Goal: Information Seeking & Learning: Learn about a topic

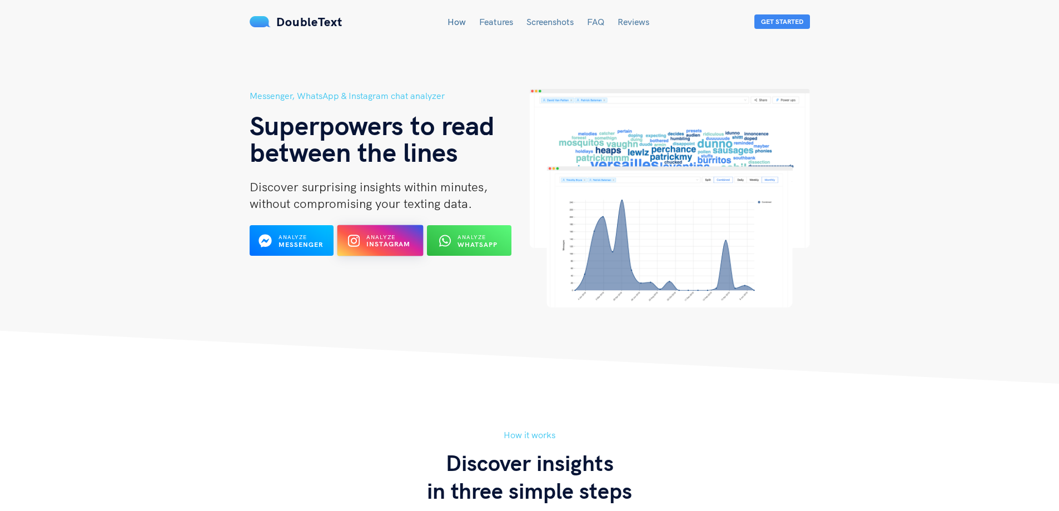
drag, startPoint x: 0, startPoint y: 0, endPoint x: 370, endPoint y: 244, distance: 443.5
click at [370, 244] on b "Instagram" at bounding box center [388, 244] width 44 height 8
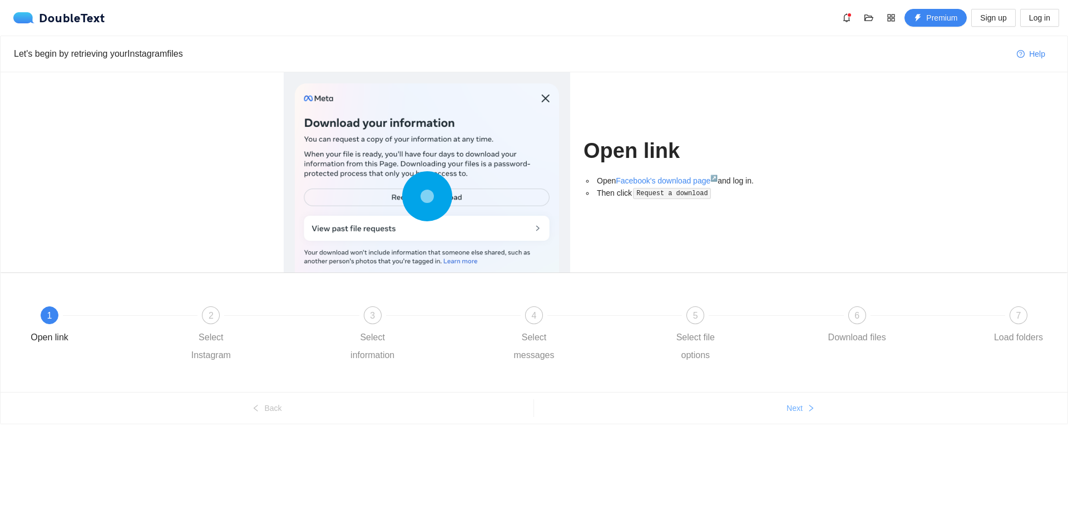
click at [800, 415] on button "Next" at bounding box center [800, 408] width 533 height 18
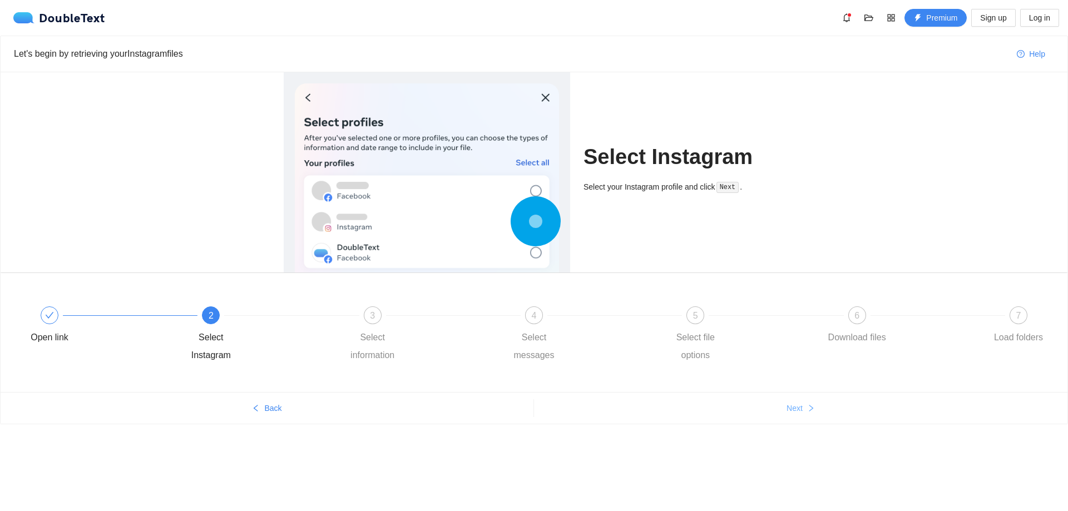
click at [797, 414] on button "Next" at bounding box center [800, 408] width 533 height 18
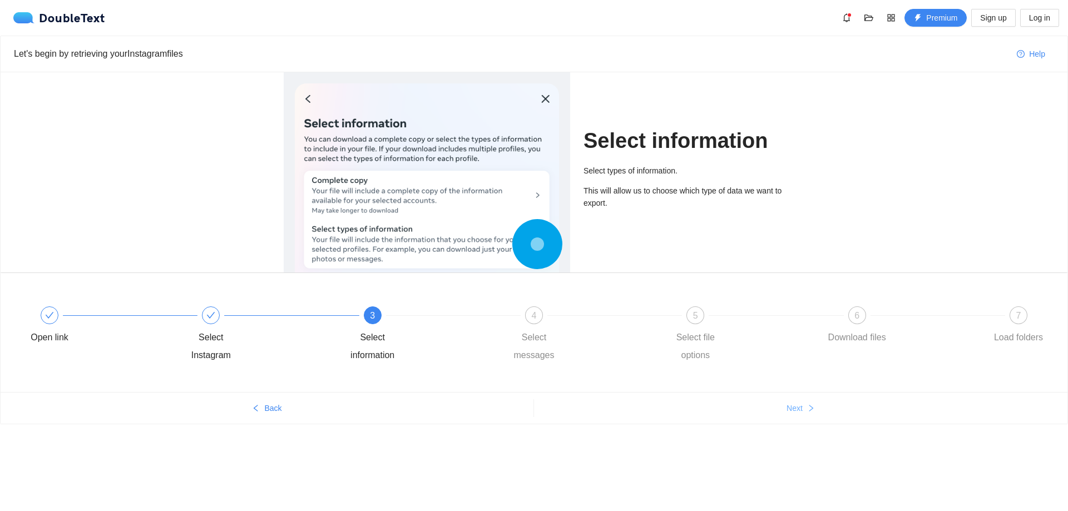
click at [862, 406] on button "Next" at bounding box center [800, 408] width 533 height 18
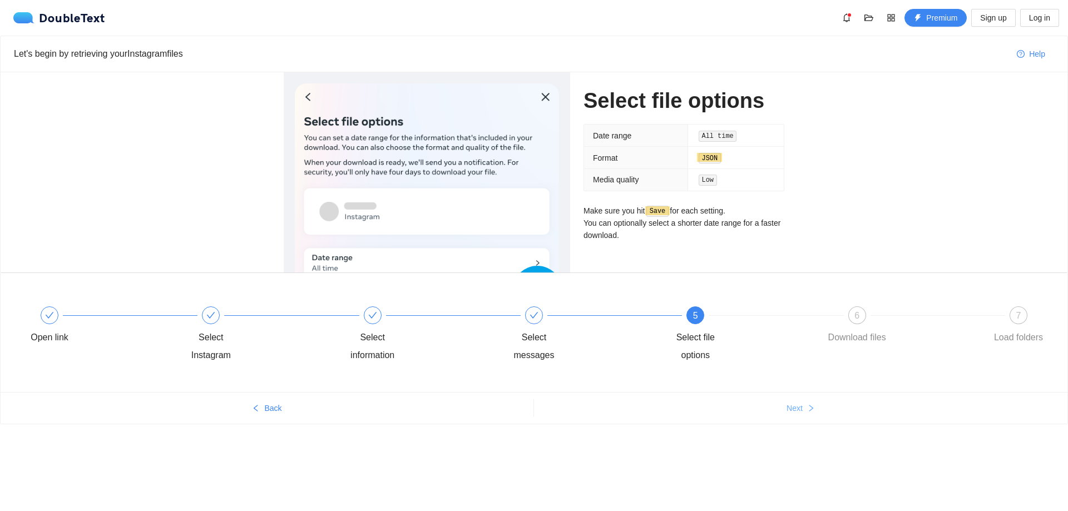
click at [860, 404] on button "Next" at bounding box center [800, 408] width 533 height 18
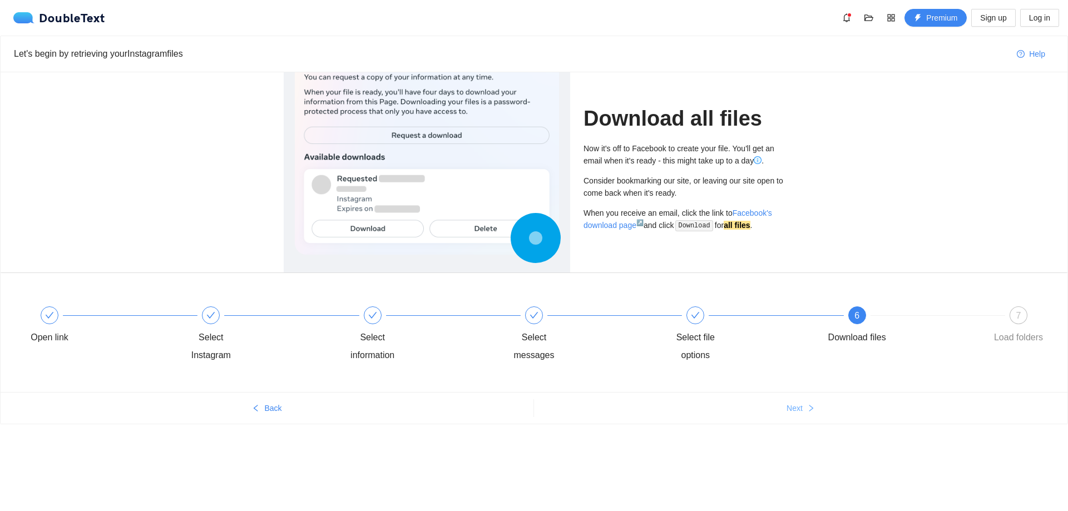
click at [860, 403] on button "Next" at bounding box center [800, 408] width 533 height 18
click at [859, 403] on div "Let's begin by retrieving your Instagram files Help Download all files Now it's…" at bounding box center [534, 251] width 1068 height 431
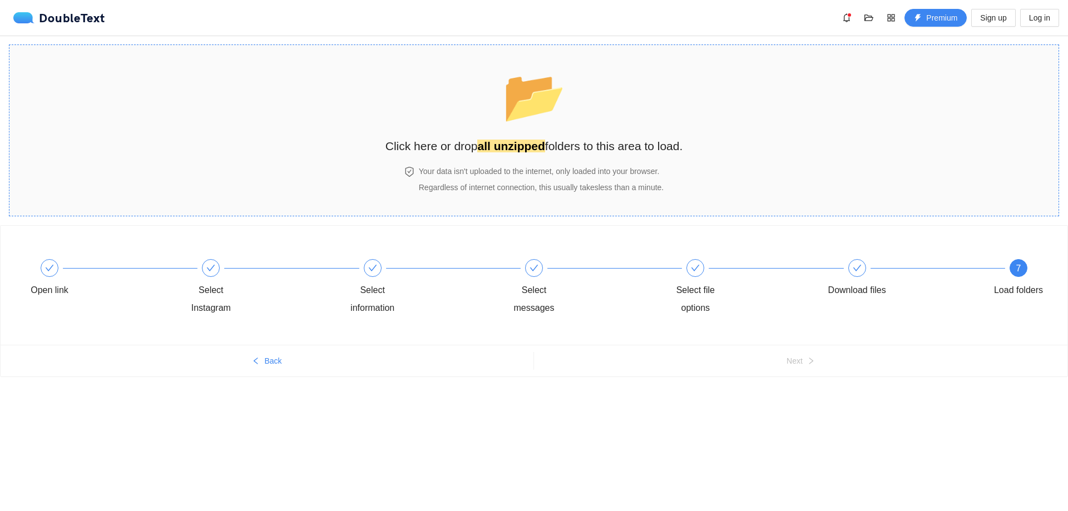
click at [508, 169] on h4 "Your data isn't uploaded to the internet, only loaded into your browser." at bounding box center [541, 171] width 245 height 12
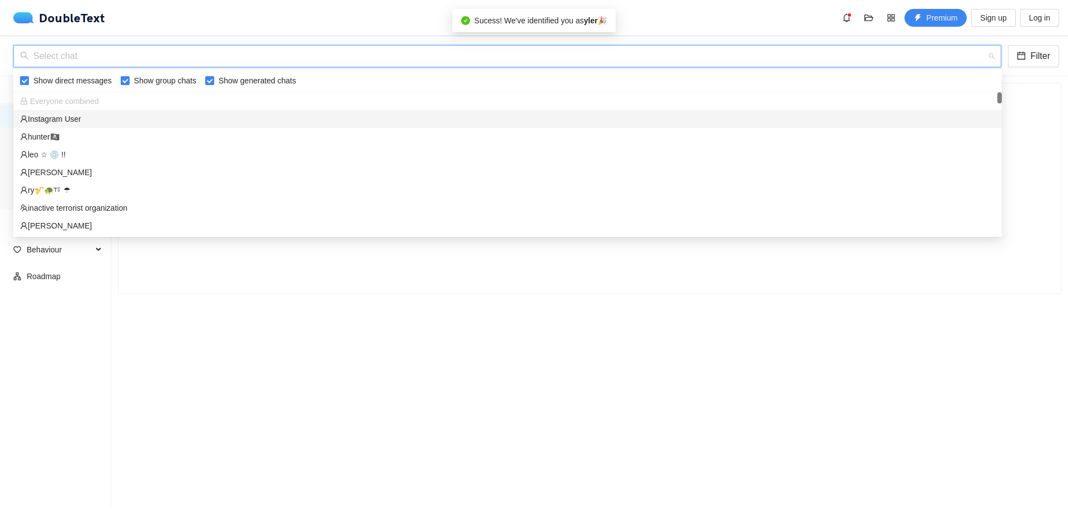
click at [158, 62] on input "search" at bounding box center [503, 56] width 966 height 21
click at [83, 121] on div "Instagram User" at bounding box center [507, 119] width 975 height 12
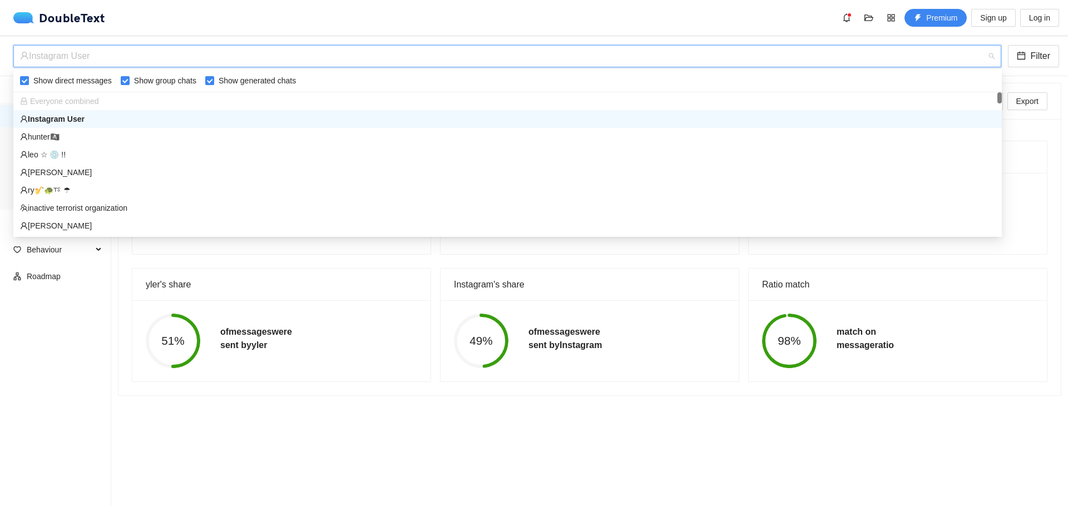
click at [146, 61] on div "Instagram User" at bounding box center [502, 56] width 964 height 21
click at [108, 153] on div "leo ☆ 💿 !!" at bounding box center [507, 154] width 975 height 12
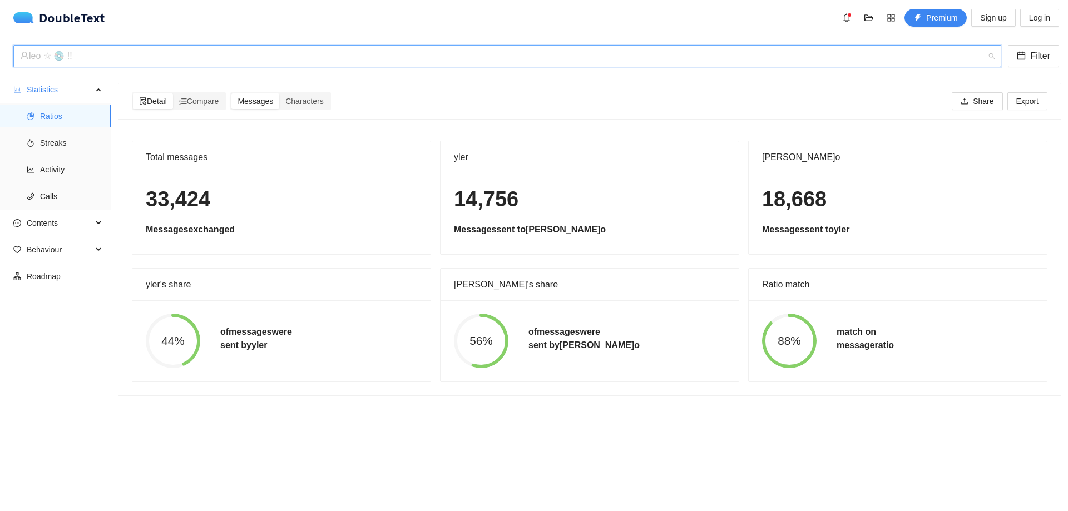
click at [131, 59] on div "leo ☆ 💿 !!" at bounding box center [502, 56] width 964 height 21
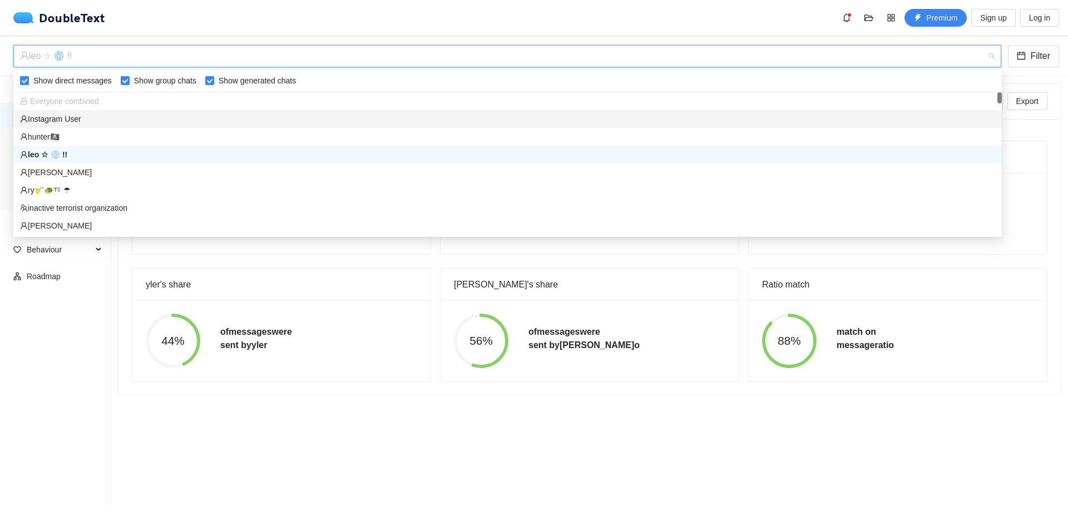
click at [92, 121] on div "Instagram User" at bounding box center [507, 119] width 975 height 12
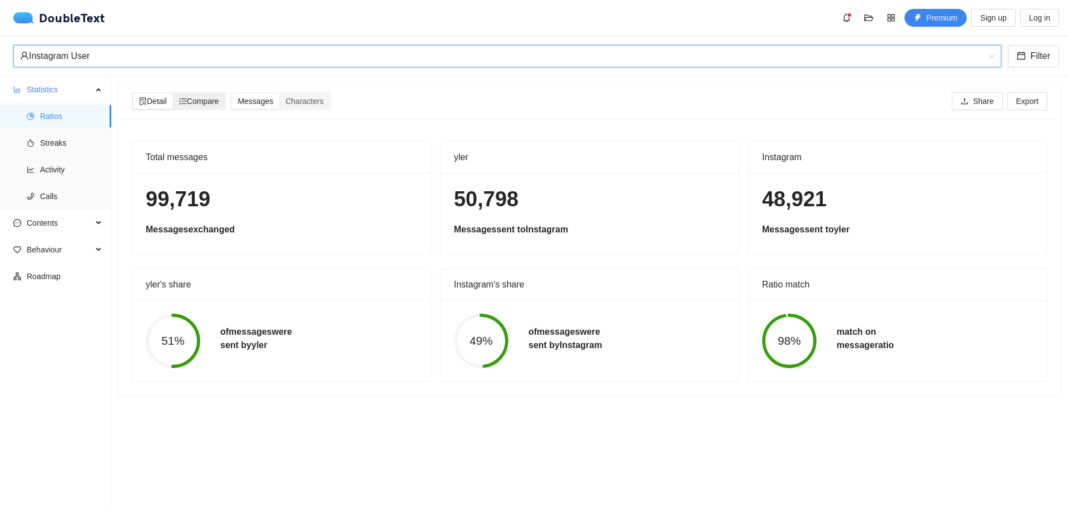
click at [212, 100] on span "Compare" at bounding box center [199, 101] width 40 height 9
click at [173, 93] on input "Compare" at bounding box center [173, 93] width 0 height 0
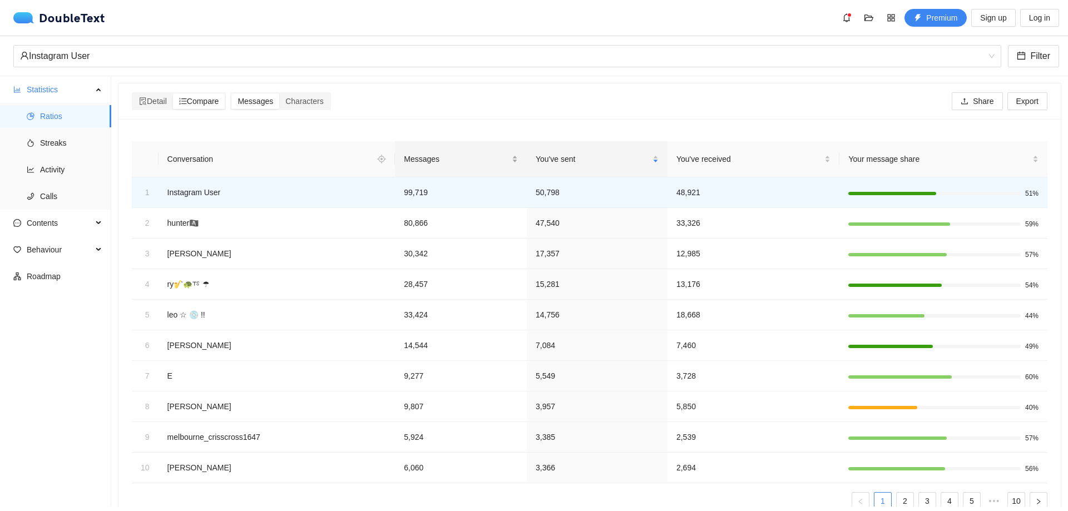
click at [454, 158] on span "Messages" at bounding box center [457, 159] width 106 height 12
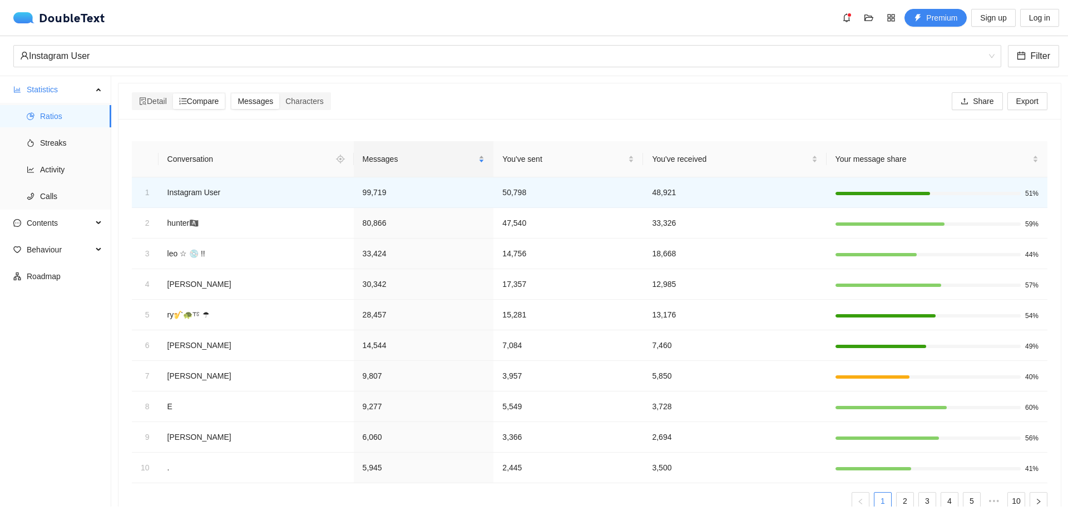
click at [454, 158] on span "Messages" at bounding box center [420, 159] width 114 height 12
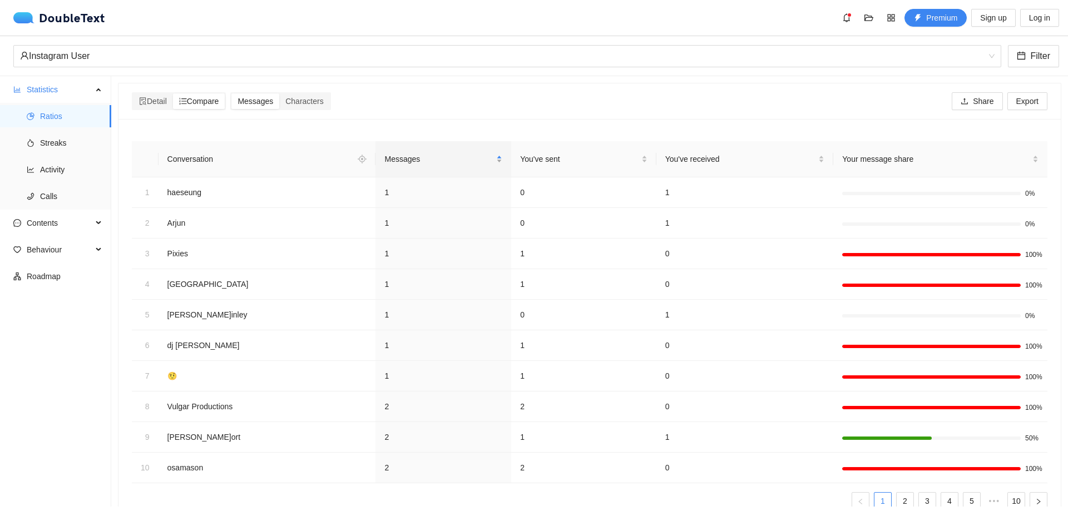
click at [454, 158] on span "Messages" at bounding box center [439, 159] width 110 height 12
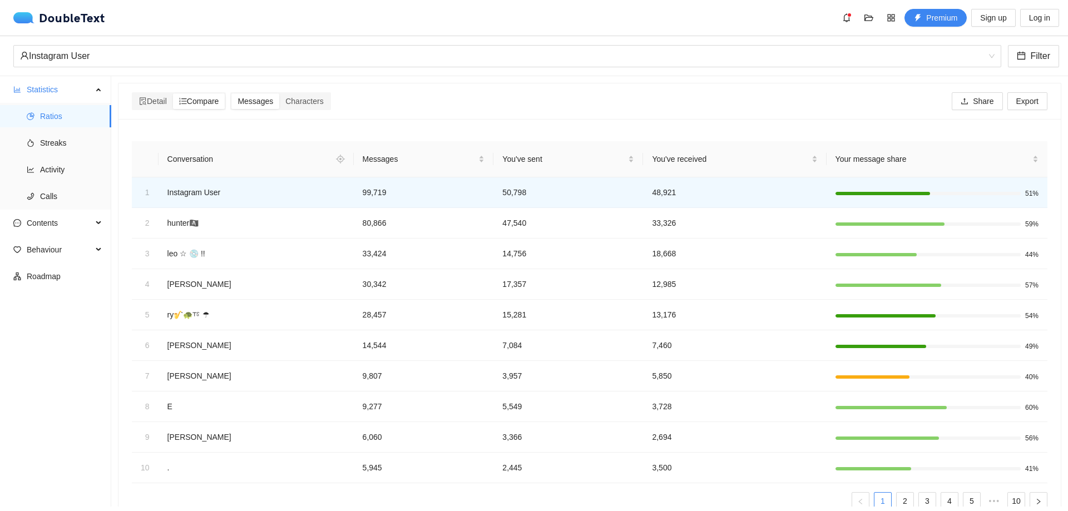
click at [32, 445] on ul "Statistics Ratios Streaks Activity Calls Contents Behaviour Roadmap" at bounding box center [55, 291] width 111 height 430
click at [315, 113] on div "Detail Compare Messages Characters Share Export" at bounding box center [589, 101] width 915 height 36
click at [305, 97] on span "Characters" at bounding box center [304, 101] width 38 height 9
click at [279, 93] on input "Characters" at bounding box center [279, 93] width 0 height 0
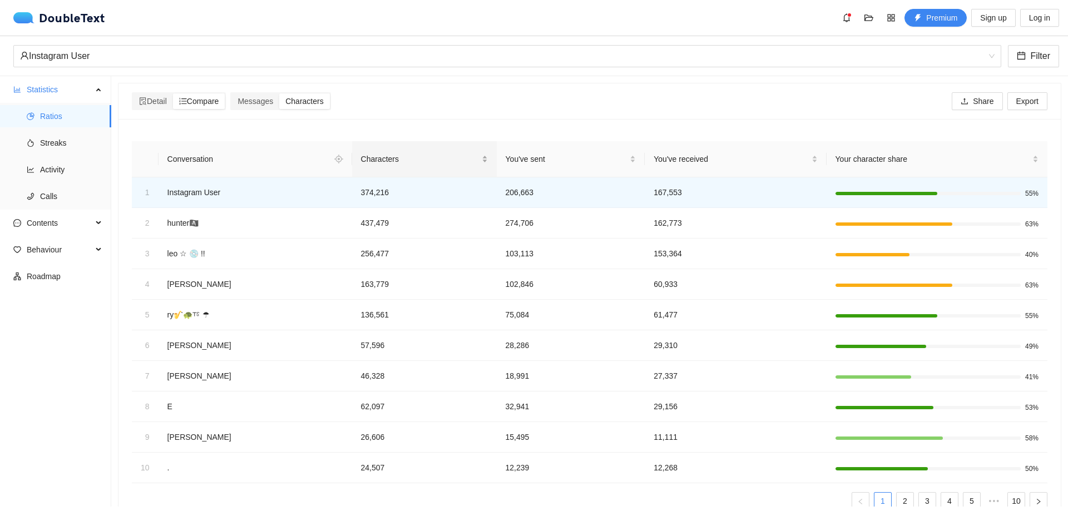
click at [415, 156] on span "Characters" at bounding box center [420, 159] width 118 height 12
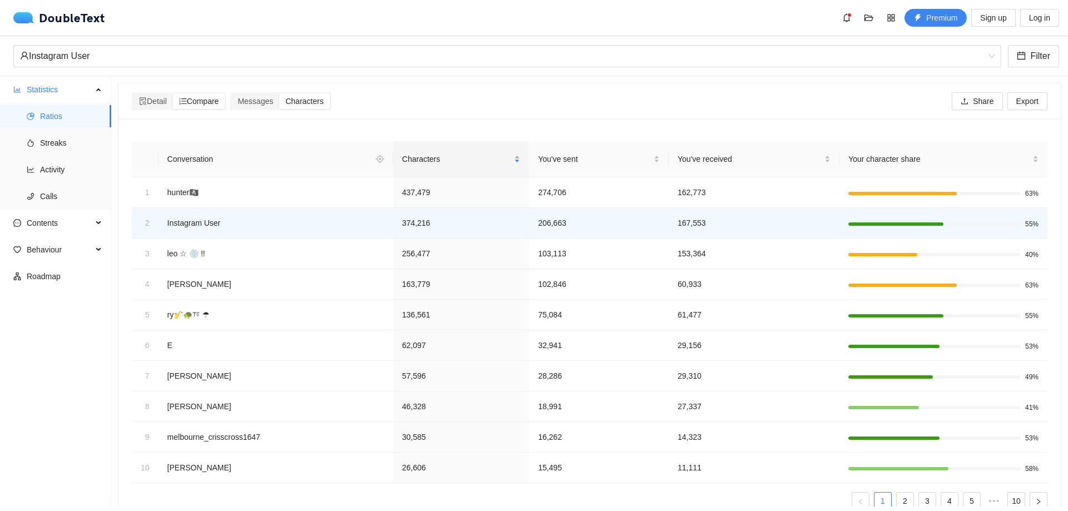
click at [415, 156] on span "Characters" at bounding box center [457, 159] width 110 height 12
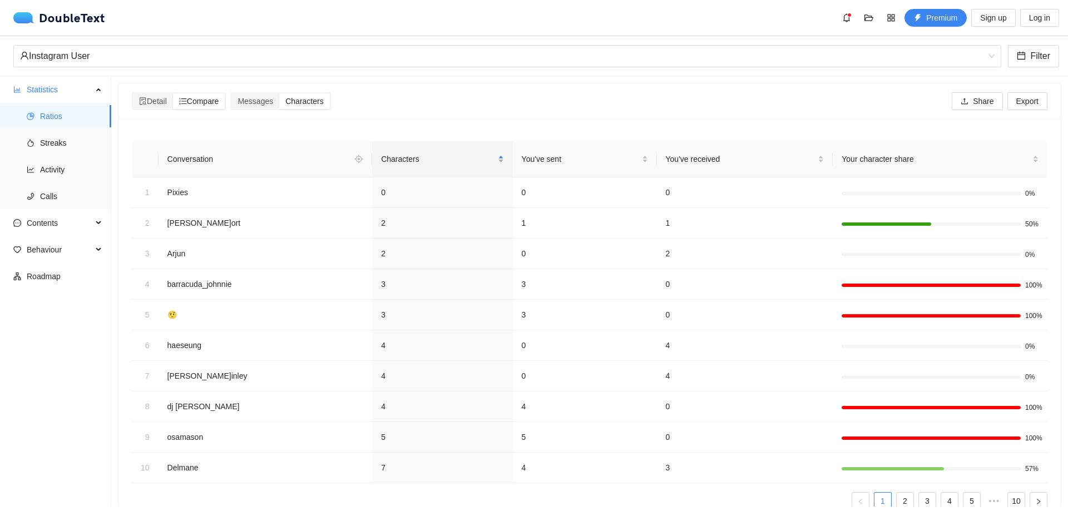
click at [415, 156] on span "Characters" at bounding box center [438, 159] width 114 height 12
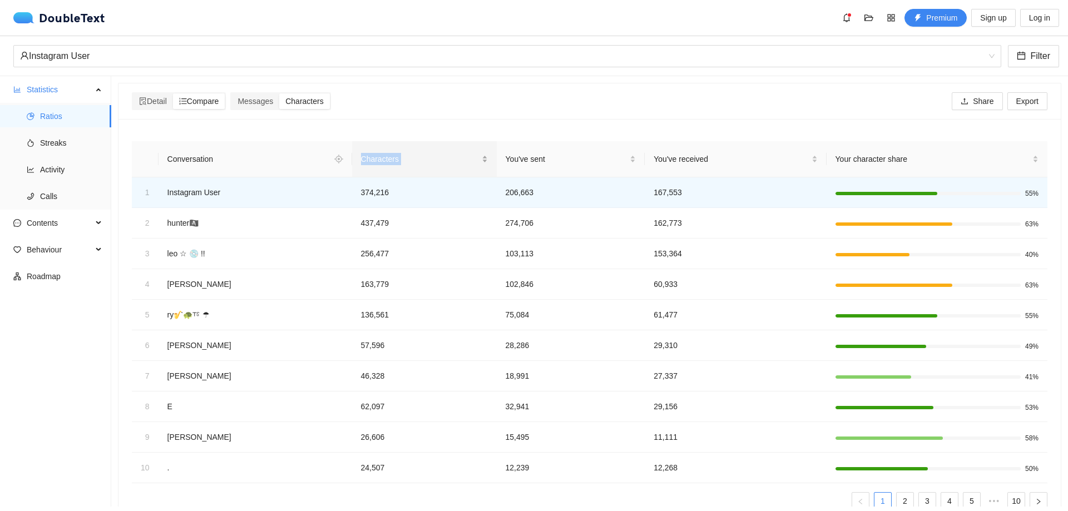
click at [415, 156] on span "Characters" at bounding box center [420, 159] width 118 height 12
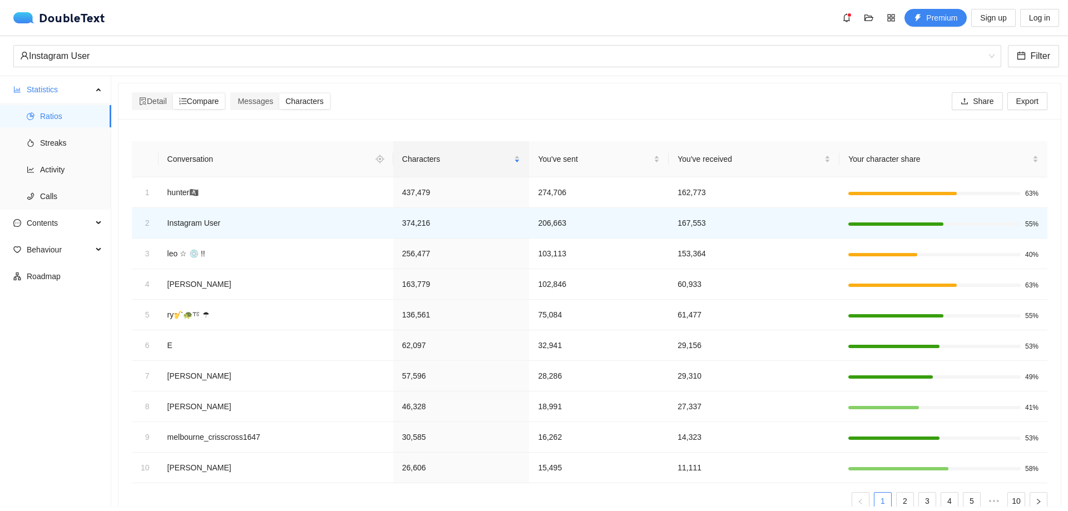
click at [448, 105] on div "Detail Compare Messages Characters Share Export" at bounding box center [590, 101] width 920 height 18
drag, startPoint x: 279, startPoint y: 105, endPoint x: 265, endPoint y: 105, distance: 13.9
click at [279, 105] on div "Messages" at bounding box center [255, 101] width 48 height 16
click at [231, 93] on input "Messages" at bounding box center [231, 93] width 0 height 0
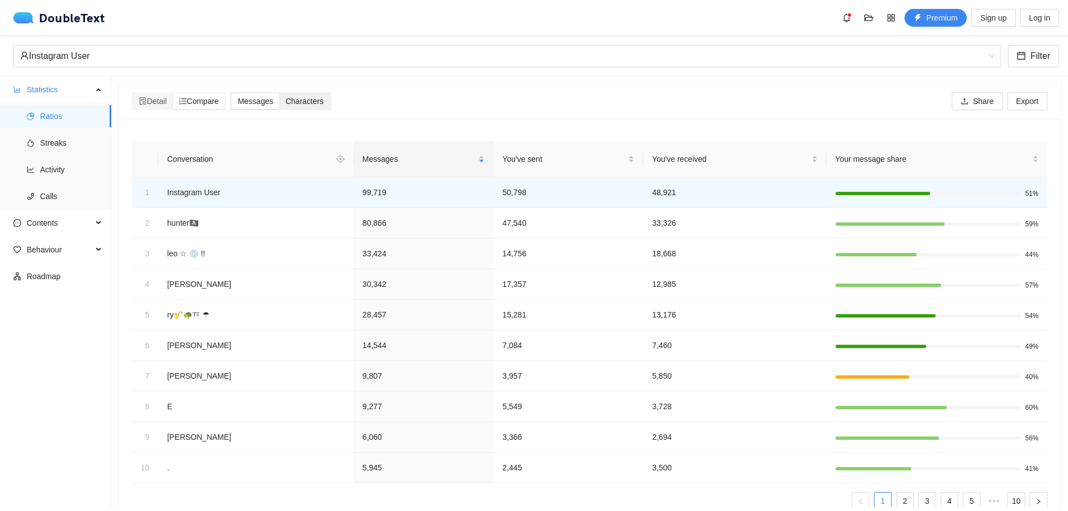
click at [319, 106] on span "Characters" at bounding box center [304, 101] width 38 height 9
click at [279, 93] on input "Characters" at bounding box center [279, 93] width 0 height 0
click at [310, 102] on span "Characters" at bounding box center [304, 101] width 38 height 9
click at [279, 93] on input "Characters" at bounding box center [279, 93] width 0 height 0
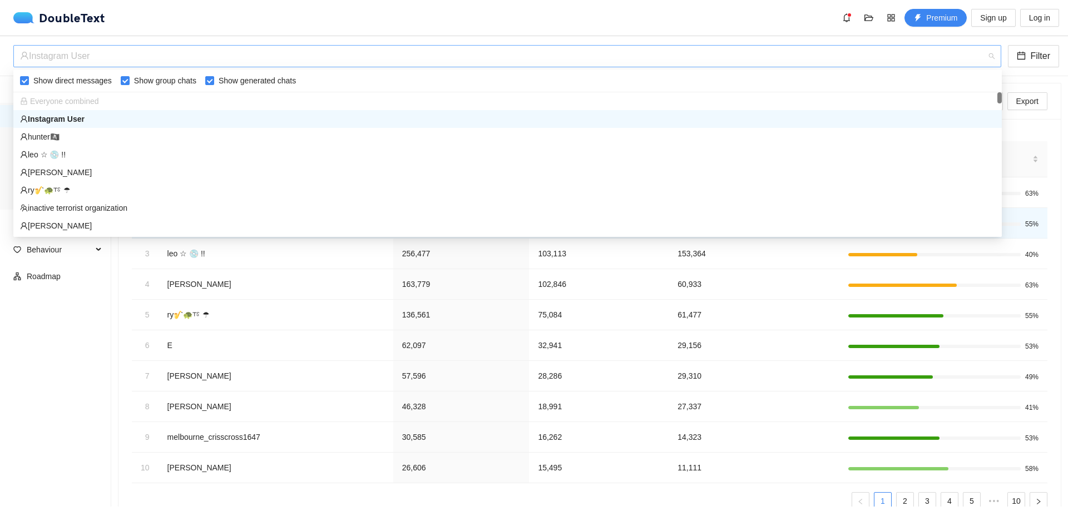
click at [207, 51] on div "Instagram User" at bounding box center [502, 56] width 964 height 21
click at [77, 156] on div "leo ☆ 💿 !!" at bounding box center [507, 154] width 975 height 12
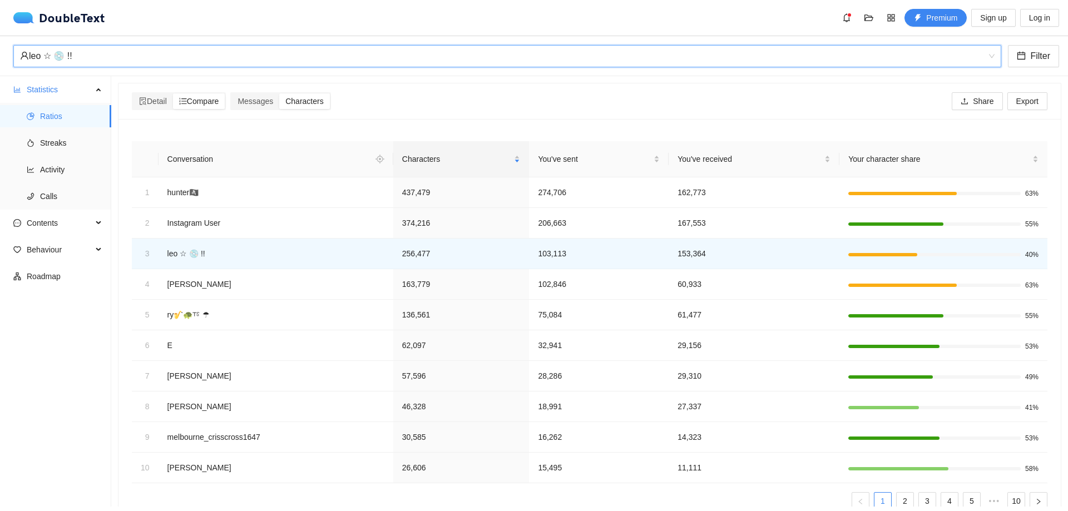
click at [244, 91] on div "Detail Compare Messages Characters Share Export" at bounding box center [589, 101] width 915 height 36
click at [259, 95] on div "Messages" at bounding box center [255, 101] width 48 height 16
click at [231, 93] on input "Messages" at bounding box center [231, 93] width 0 height 0
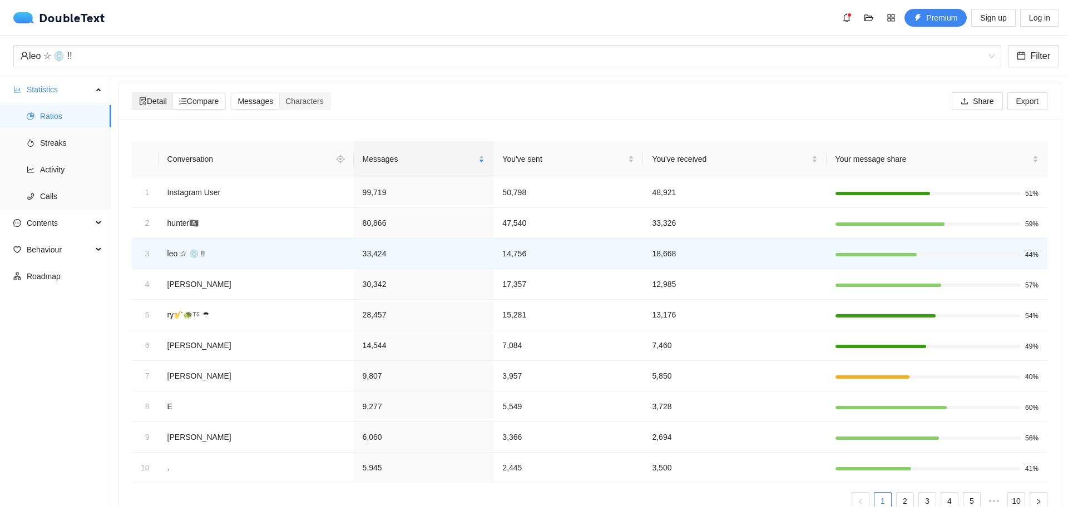
click at [145, 100] on icon "file-search" at bounding box center [143, 101] width 8 height 8
click at [133, 93] on input "Detail" at bounding box center [133, 93] width 0 height 0
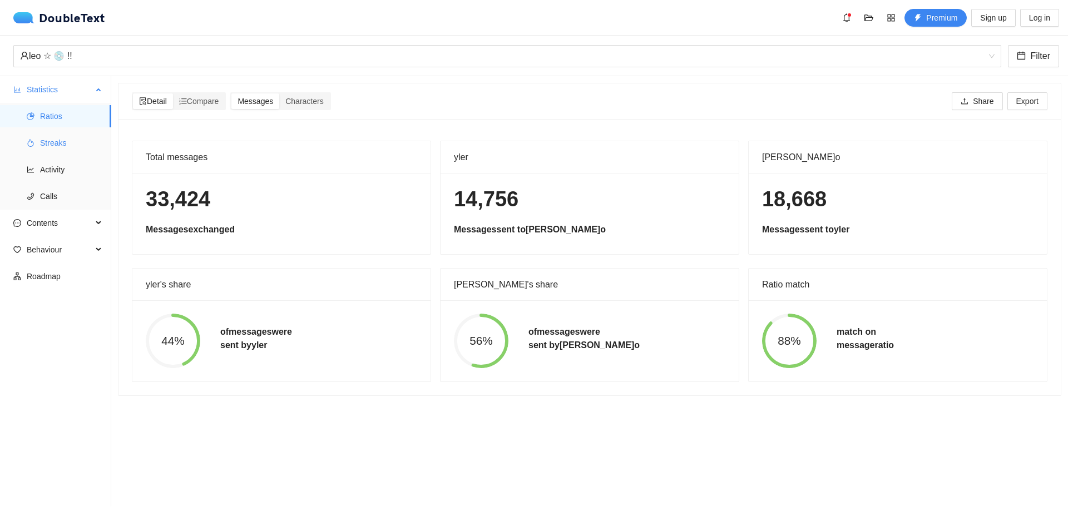
click at [52, 140] on span "Streaks" at bounding box center [71, 143] width 62 height 22
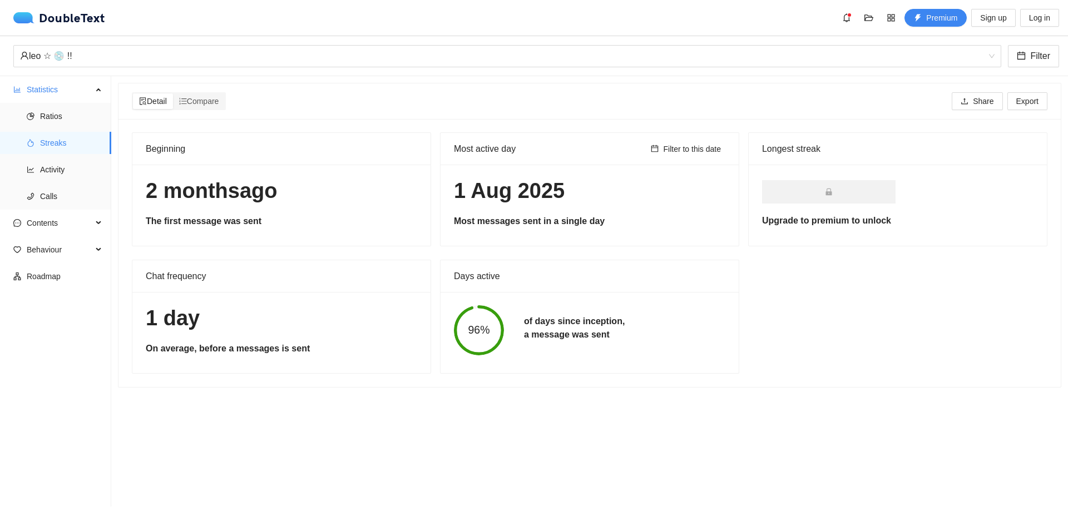
click at [235, 198] on h1 "[DATE]" at bounding box center [281, 191] width 271 height 26
click at [813, 380] on div "Beginning 2 m[DATE]e first message was sent Most active day Filter to this date…" at bounding box center [589, 253] width 942 height 268
click at [187, 92] on div "Detail Compare Share Export" at bounding box center [589, 101] width 915 height 36
click at [187, 100] on icon "ordered-list" at bounding box center [183, 101] width 8 height 8
click at [173, 93] on input "Compare" at bounding box center [173, 93] width 0 height 0
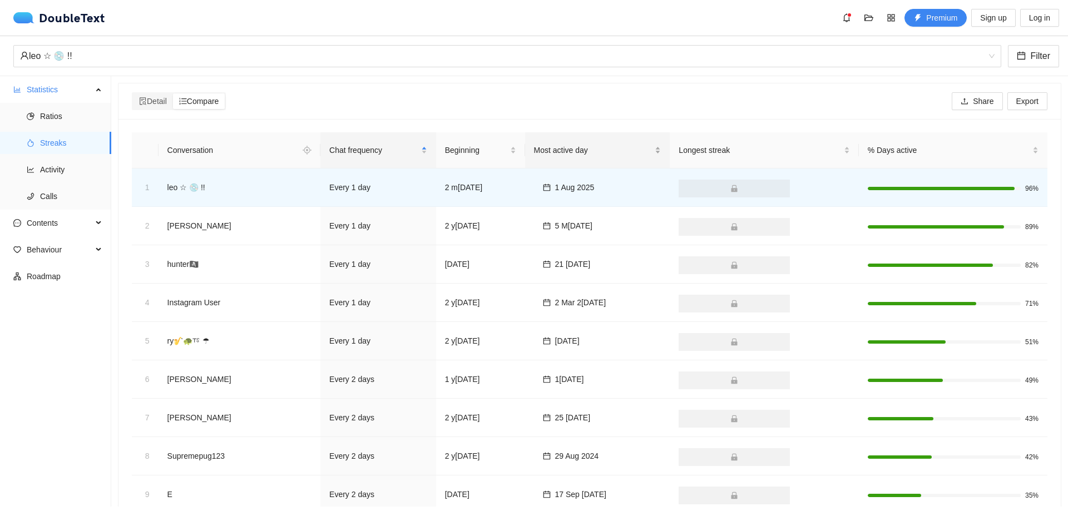
click at [586, 156] on div "Most active day" at bounding box center [597, 150] width 127 height 12
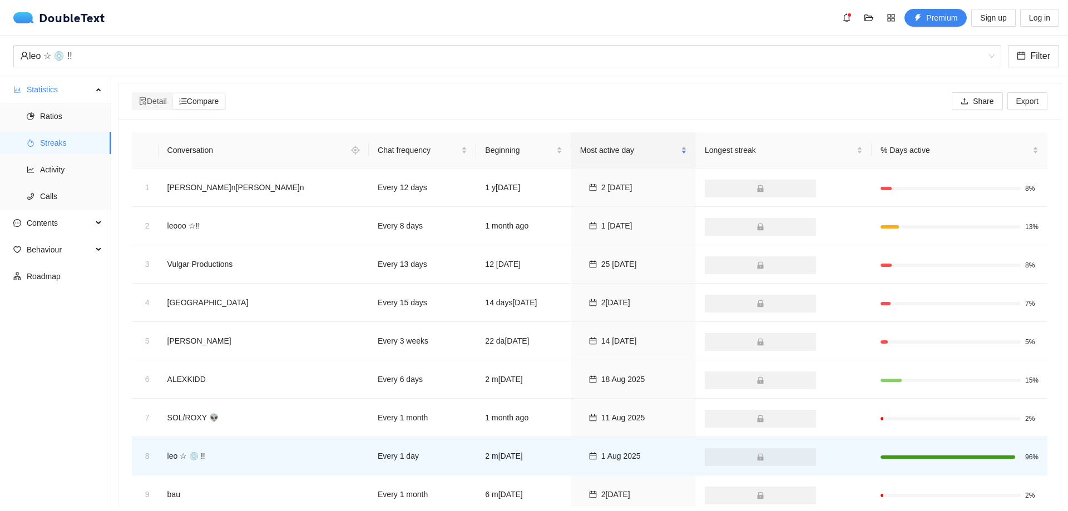
click at [587, 155] on span "Most active day" at bounding box center [629, 150] width 98 height 12
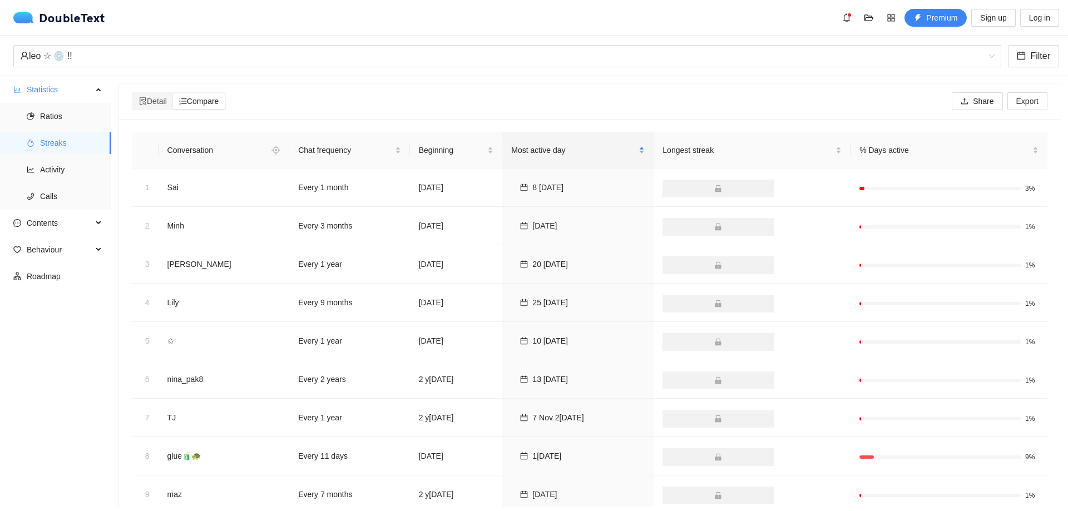
click at [587, 155] on span "Most active day" at bounding box center [573, 150] width 125 height 12
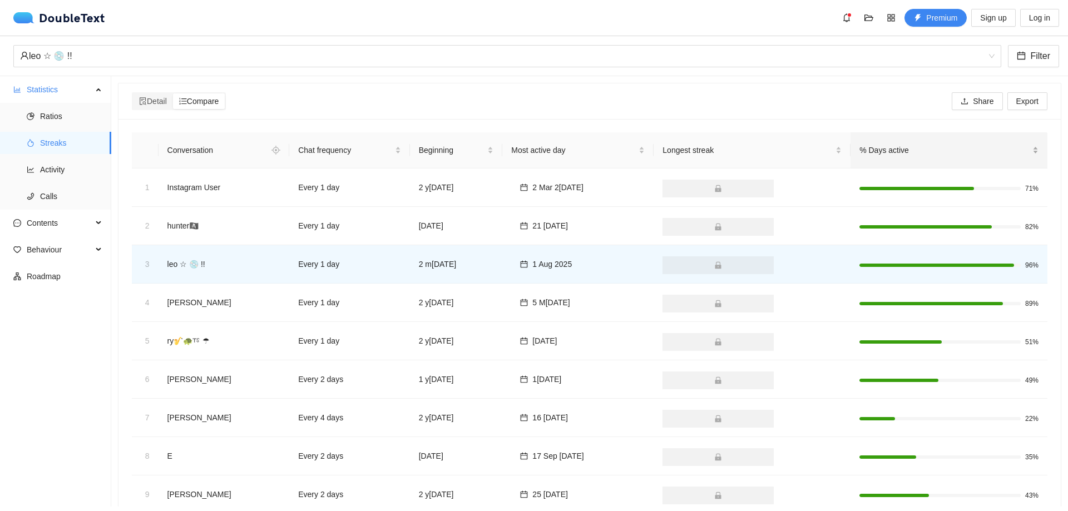
click at [922, 156] on div "% Days active" at bounding box center [948, 150] width 179 height 12
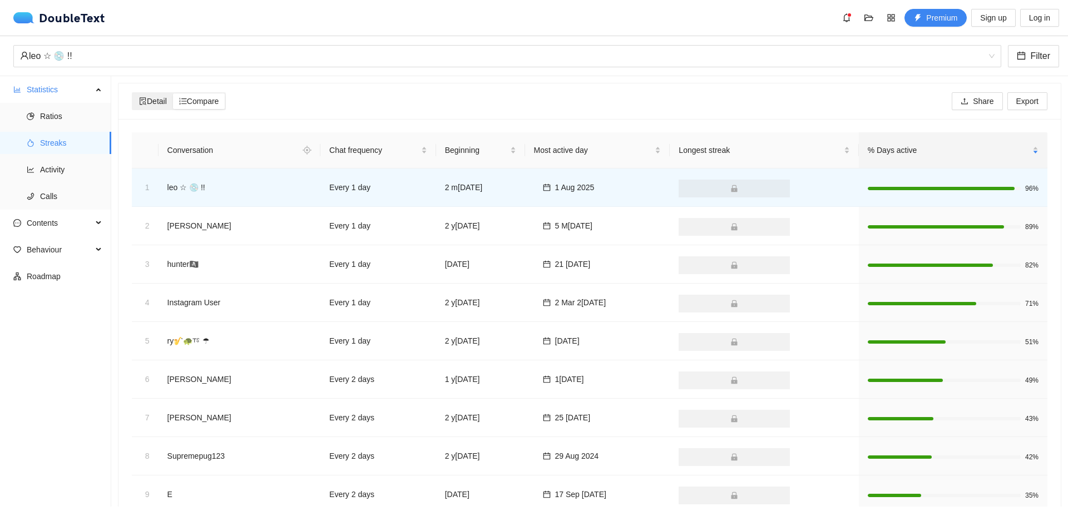
click at [141, 106] on div "Detail" at bounding box center [153, 101] width 40 height 16
click at [133, 93] on input "Detail" at bounding box center [133, 93] width 0 height 0
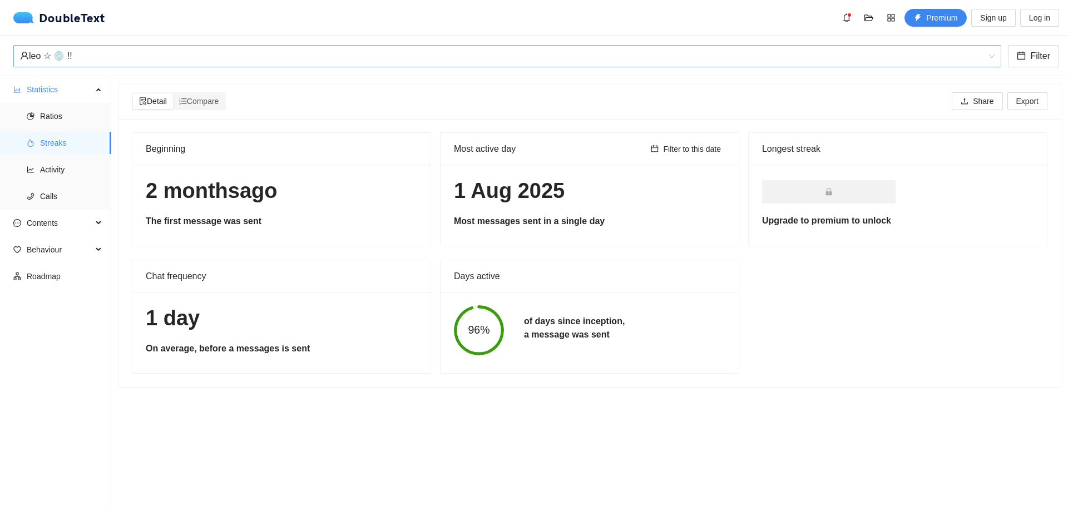
click at [72, 62] on div "leo ☆ 💿 !!" at bounding box center [502, 56] width 964 height 21
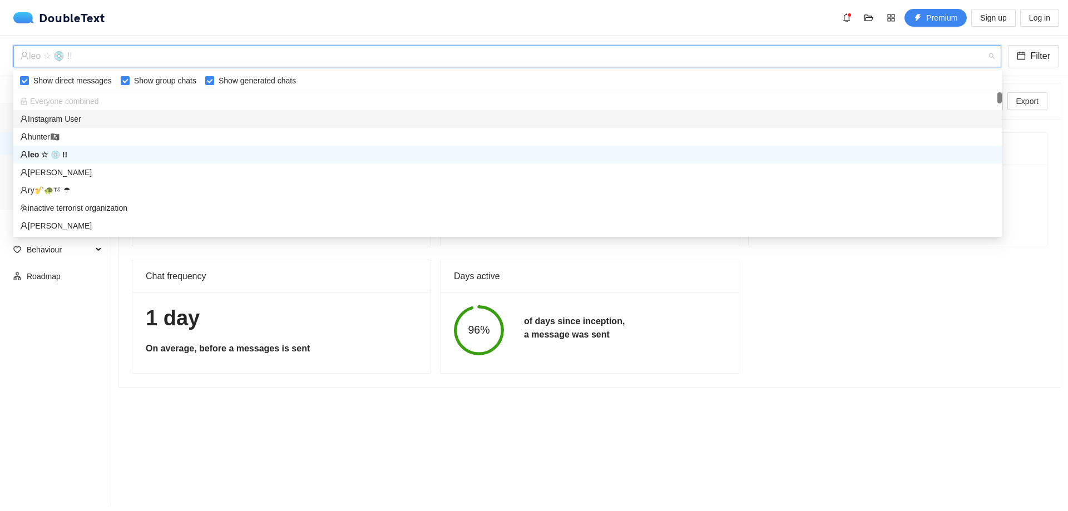
click at [58, 117] on div "Instagram User" at bounding box center [507, 119] width 975 height 12
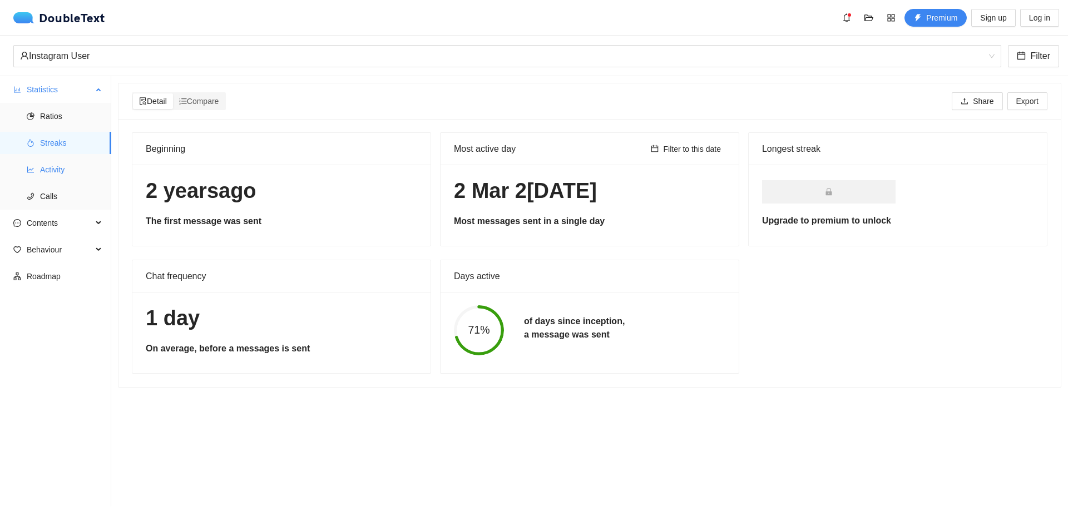
click at [58, 172] on span "Activity" at bounding box center [71, 169] width 62 height 22
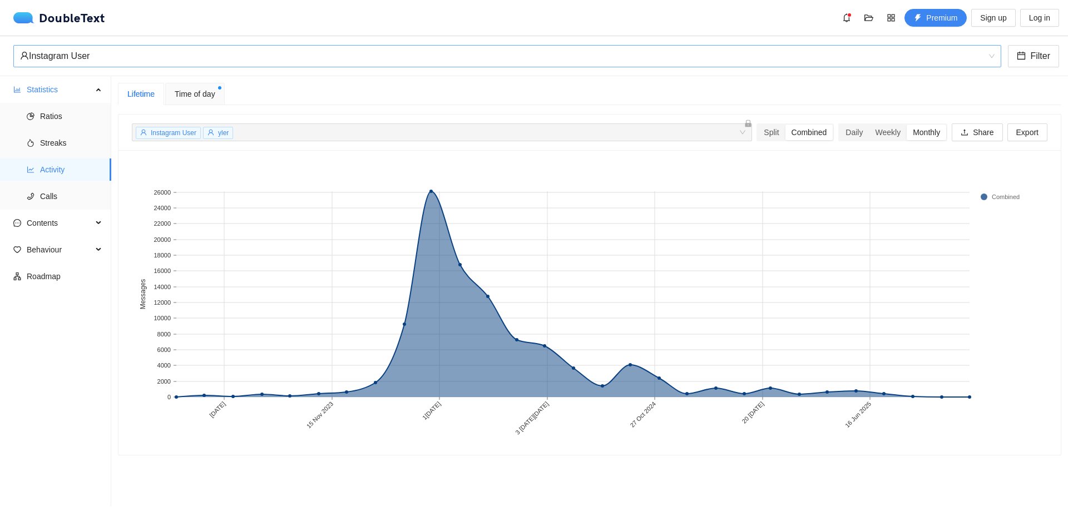
click at [143, 58] on div "Instagram User" at bounding box center [502, 56] width 964 height 21
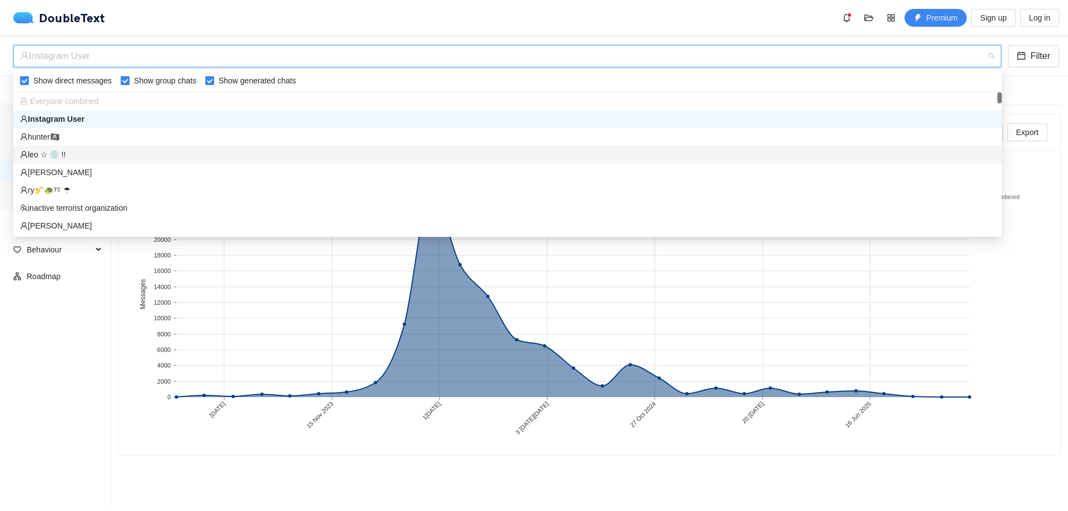
click at [58, 157] on div "leo ☆ 💿 !!" at bounding box center [507, 154] width 975 height 12
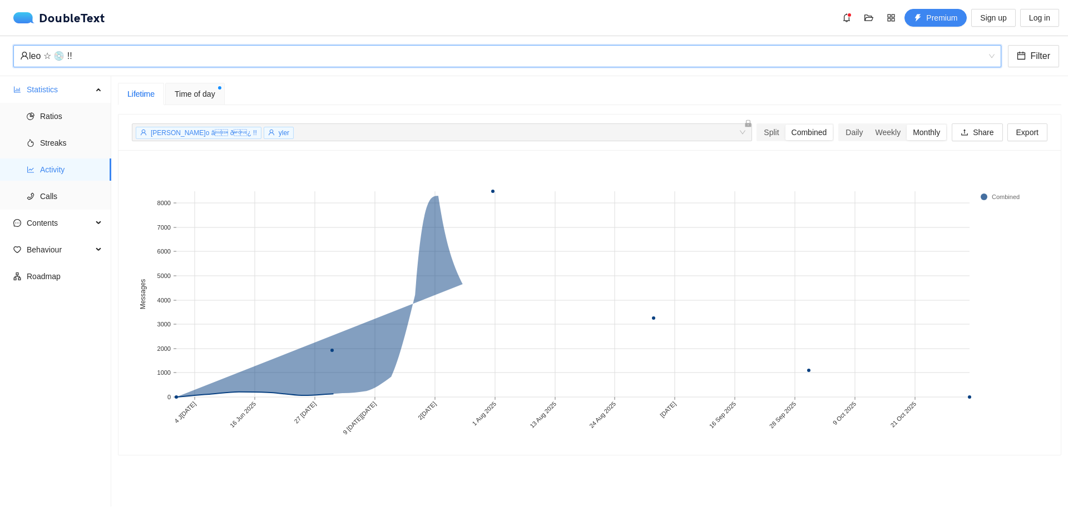
click at [194, 96] on span "Time of day" at bounding box center [195, 94] width 41 height 12
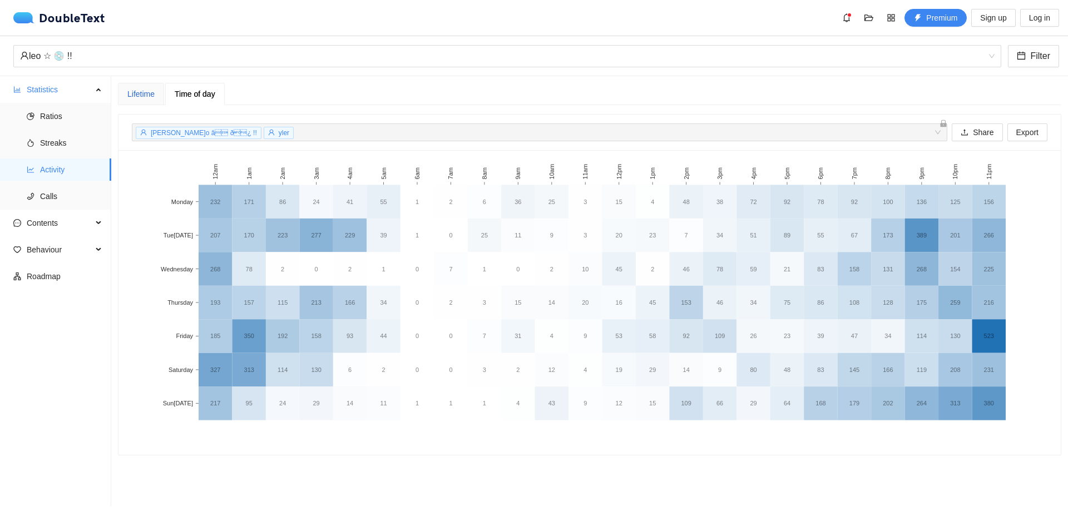
click at [141, 95] on div "Lifetime" at bounding box center [140, 94] width 27 height 12
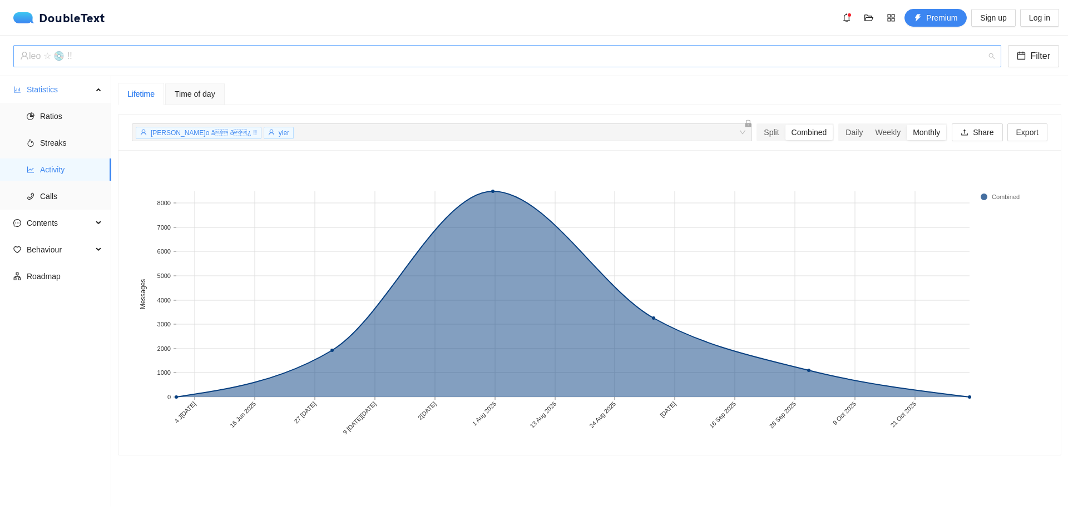
click at [126, 51] on div "leo ☆ 💿 !!" at bounding box center [502, 56] width 964 height 21
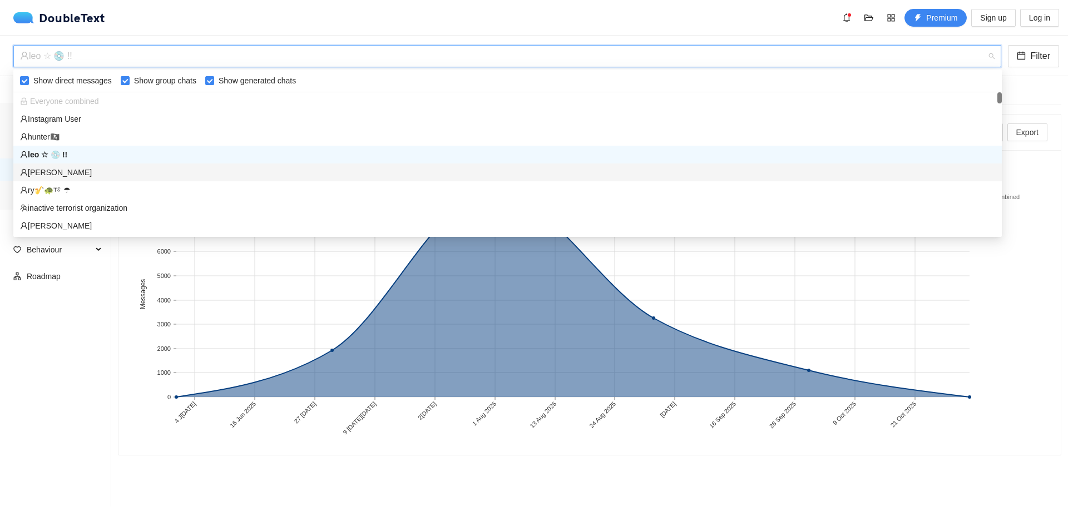
click at [86, 177] on div "[PERSON_NAME]" at bounding box center [507, 172] width 975 height 12
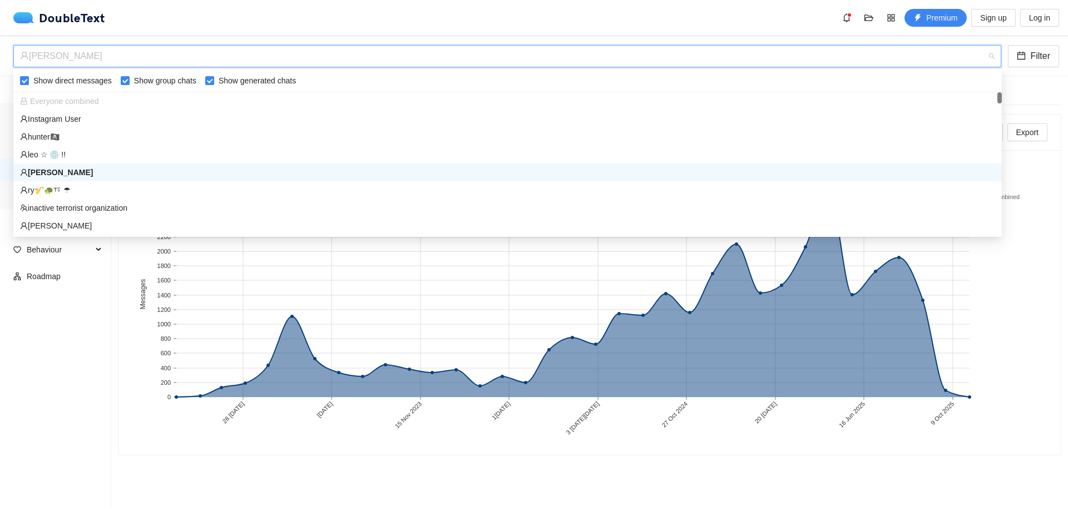
click at [177, 56] on div "[PERSON_NAME]" at bounding box center [502, 56] width 964 height 21
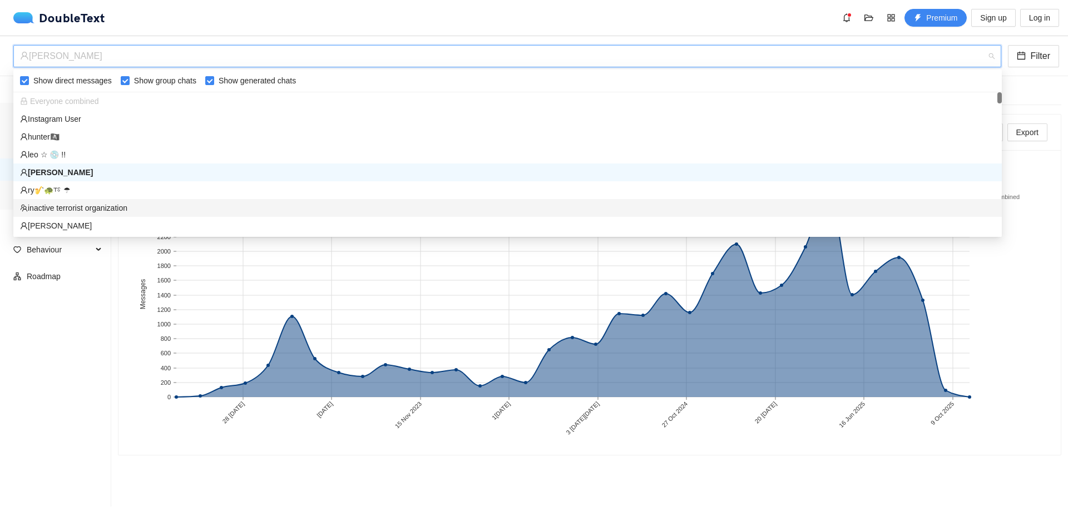
click at [75, 204] on div "inactive terrorist organization" at bounding box center [507, 208] width 975 height 12
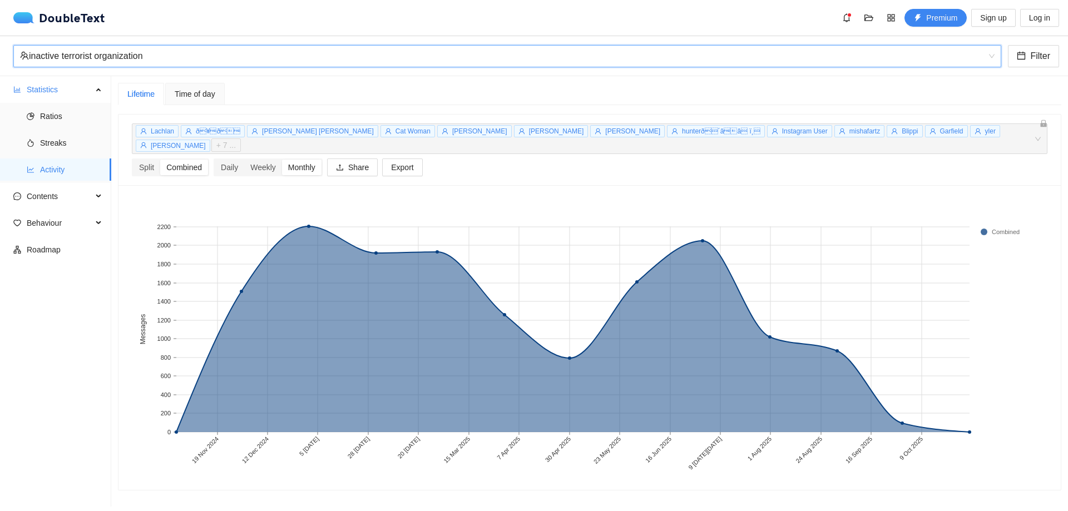
click at [114, 58] on div "inactive terrorist organization" at bounding box center [502, 56] width 964 height 21
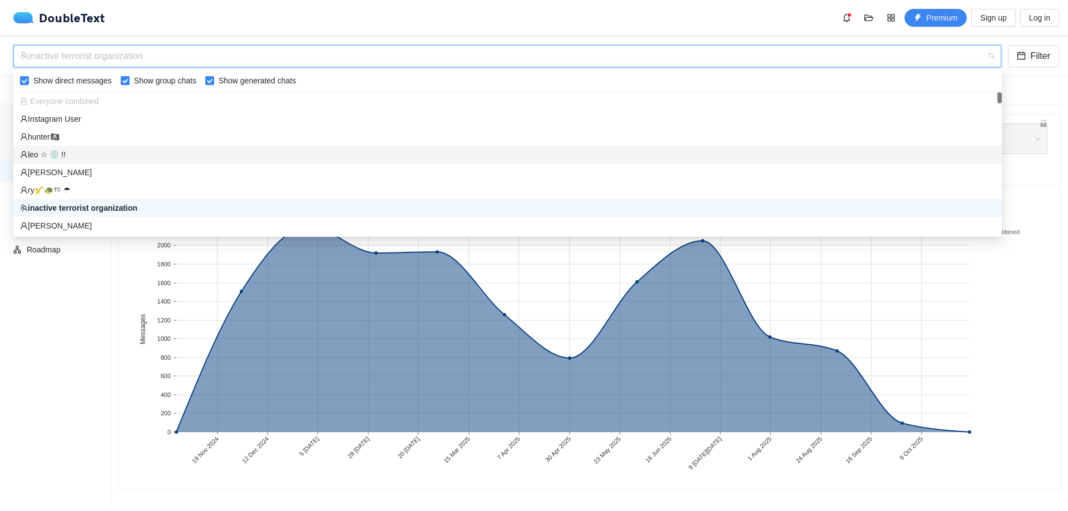
click at [58, 152] on div "leo ☆ 💿 !!" at bounding box center [507, 154] width 975 height 12
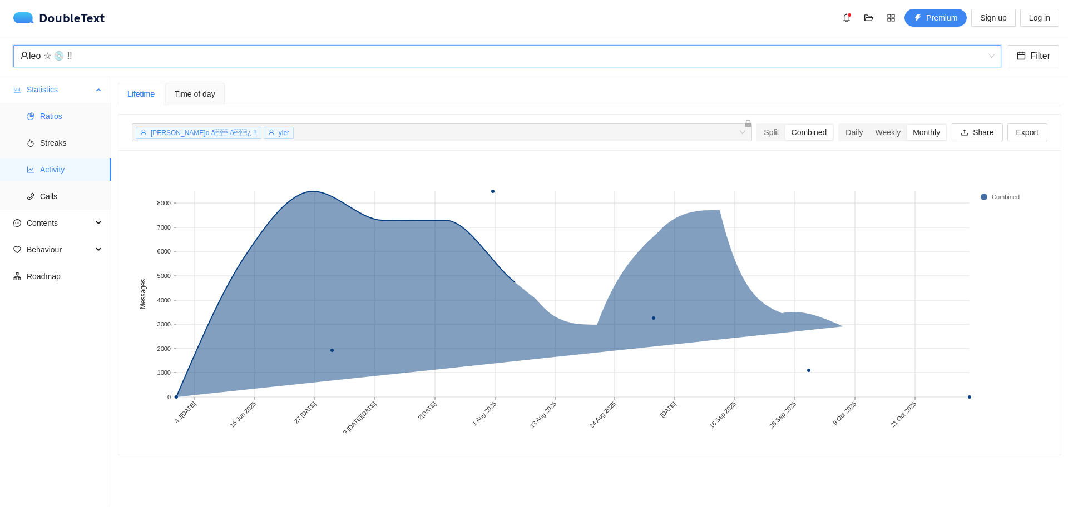
click at [77, 112] on span "Ratios" at bounding box center [71, 116] width 62 height 22
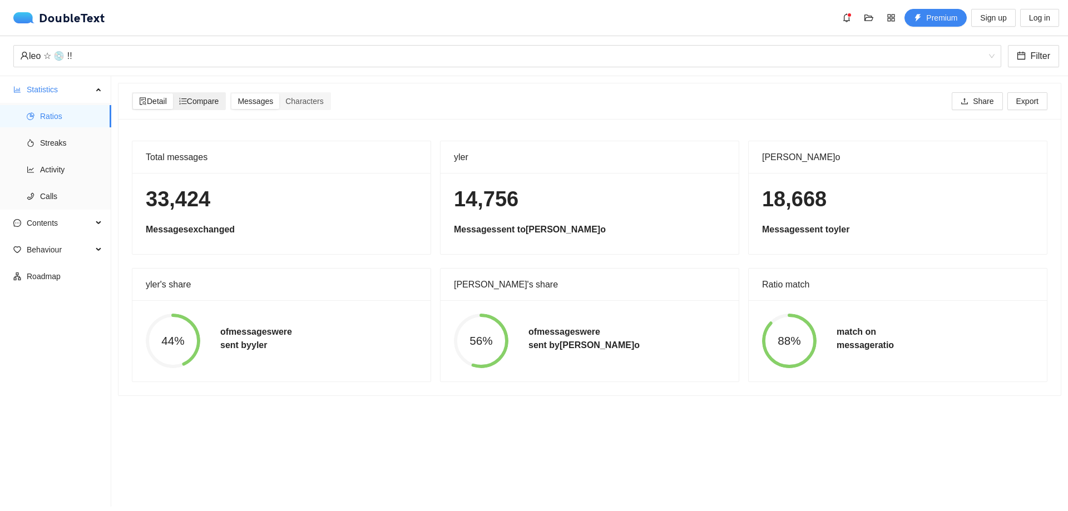
click at [207, 100] on span "Compare" at bounding box center [199, 101] width 40 height 9
click at [173, 93] on input "Compare" at bounding box center [173, 93] width 0 height 0
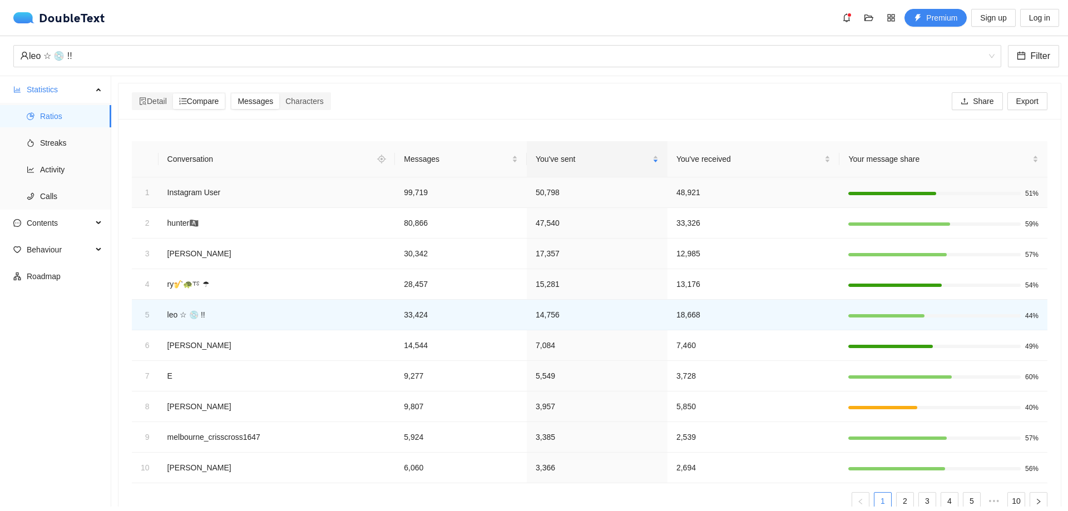
click at [955, 177] on td "51%" at bounding box center [943, 192] width 208 height 31
click at [960, 162] on span "Your message share" at bounding box center [939, 159] width 182 height 12
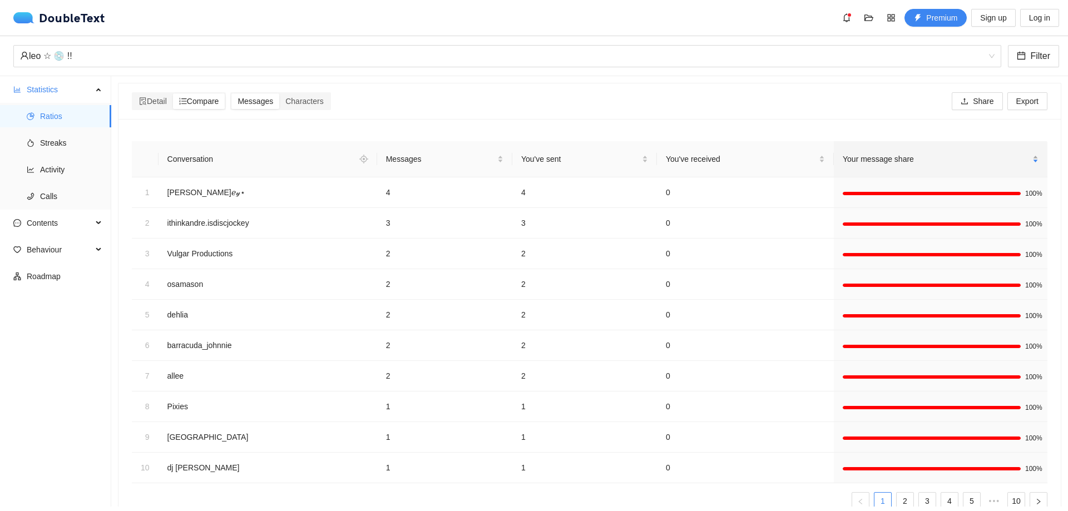
click at [960, 162] on span "Your message share" at bounding box center [935, 159] width 187 height 12
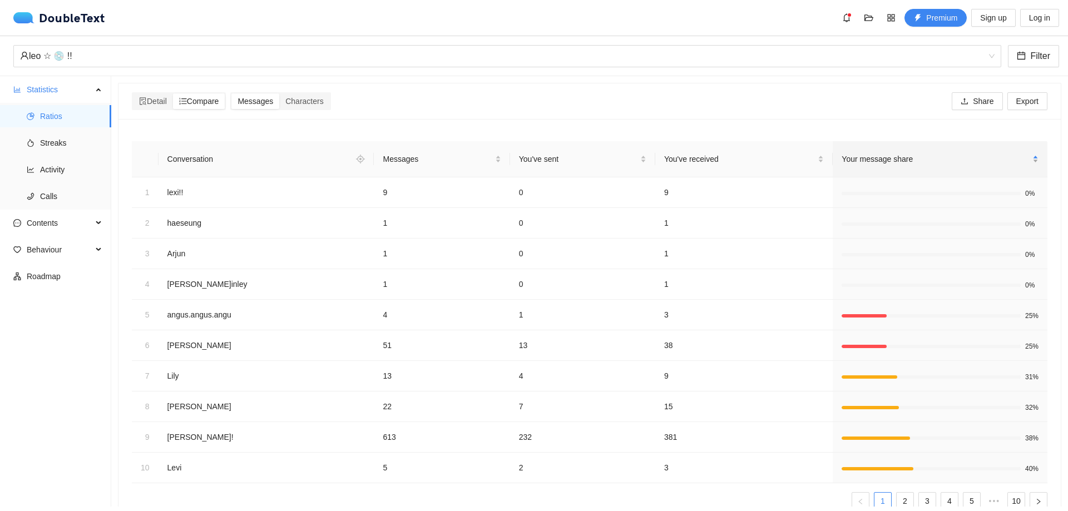
click at [960, 162] on span "Your message share" at bounding box center [935, 159] width 189 height 12
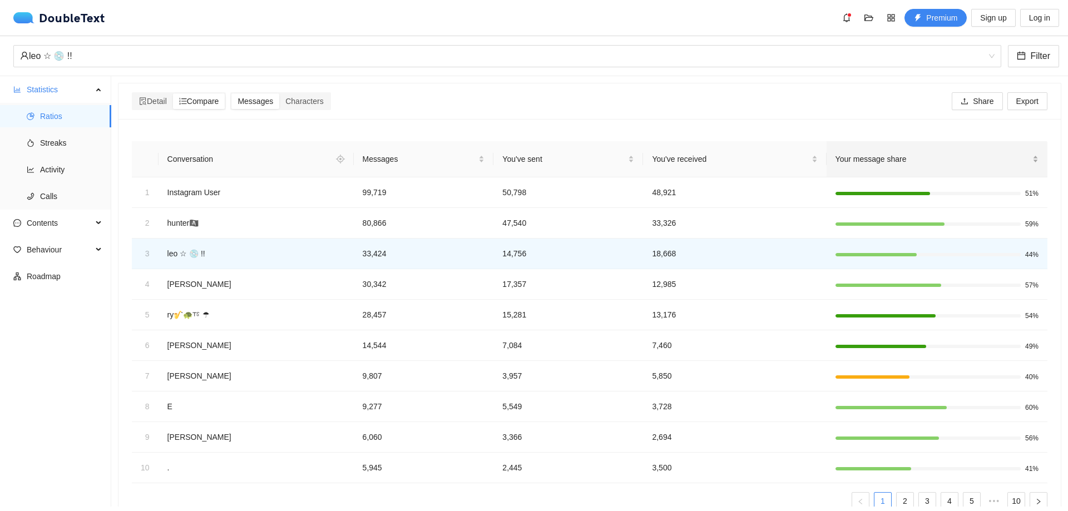
click at [961, 162] on span "Your message share" at bounding box center [932, 159] width 195 height 12
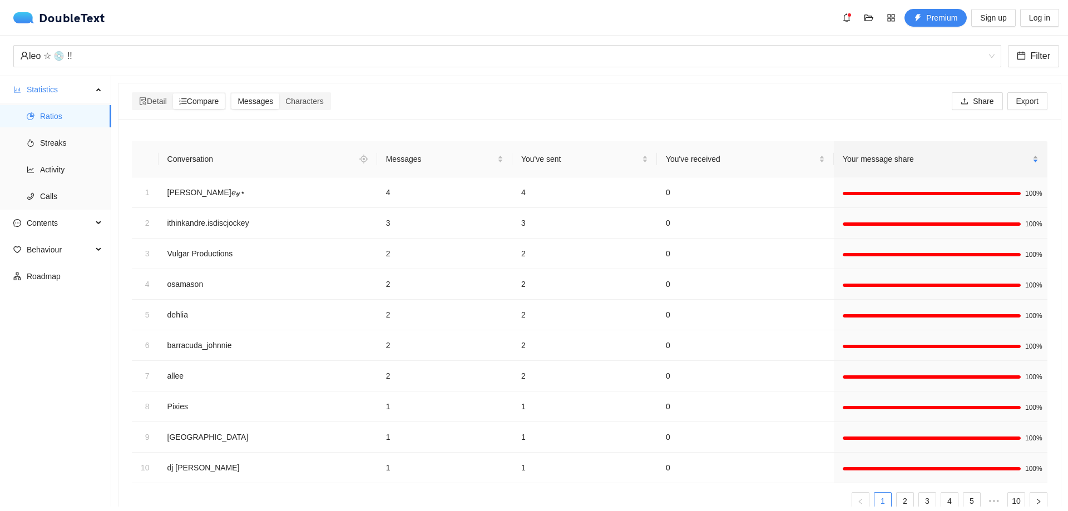
click at [961, 162] on span "Your message share" at bounding box center [935, 159] width 187 height 12
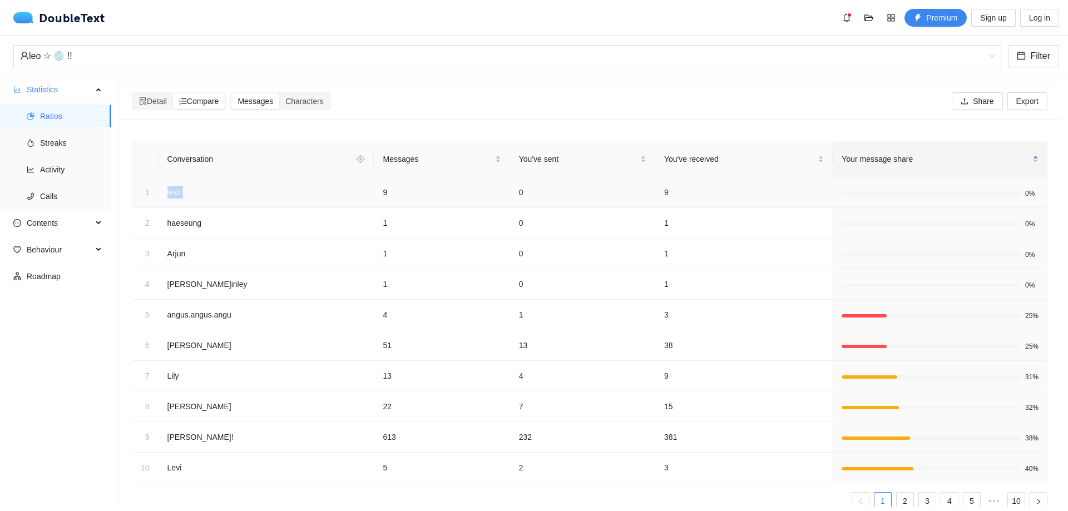
drag, startPoint x: 179, startPoint y: 191, endPoint x: 161, endPoint y: 194, distance: 18.5
click at [161, 194] on td "lexi!!" at bounding box center [266, 192] width 216 height 31
click at [173, 194] on td "lexi!!" at bounding box center [266, 192] width 216 height 31
click at [430, 153] on div "Messages" at bounding box center [442, 159] width 118 height 12
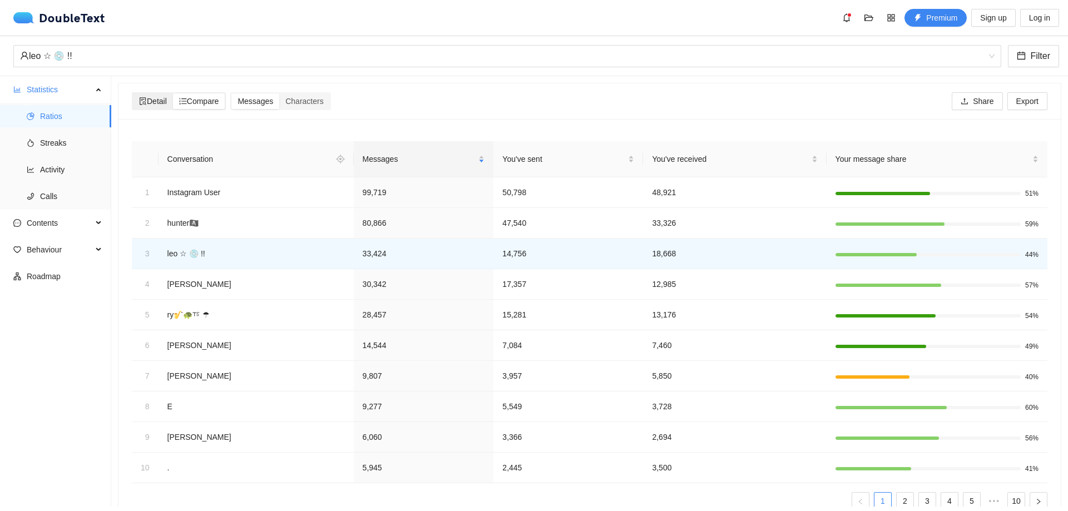
click at [156, 102] on span "Detail" at bounding box center [153, 101] width 28 height 9
click at [133, 93] on input "Detail" at bounding box center [133, 93] width 0 height 0
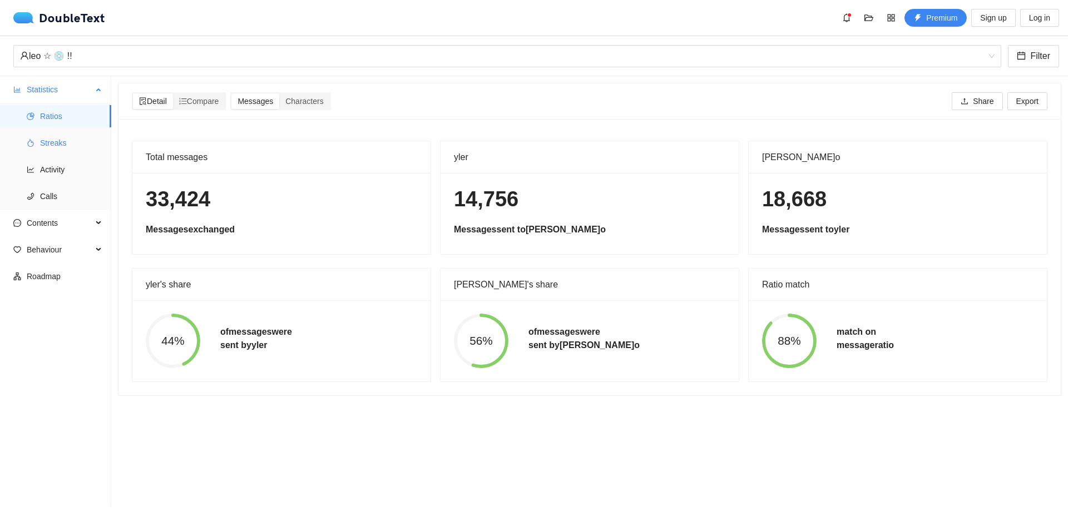
click at [66, 150] on span "Streaks" at bounding box center [71, 143] width 62 height 22
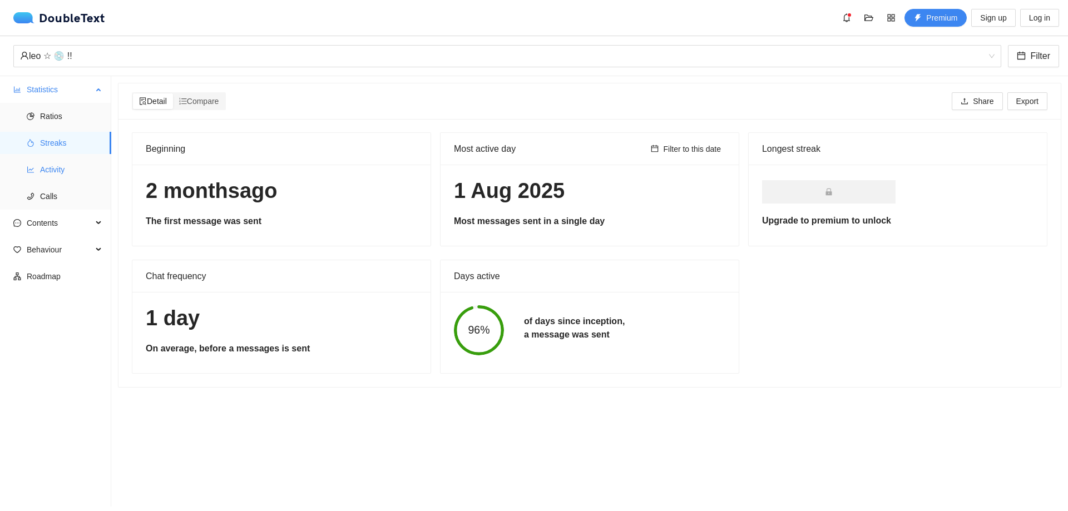
click at [63, 162] on span "Activity" at bounding box center [71, 169] width 62 height 22
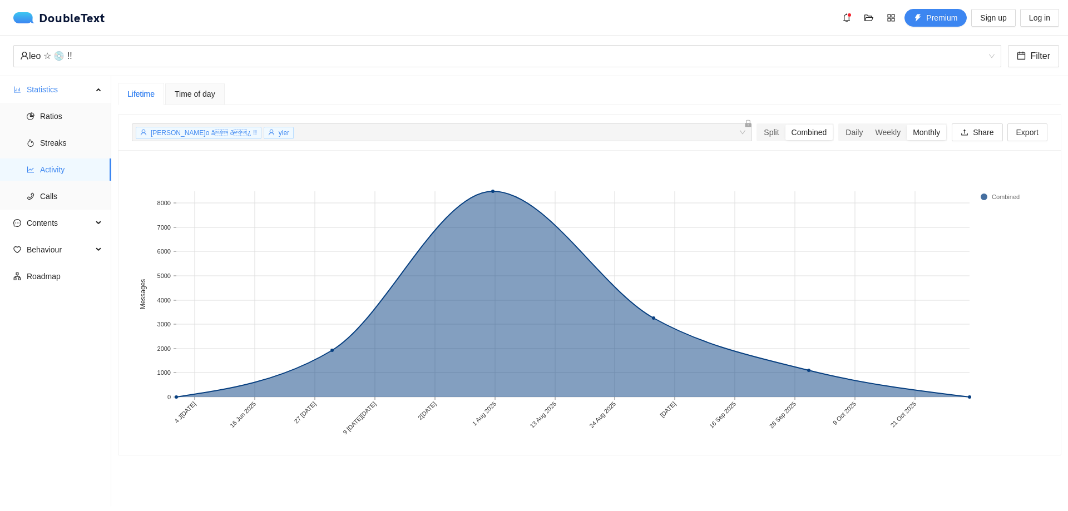
click at [200, 104] on div "Time of day" at bounding box center [194, 94] width 59 height 22
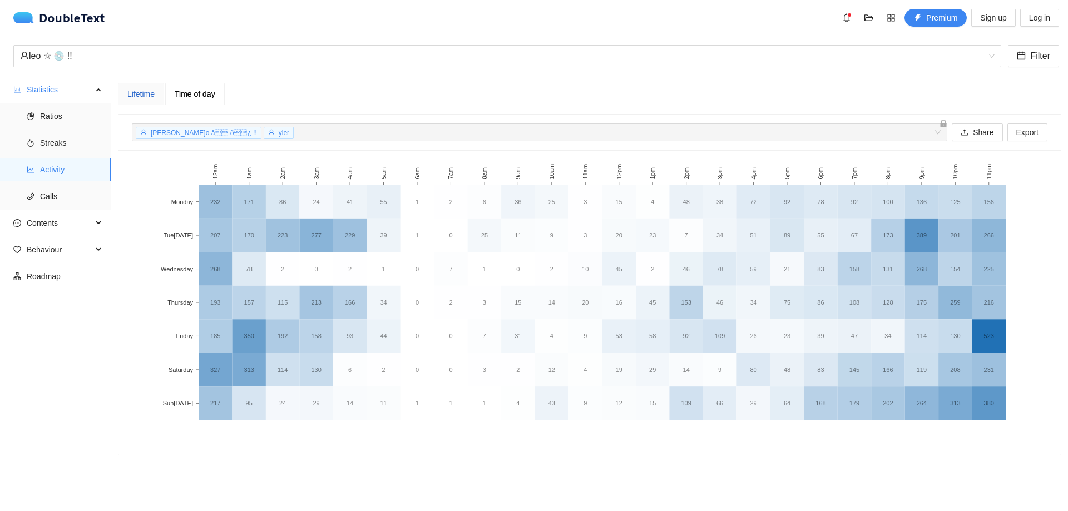
click at [138, 88] on div "Lifetime" at bounding box center [140, 94] width 27 height 12
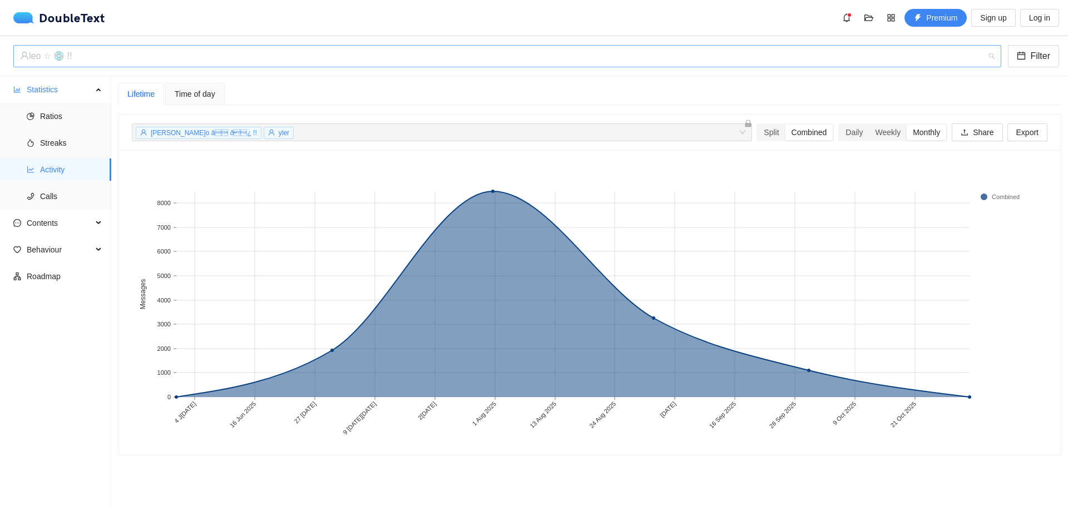
click at [163, 57] on div "leo ☆ 💿 !!" at bounding box center [502, 56] width 964 height 21
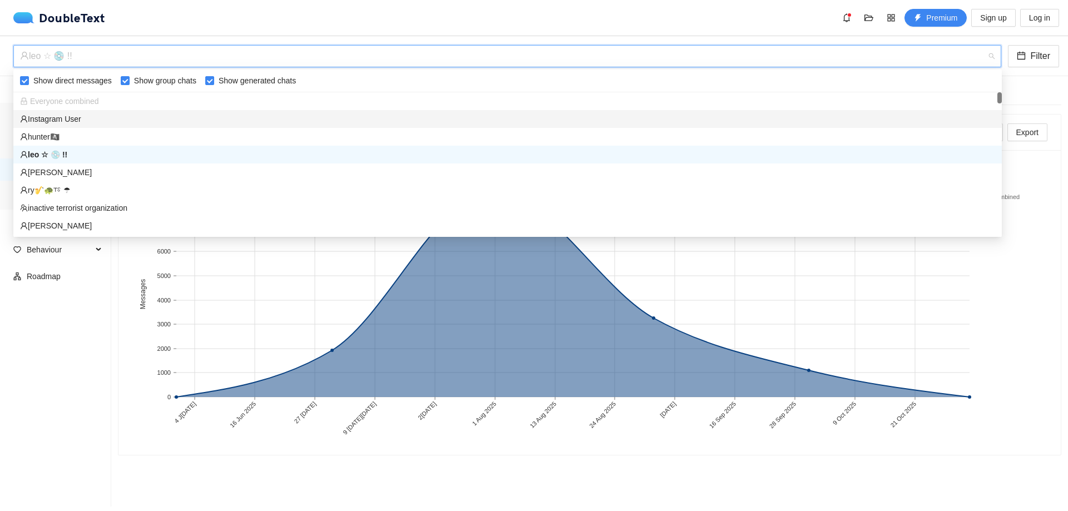
click at [102, 117] on div "Instagram User" at bounding box center [507, 119] width 975 height 12
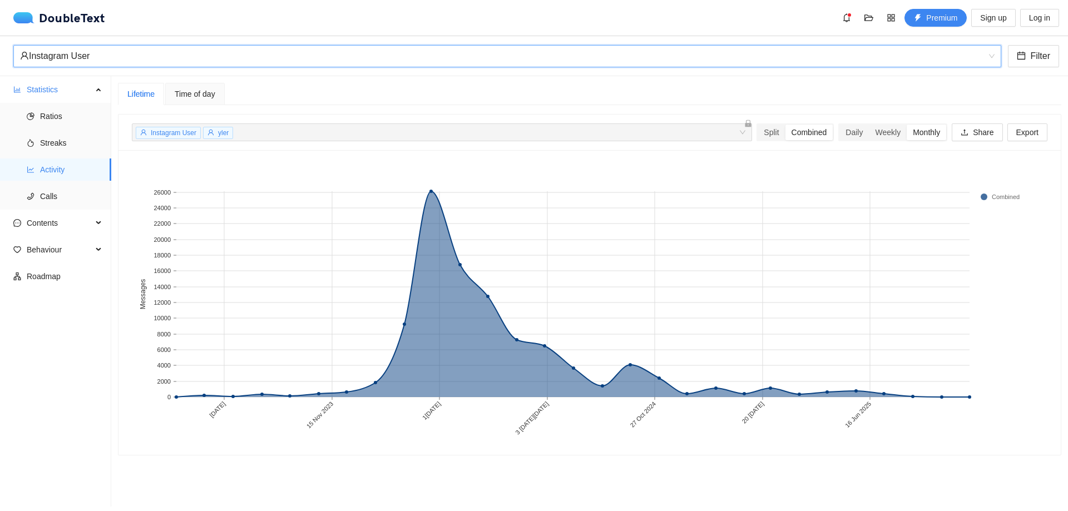
click at [144, 48] on div "Instagram User" at bounding box center [502, 56] width 964 height 21
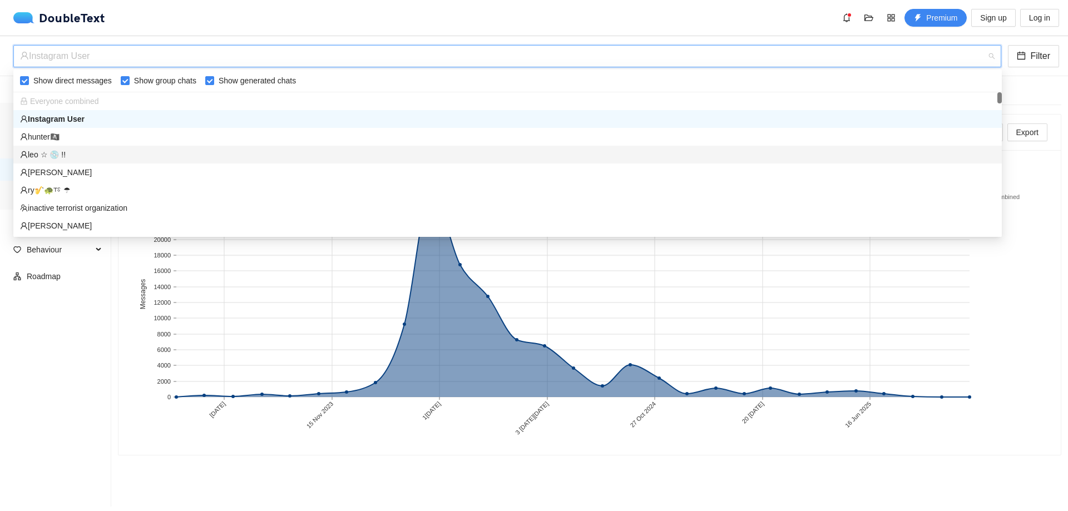
click at [47, 156] on div "leo ☆ 💿 !!" at bounding box center [507, 154] width 975 height 12
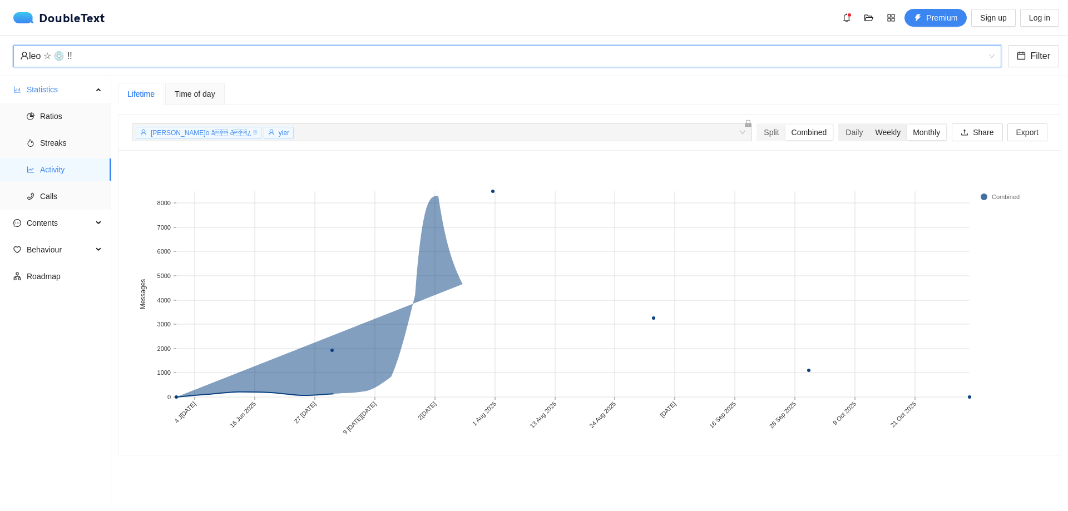
click at [882, 129] on div "Weekly" at bounding box center [888, 133] width 38 height 16
click at [869, 125] on input "Weekly" at bounding box center [869, 125] width 0 height 0
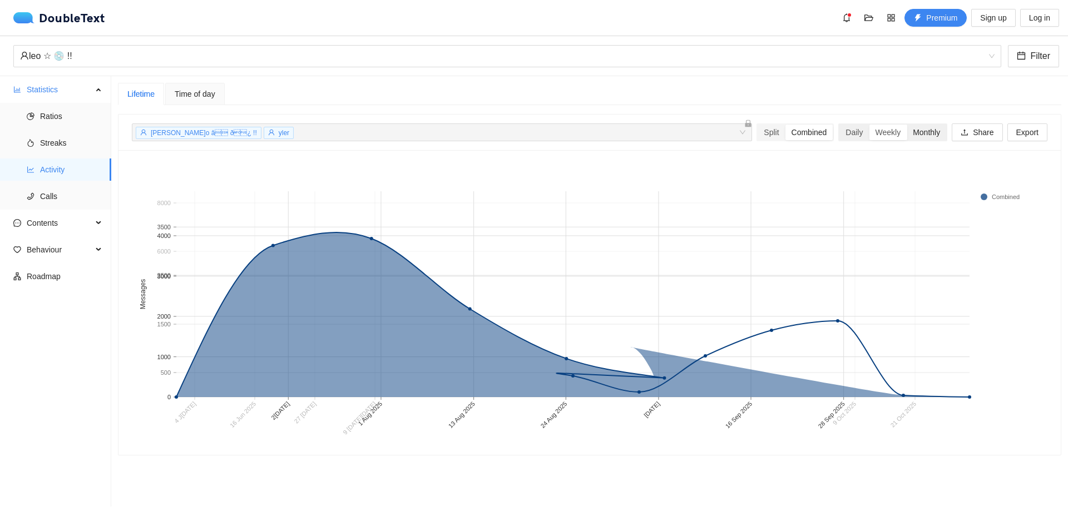
click at [912, 133] on div "Monthly" at bounding box center [925, 133] width 39 height 16
click at [906, 125] on input "Monthly" at bounding box center [906, 125] width 0 height 0
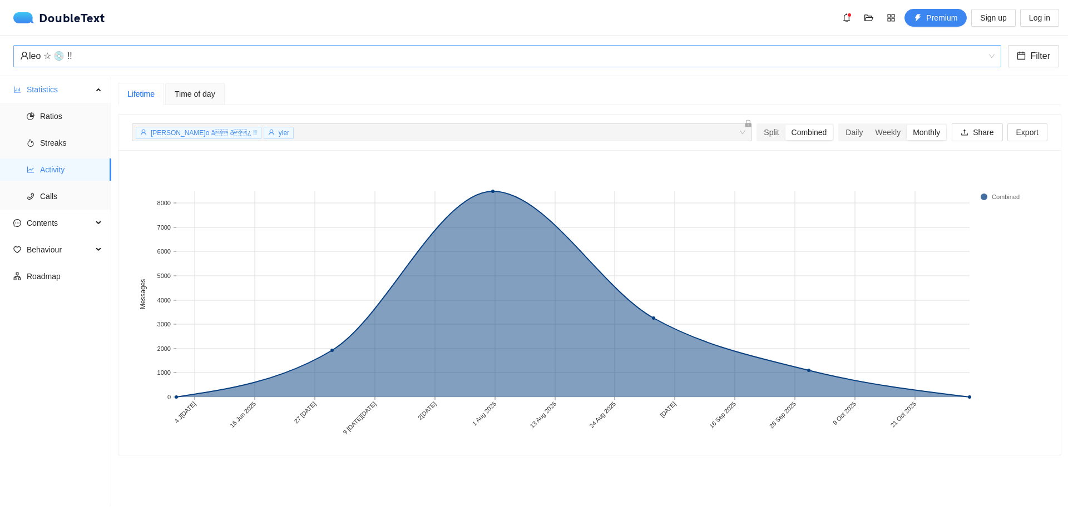
click at [93, 54] on div "leo ☆ 💿 !!" at bounding box center [502, 56] width 964 height 21
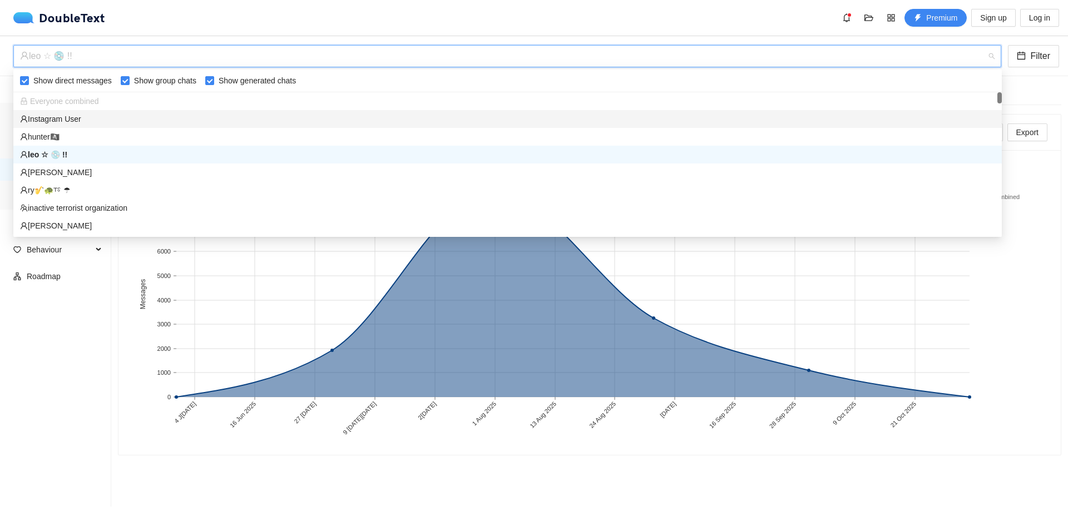
click at [68, 118] on div "Instagram User" at bounding box center [507, 119] width 975 height 12
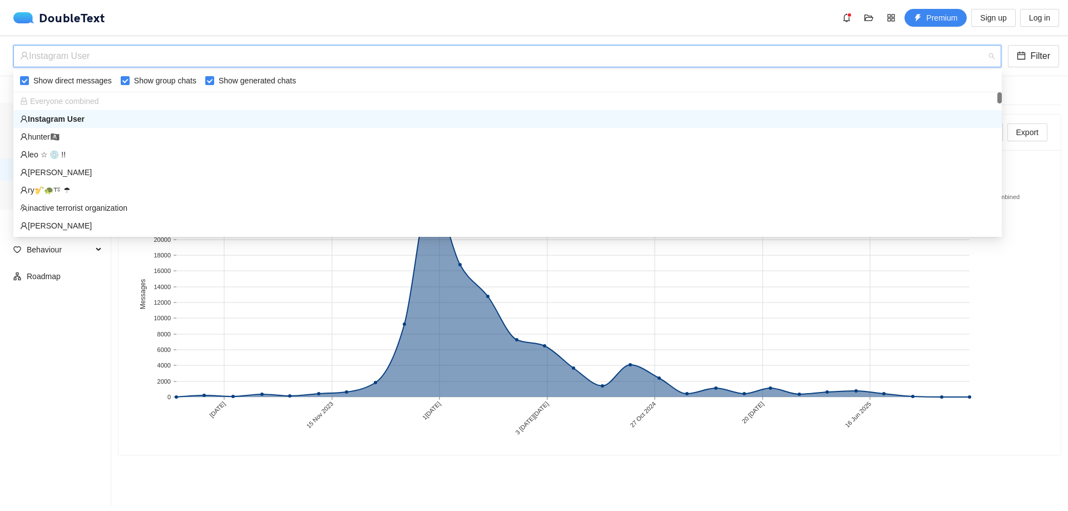
click at [146, 64] on div "Instagram User" at bounding box center [502, 56] width 964 height 21
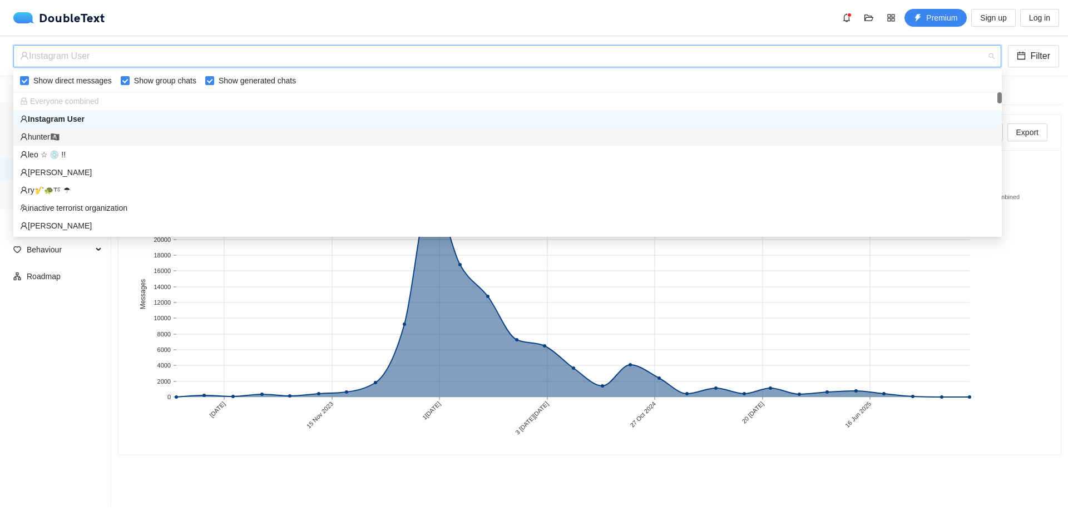
click at [63, 133] on div "hunter🏴‍☠️" at bounding box center [507, 137] width 975 height 12
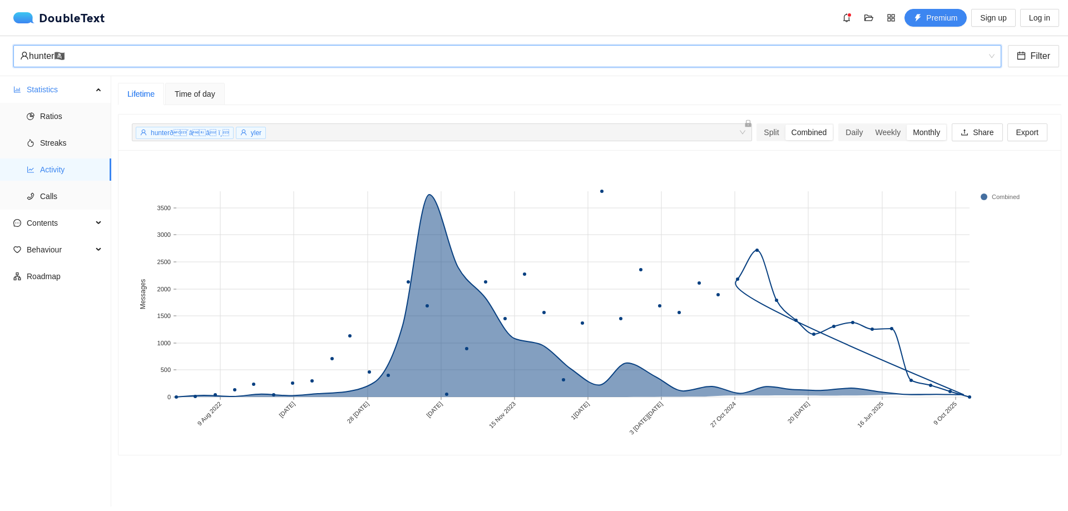
click at [176, 94] on span "Time of day" at bounding box center [195, 94] width 41 height 8
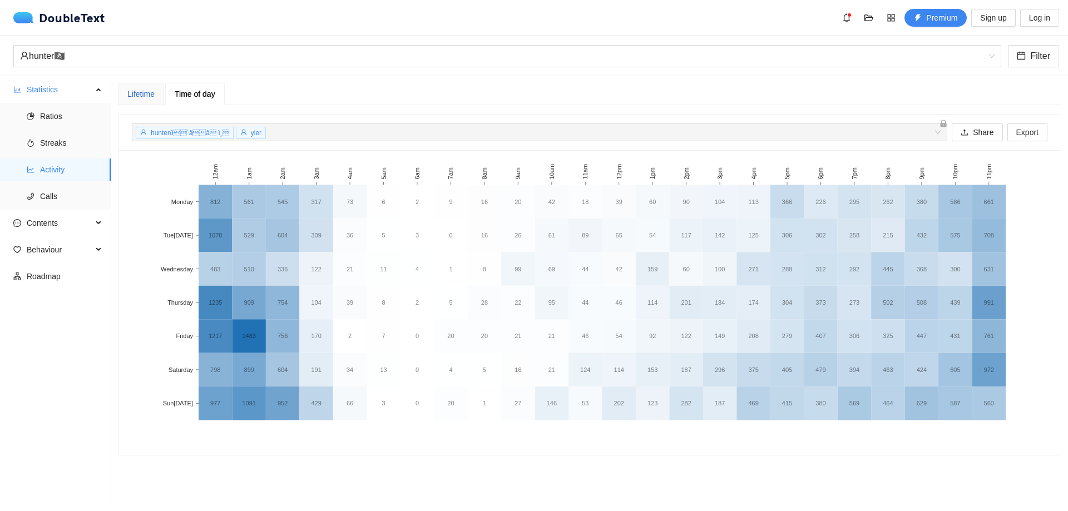
click at [143, 96] on div "Lifetime" at bounding box center [140, 94] width 27 height 12
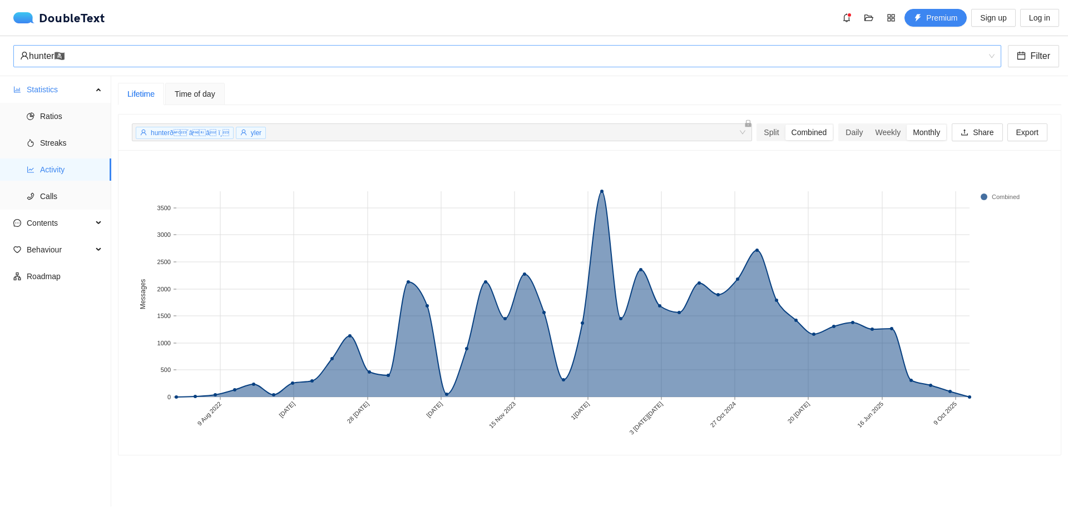
click at [149, 66] on div "hunter🏴‍☠️" at bounding box center [502, 56] width 964 height 21
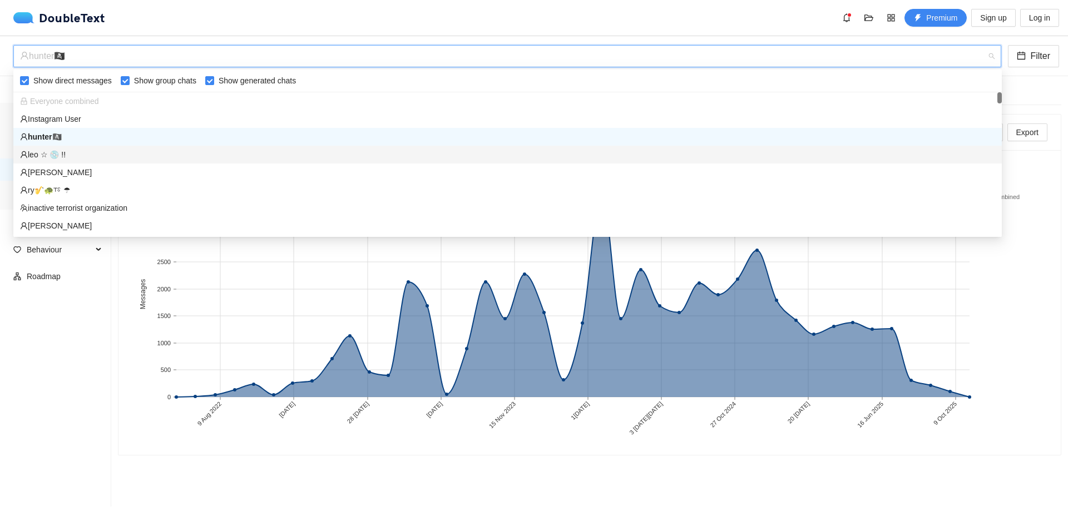
click at [61, 154] on div "leo ☆ 💿 !!" at bounding box center [507, 154] width 975 height 12
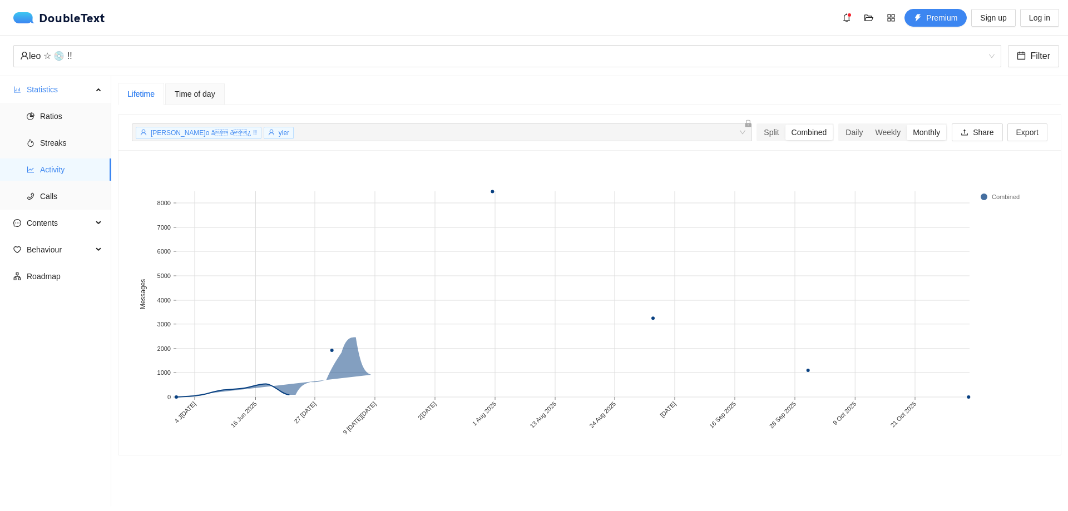
drag, startPoint x: 194, startPoint y: 98, endPoint x: 130, endPoint y: 103, distance: 64.7
click at [189, 100] on div "Time of day" at bounding box center [194, 94] width 59 height 22
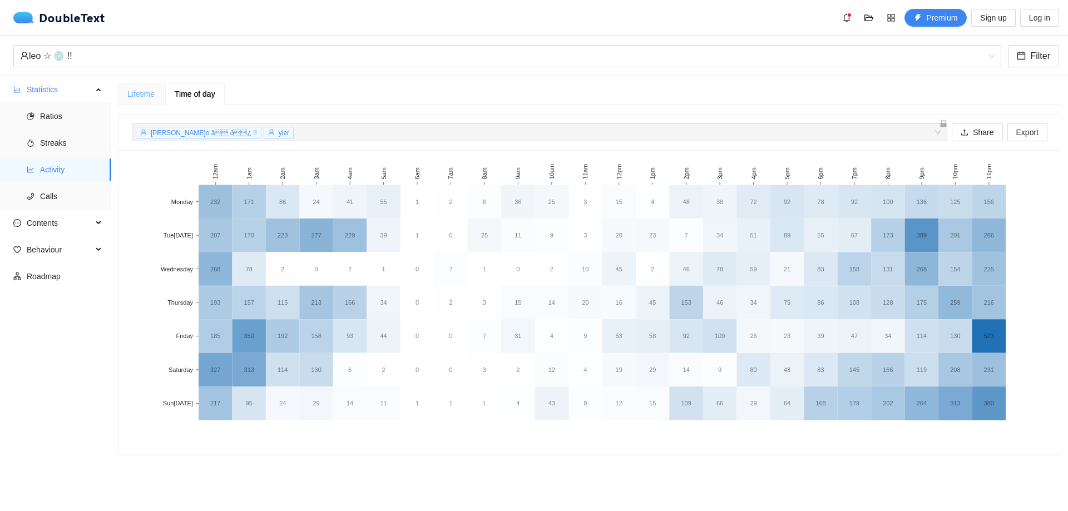
click at [130, 103] on div "Lifetime" at bounding box center [141, 94] width 46 height 22
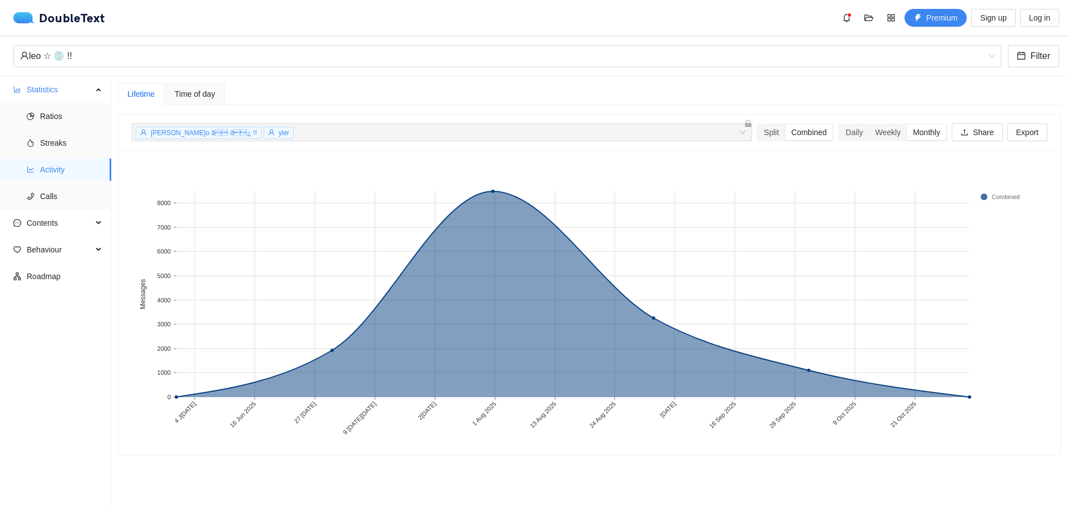
click at [162, 98] on div "Lifetime" at bounding box center [141, 94] width 46 height 22
click at [61, 20] on div "DoubleText" at bounding box center [59, 17] width 92 height 11
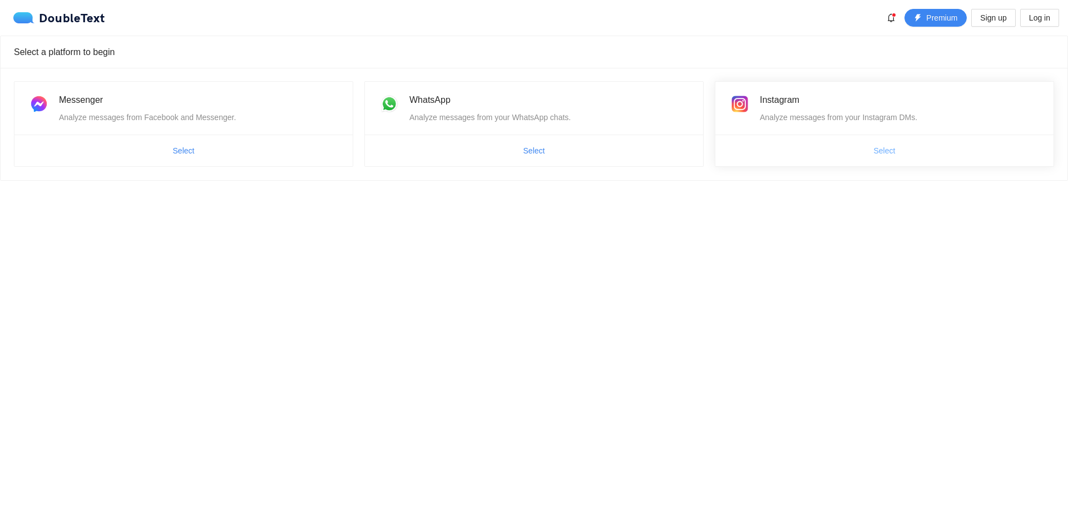
click at [902, 145] on button "Select" at bounding box center [884, 151] width 39 height 18
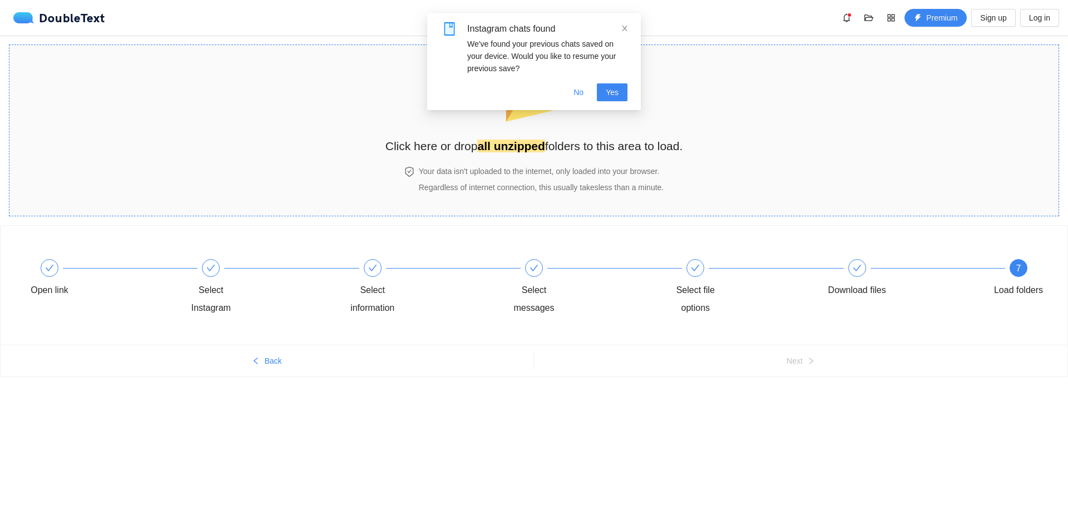
click at [528, 173] on h4 "Your data isn't uploaded to the internet, only loaded into your browser." at bounding box center [541, 171] width 245 height 12
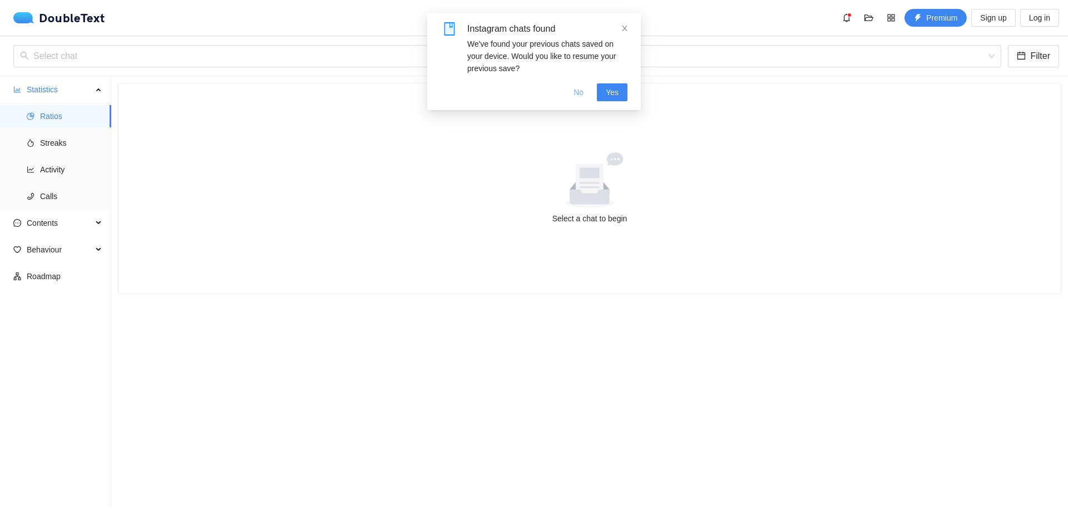
click at [579, 91] on span "No" at bounding box center [578, 92] width 10 height 12
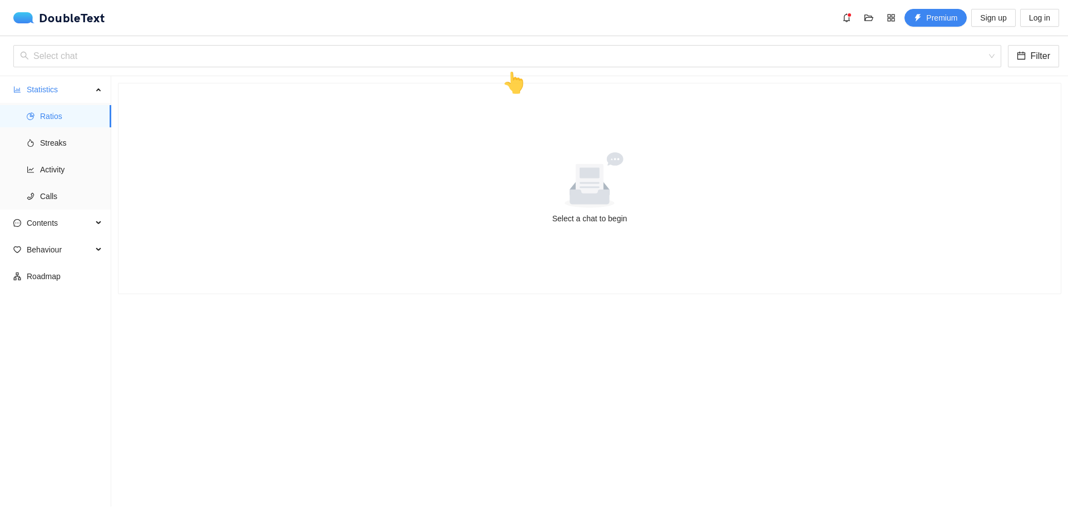
click at [162, 69] on div "Select chat Filter 👆" at bounding box center [534, 56] width 1068 height 40
click at [146, 56] on input "search" at bounding box center [503, 56] width 966 height 21
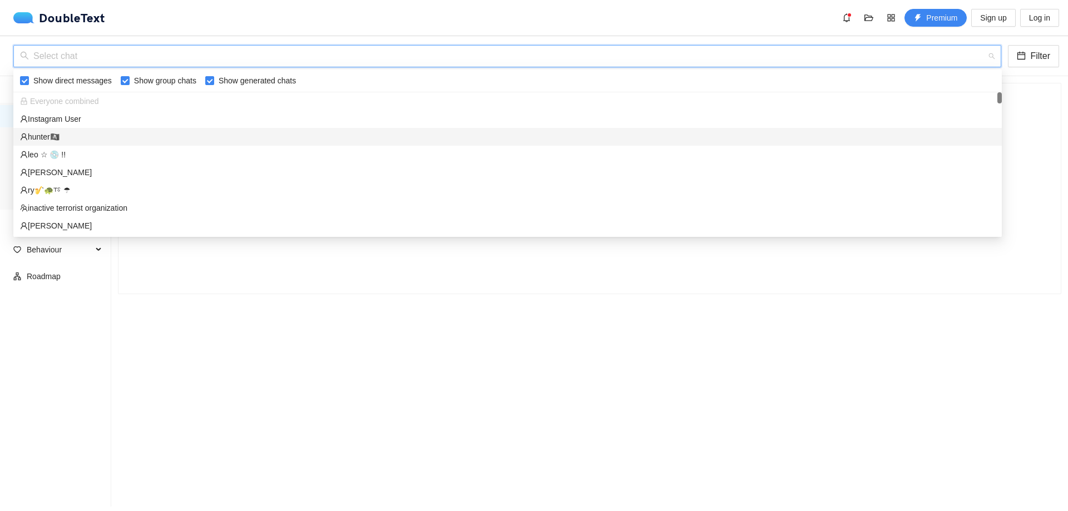
click at [70, 148] on div "leo ☆ 💿 !!" at bounding box center [507, 155] width 988 height 18
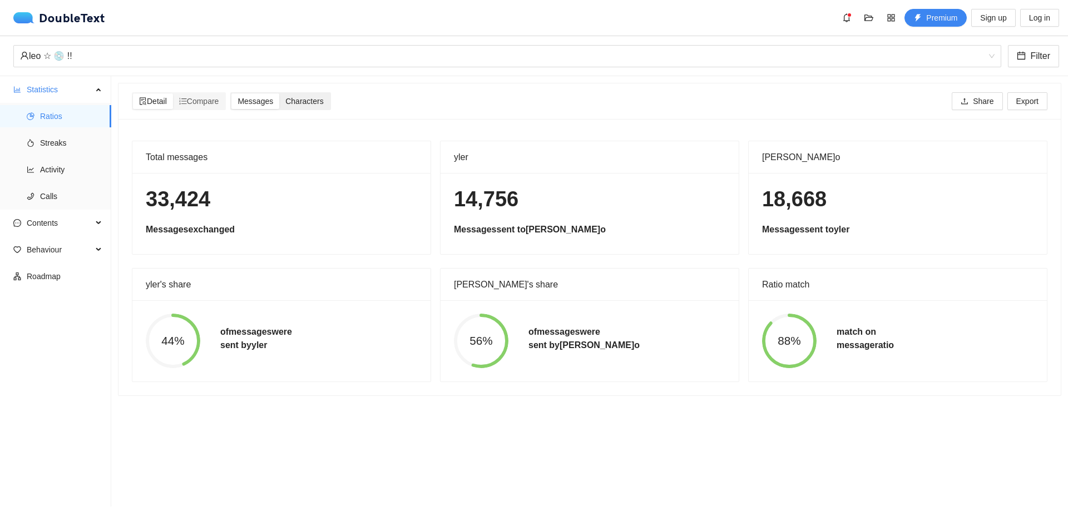
click at [291, 98] on span "Characters" at bounding box center [304, 101] width 38 height 9
click at [279, 93] on input "Characters" at bounding box center [279, 93] width 0 height 0
click at [202, 106] on span "Compare" at bounding box center [199, 101] width 40 height 9
click at [173, 93] on input "Compare" at bounding box center [173, 93] width 0 height 0
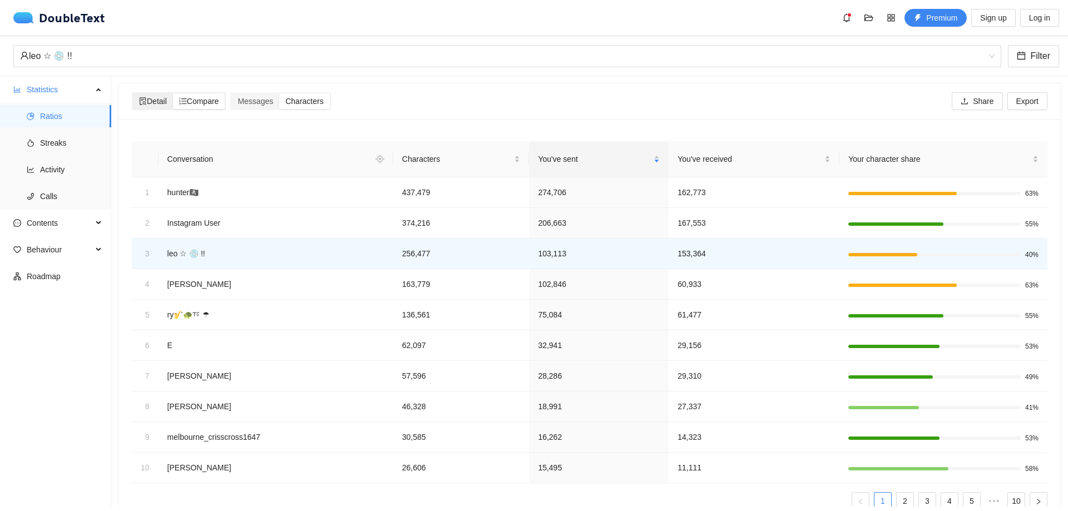
click at [167, 102] on span "Detail" at bounding box center [153, 101] width 28 height 9
click at [133, 93] on input "Detail" at bounding box center [133, 93] width 0 height 0
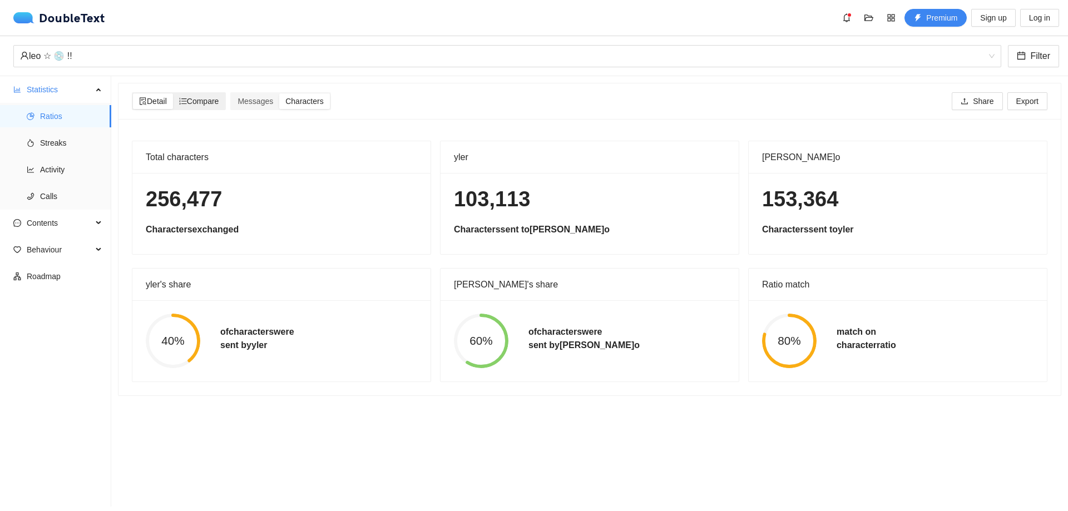
click at [206, 100] on span "Compare" at bounding box center [199, 101] width 40 height 9
click at [173, 93] on input "Compare" at bounding box center [173, 93] width 0 height 0
click at [261, 97] on span "Messages" at bounding box center [255, 101] width 36 height 9
click at [231, 93] on input "Messages" at bounding box center [231, 93] width 0 height 0
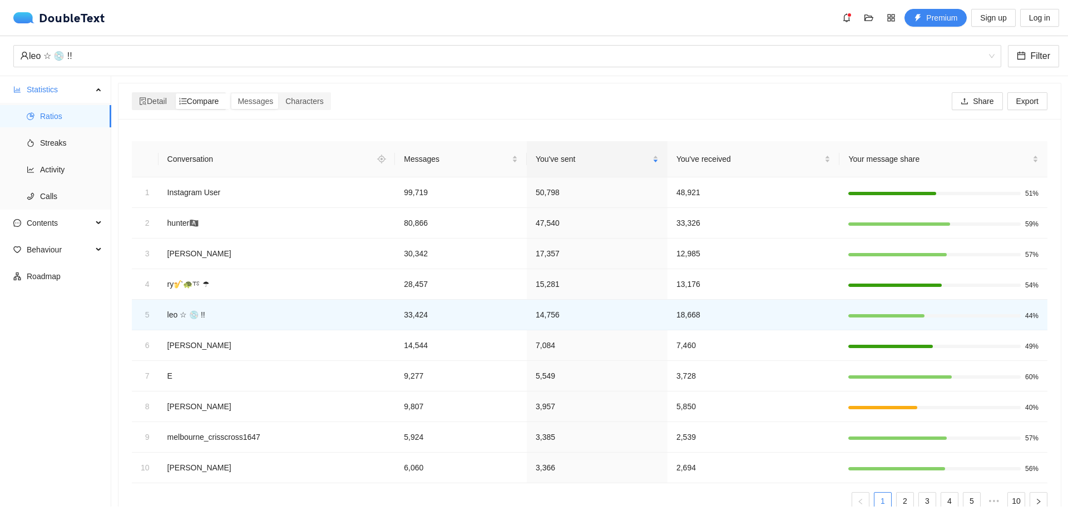
click at [206, 101] on span "Compare" at bounding box center [199, 101] width 40 height 9
click at [173, 93] on input "Compare" at bounding box center [173, 93] width 0 height 0
click at [479, 160] on span "Messages" at bounding box center [457, 159] width 106 height 12
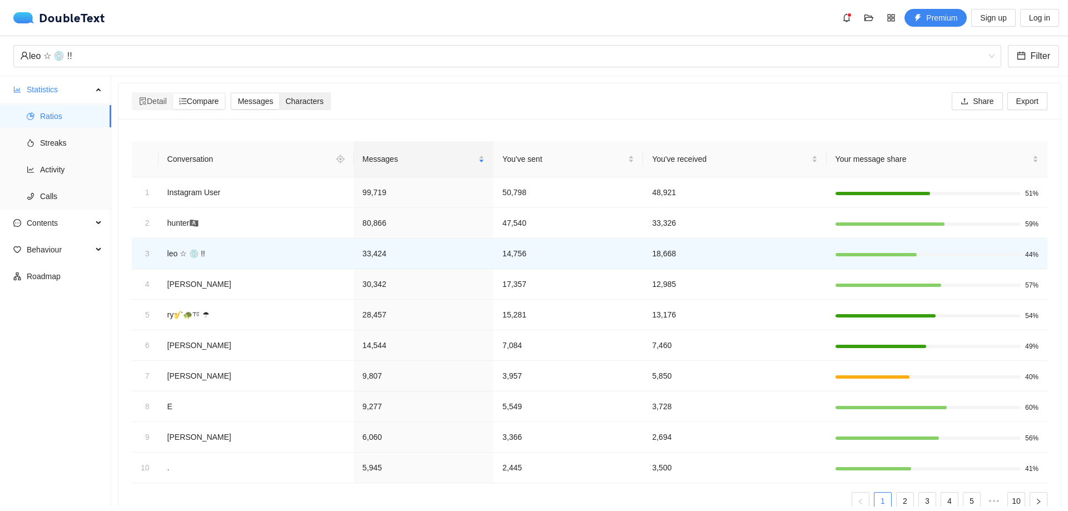
click at [299, 105] on span "Characters" at bounding box center [304, 101] width 38 height 9
click at [279, 93] on input "Characters" at bounding box center [279, 93] width 0 height 0
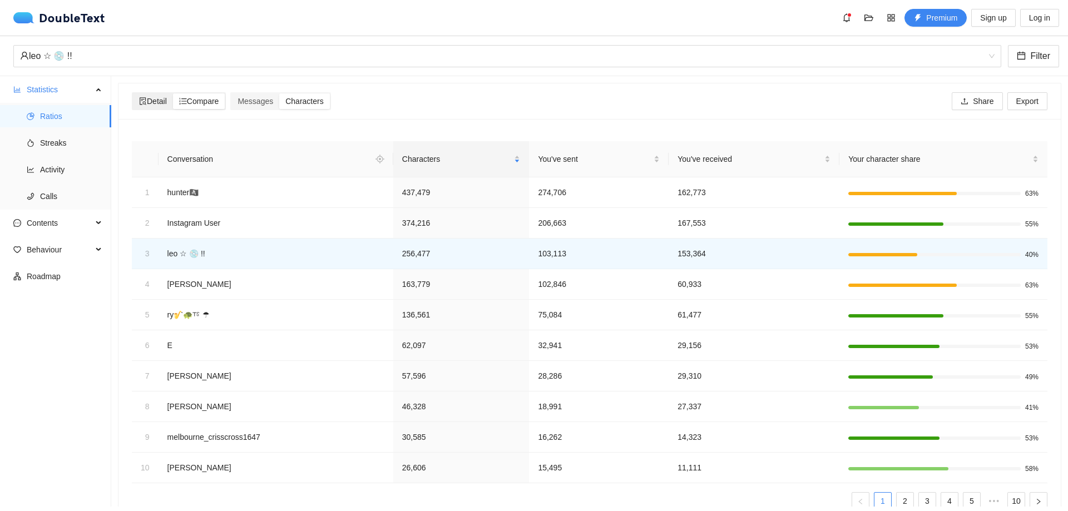
click at [148, 100] on span "Detail" at bounding box center [153, 101] width 28 height 9
click at [133, 93] on input "Detail" at bounding box center [133, 93] width 0 height 0
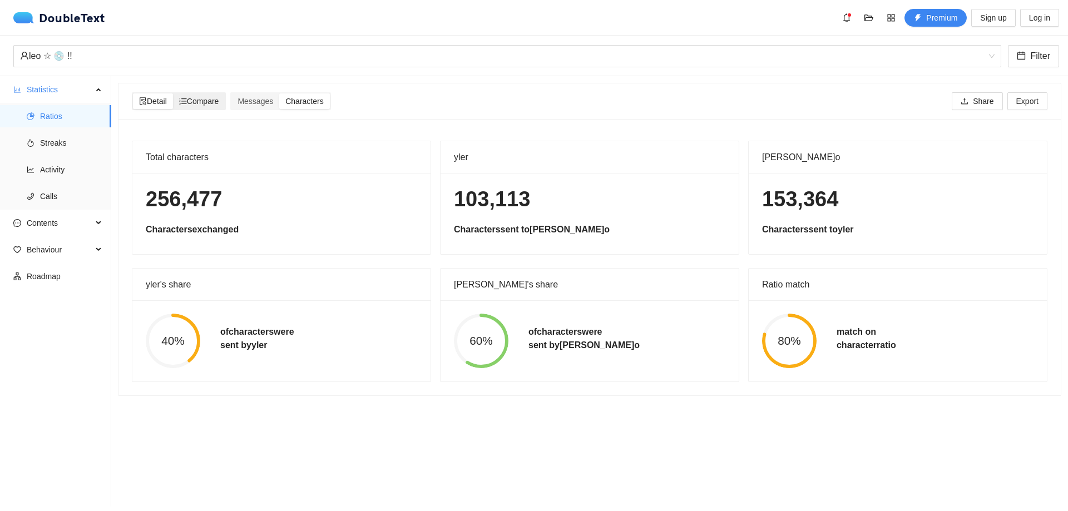
drag, startPoint x: 192, startPoint y: 95, endPoint x: 260, endPoint y: 98, distance: 67.9
click at [194, 95] on div "Compare" at bounding box center [199, 101] width 52 height 16
click at [173, 93] on input "Compare" at bounding box center [173, 93] width 0 height 0
click at [260, 98] on span "Messages" at bounding box center [255, 101] width 36 height 9
click at [231, 93] on input "Messages" at bounding box center [231, 93] width 0 height 0
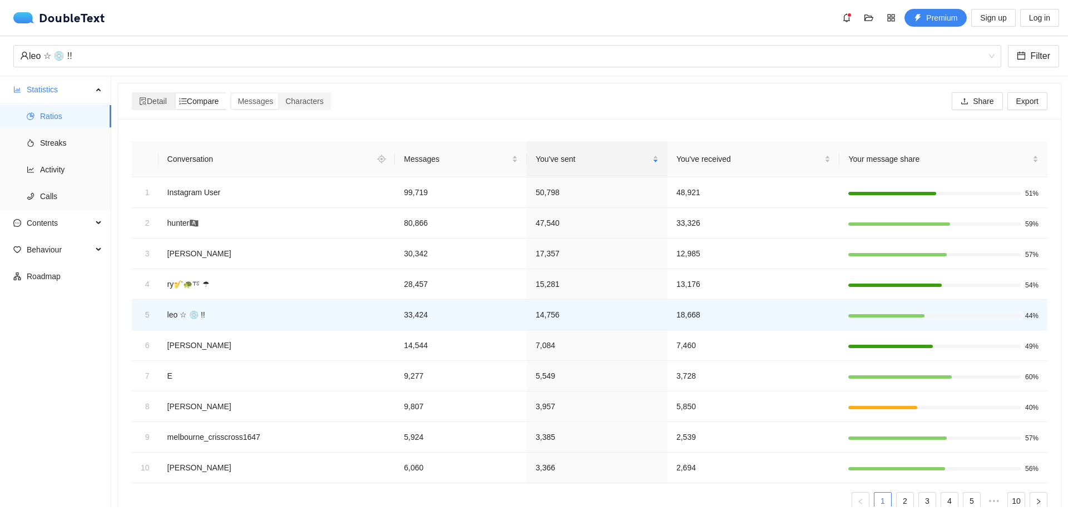
click at [206, 104] on span "Compare" at bounding box center [199, 101] width 40 height 9
click at [173, 93] on input "Compare" at bounding box center [173, 93] width 0 height 0
click at [430, 155] on span "Messages" at bounding box center [457, 159] width 106 height 12
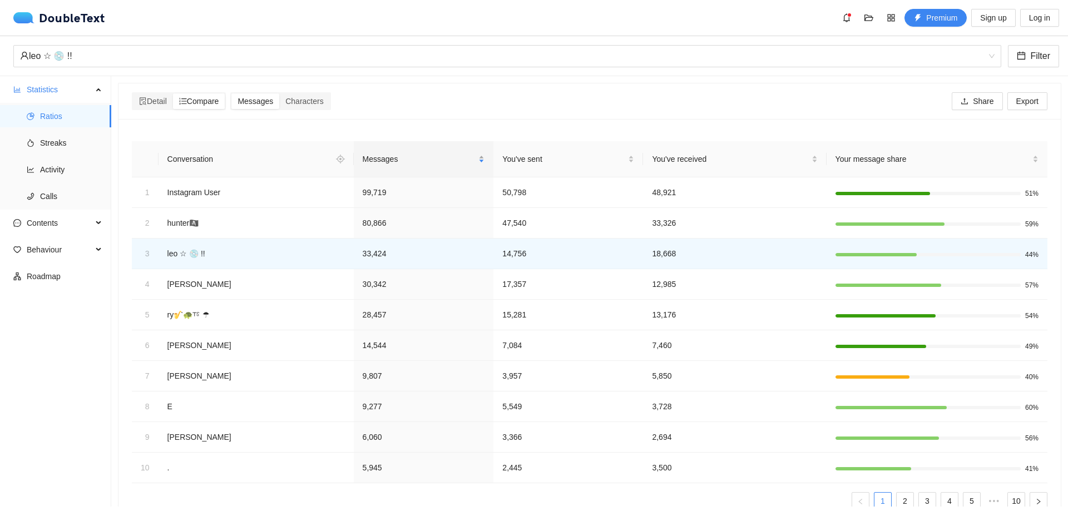
click at [430, 155] on span "Messages" at bounding box center [420, 159] width 114 height 12
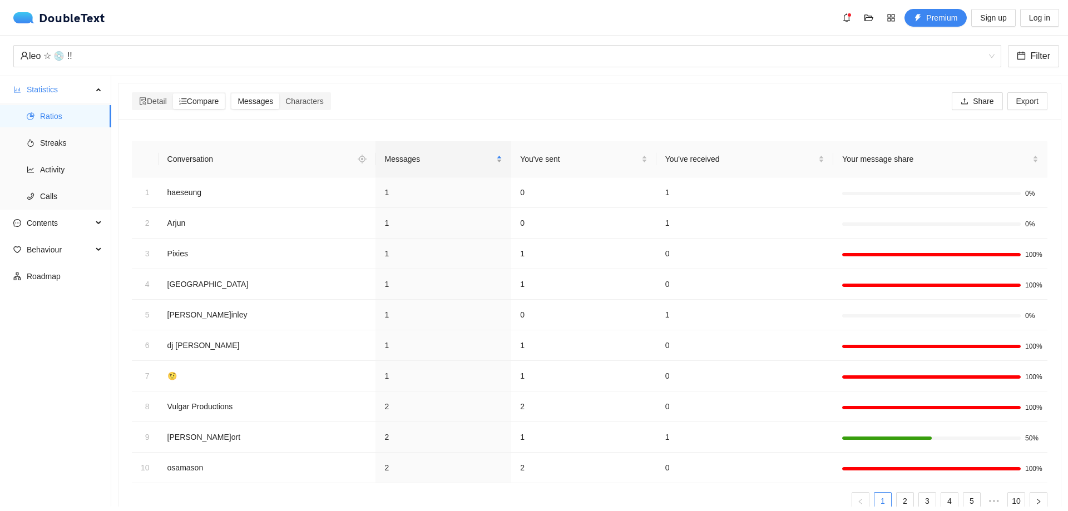
click at [430, 155] on span "Messages" at bounding box center [439, 159] width 110 height 12
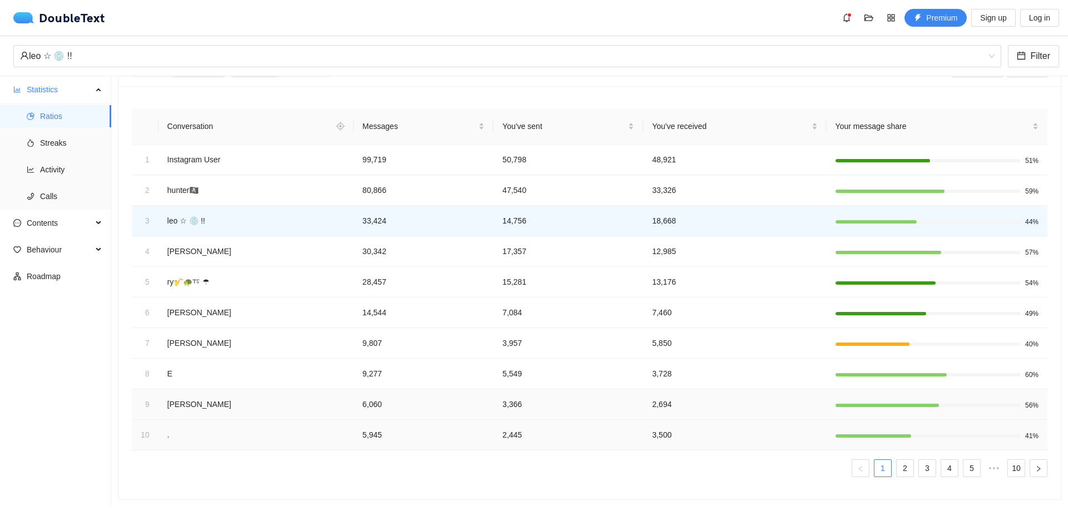
scroll to position [41, 0]
click at [155, 420] on td "10" at bounding box center [145, 435] width 27 height 31
drag, startPoint x: 166, startPoint y: 426, endPoint x: 178, endPoint y: 428, distance: 12.3
click at [178, 428] on td "." at bounding box center [255, 435] width 195 height 31
click at [180, 428] on td "." at bounding box center [255, 435] width 195 height 31
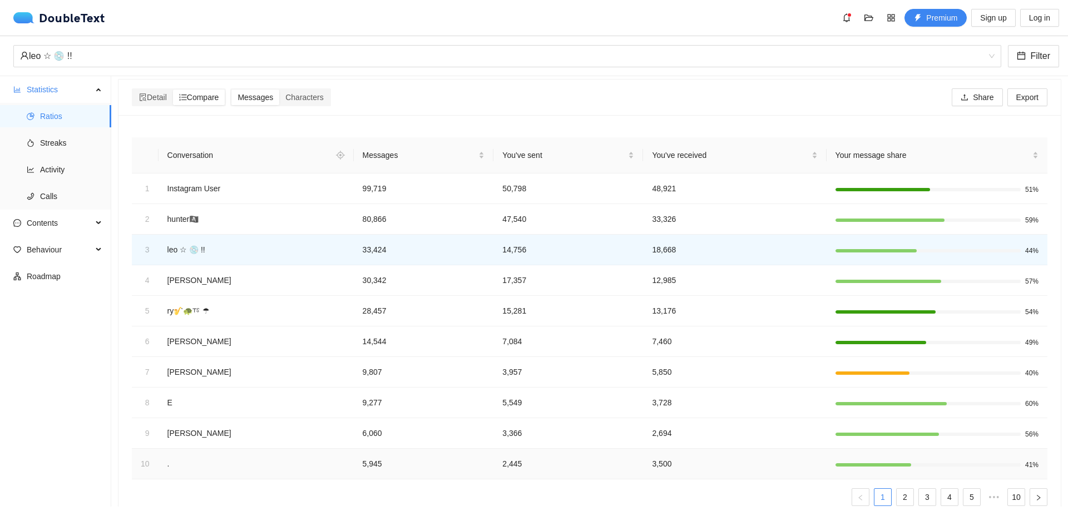
scroll to position [0, 0]
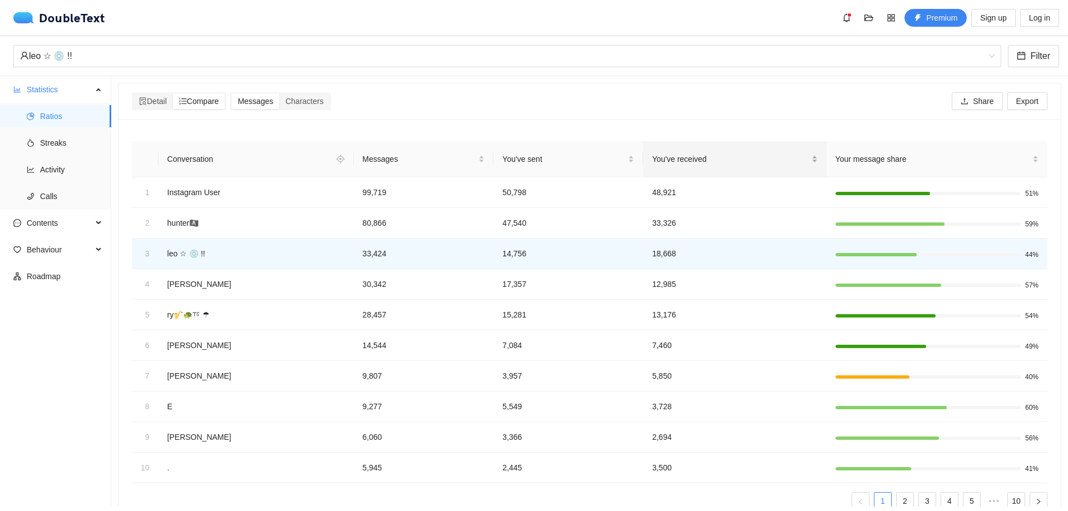
click at [691, 157] on span "You've received" at bounding box center [730, 159] width 157 height 12
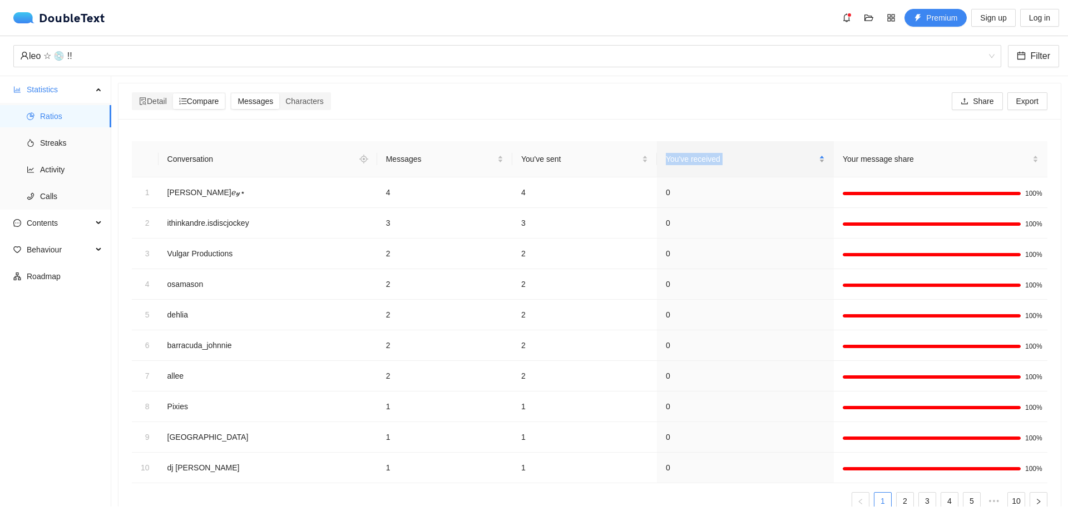
click at [691, 157] on span "You've received" at bounding box center [741, 159] width 151 height 12
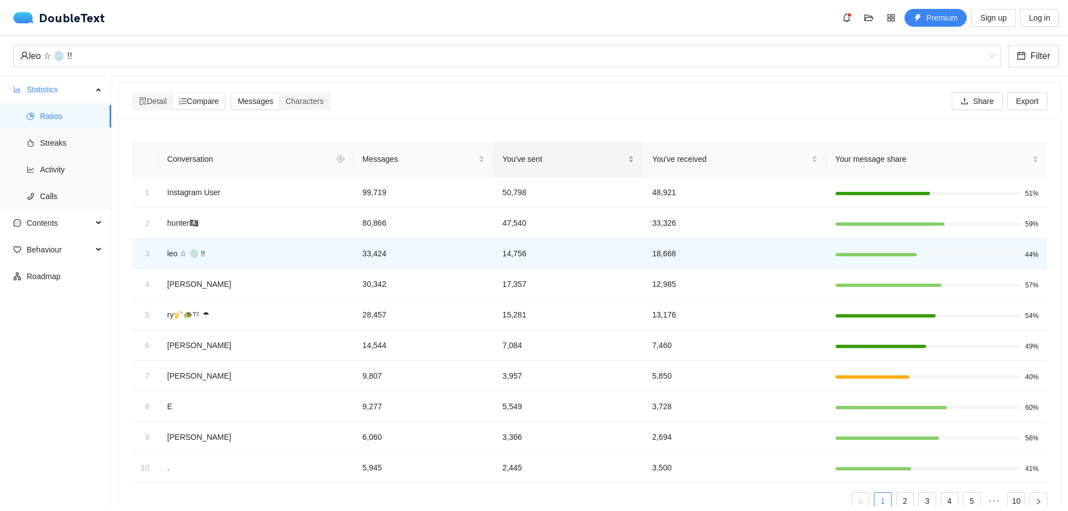
click at [566, 153] on div "You've sent" at bounding box center [568, 159] width 132 height 12
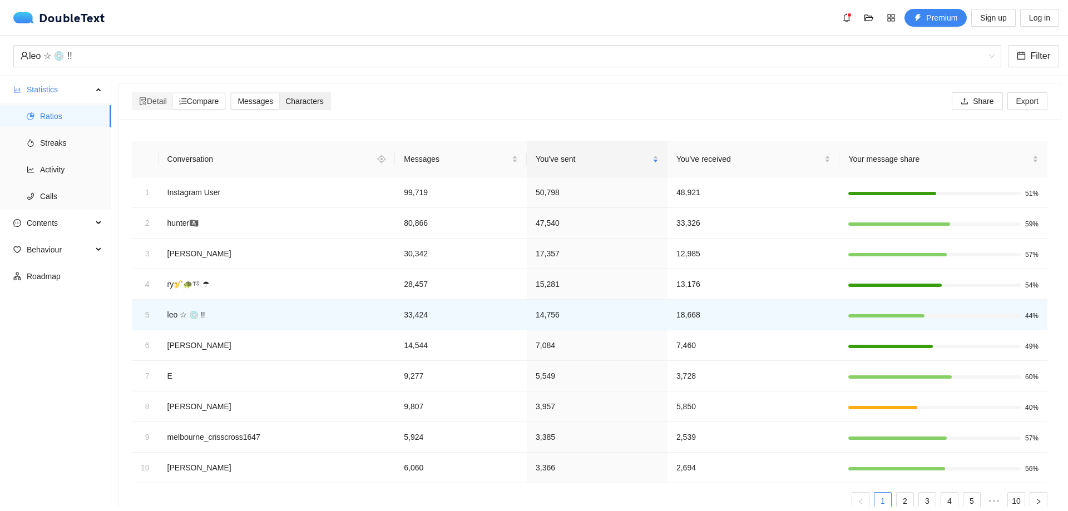
click at [312, 105] on span "Characters" at bounding box center [304, 101] width 38 height 9
click at [279, 93] on input "Characters" at bounding box center [279, 93] width 0 height 0
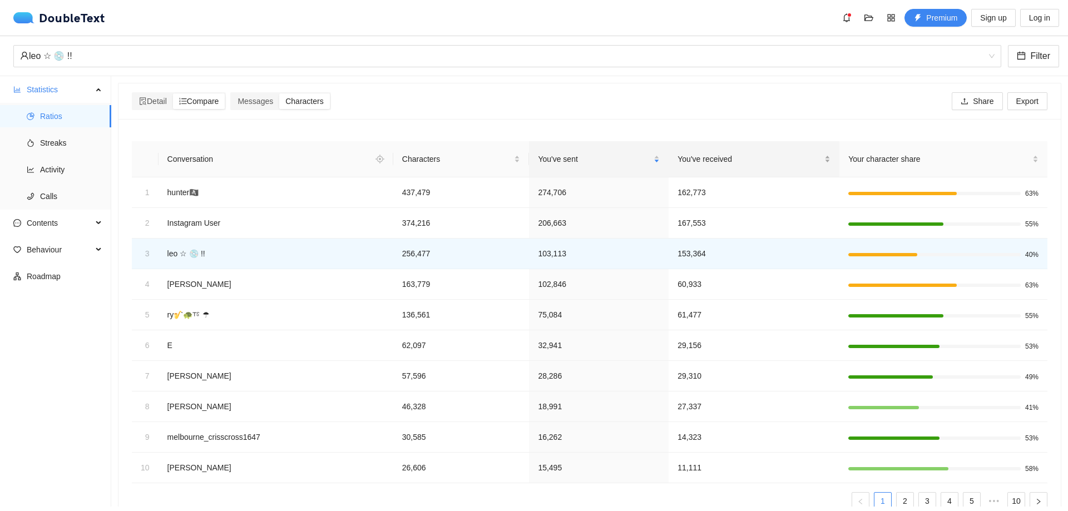
click at [720, 153] on div "You've received" at bounding box center [753, 159] width 153 height 12
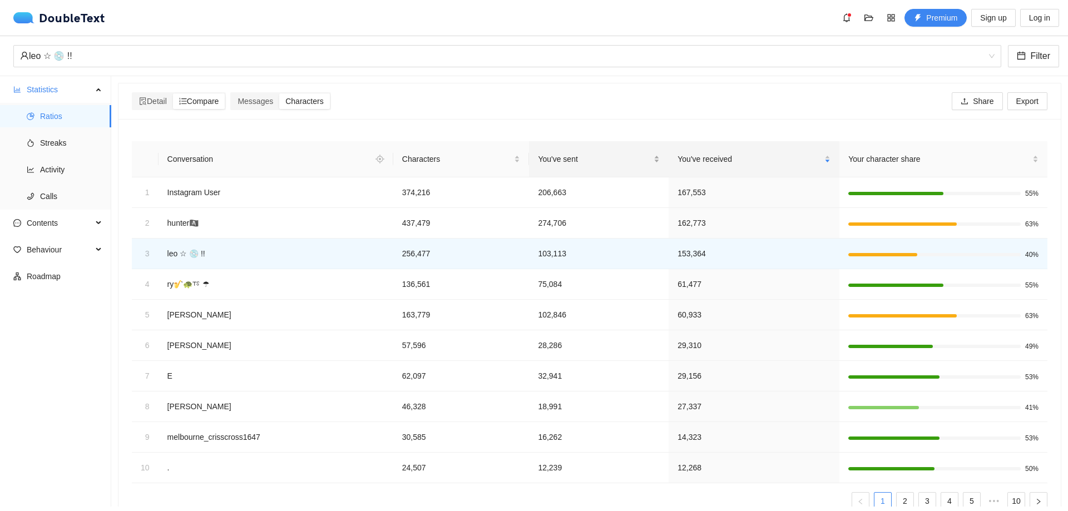
click at [628, 155] on span "You've sent" at bounding box center [594, 159] width 113 height 12
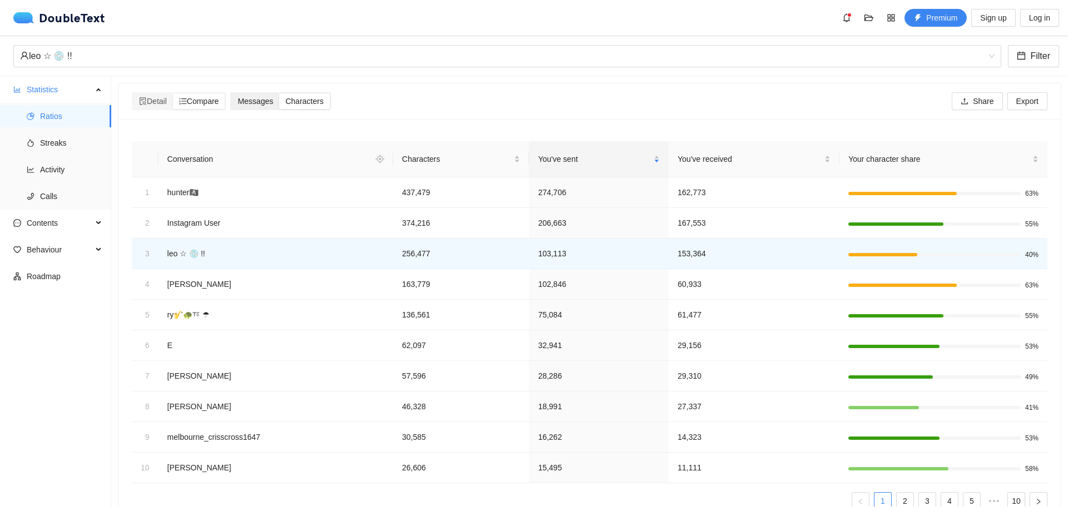
click at [262, 102] on span "Messages" at bounding box center [255, 101] width 36 height 9
click at [231, 93] on input "Messages" at bounding box center [231, 93] width 0 height 0
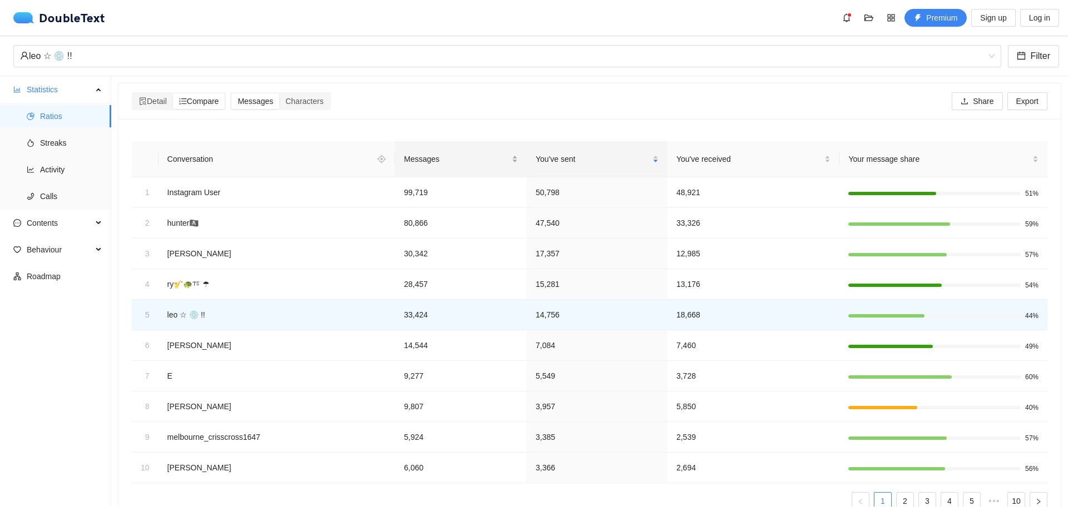
click at [447, 156] on span "Messages" at bounding box center [457, 159] width 106 height 12
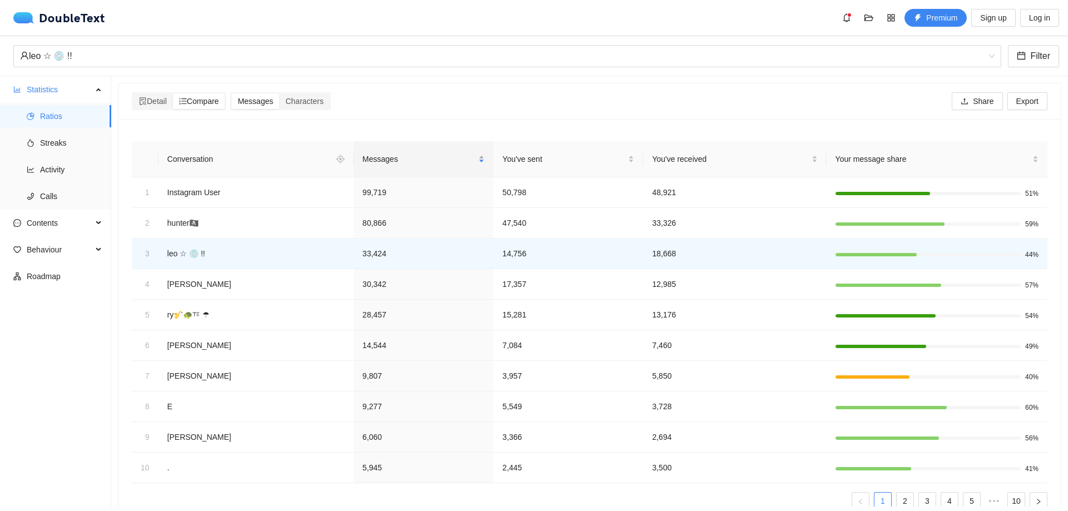
click at [447, 156] on span "Messages" at bounding box center [420, 159] width 114 height 12
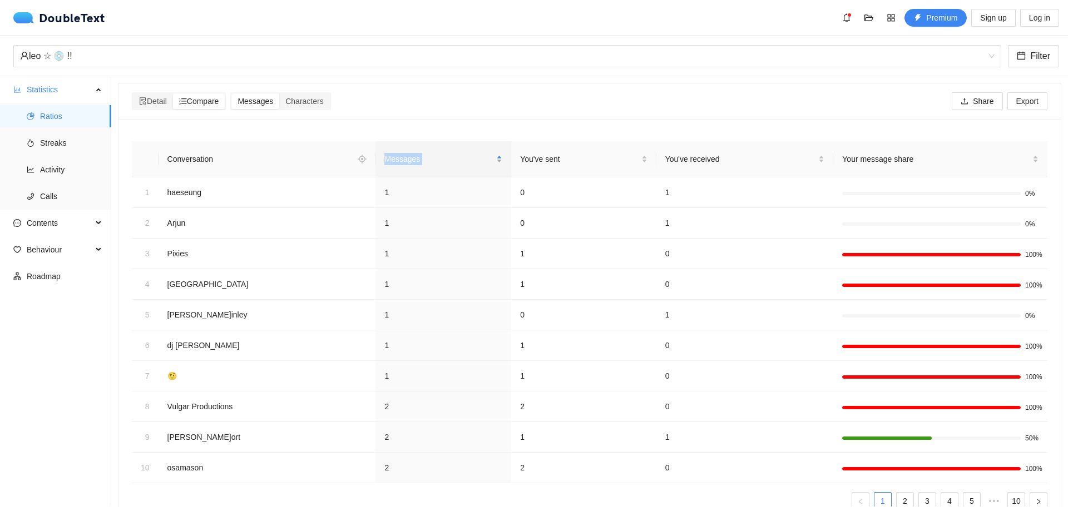
click at [447, 156] on span "Messages" at bounding box center [439, 159] width 110 height 12
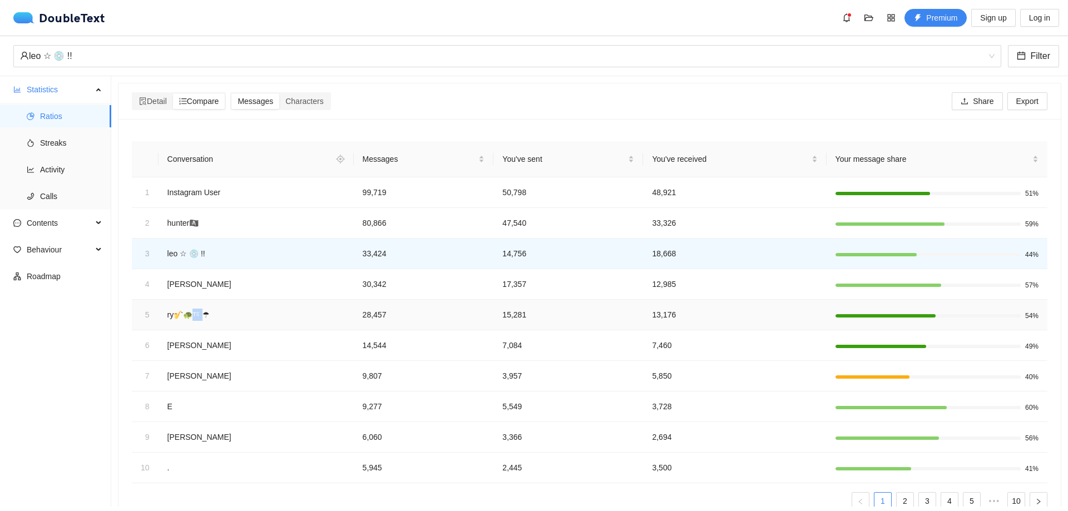
drag, startPoint x: 192, startPoint y: 314, endPoint x: 205, endPoint y: 316, distance: 12.5
click at [205, 316] on td "ry🎷🐢⸆⸉ ☂︎" at bounding box center [255, 315] width 195 height 31
click at [443, 96] on div "Detail Compare Messages Characters Share Export" at bounding box center [590, 101] width 920 height 18
click at [297, 99] on span "Characters" at bounding box center [304, 101] width 38 height 9
click at [279, 93] on input "Characters" at bounding box center [279, 93] width 0 height 0
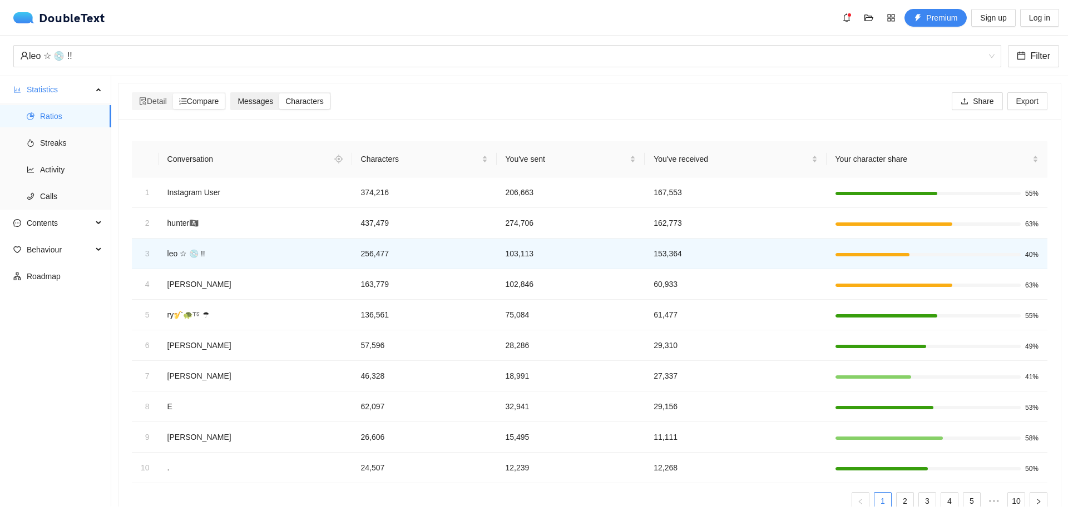
click at [266, 101] on span "Messages" at bounding box center [255, 101] width 36 height 9
click at [231, 93] on input "Messages" at bounding box center [231, 93] width 0 height 0
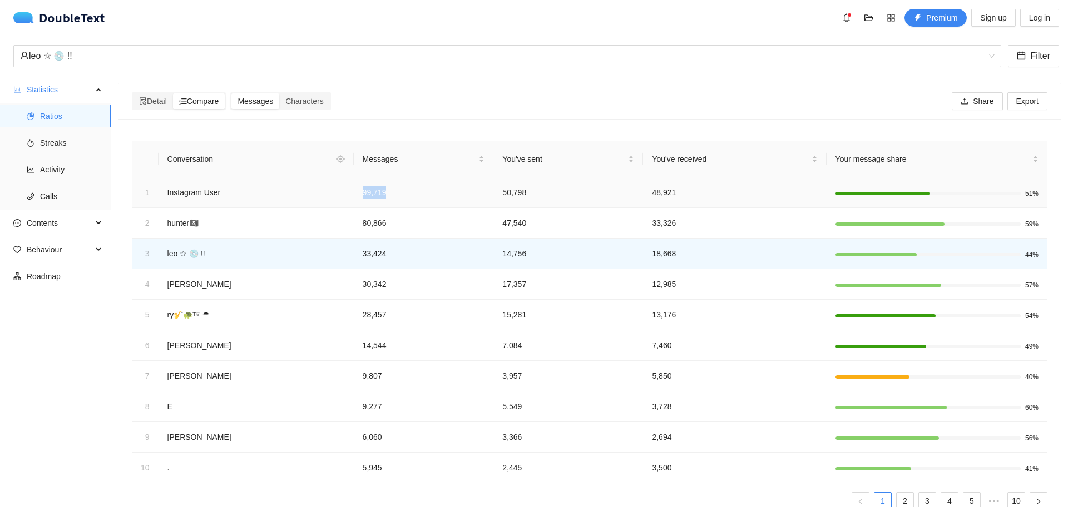
drag, startPoint x: 359, startPoint y: 191, endPoint x: 395, endPoint y: 191, distance: 36.1
click at [395, 191] on td "99,719" at bounding box center [424, 192] width 140 height 31
copy td "99,719"
click at [340, 110] on div "Detail Compare Messages Characters Share Export" at bounding box center [589, 101] width 915 height 36
click at [306, 100] on span "Characters" at bounding box center [304, 101] width 38 height 9
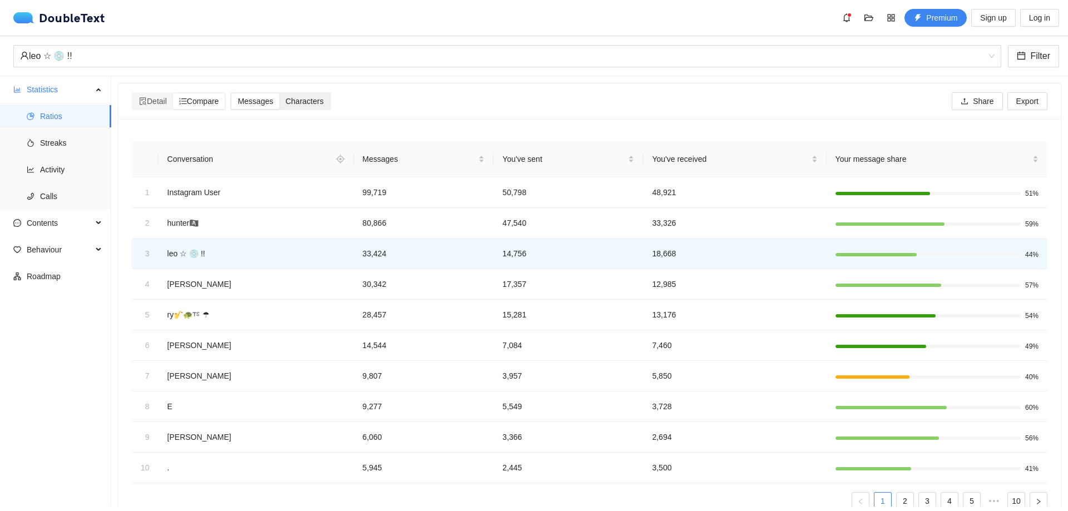
click at [279, 93] on input "Characters" at bounding box center [279, 93] width 0 height 0
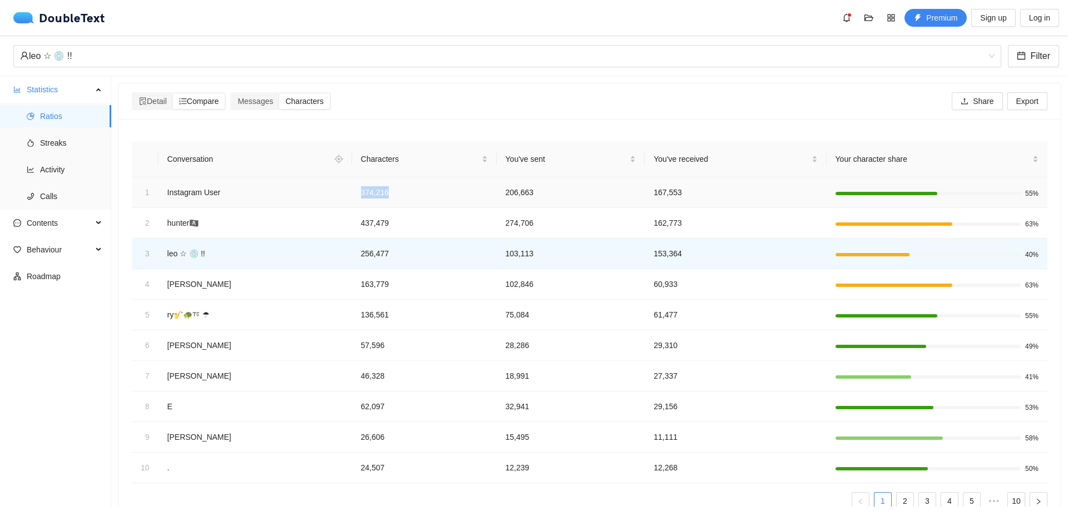
drag, startPoint x: 384, startPoint y: 191, endPoint x: 348, endPoint y: 192, distance: 36.2
click at [352, 192] on td "374,216" at bounding box center [424, 192] width 145 height 31
copy td "374,216"
click at [248, 97] on span "Messages" at bounding box center [255, 101] width 36 height 9
click at [231, 93] on input "Messages" at bounding box center [231, 93] width 0 height 0
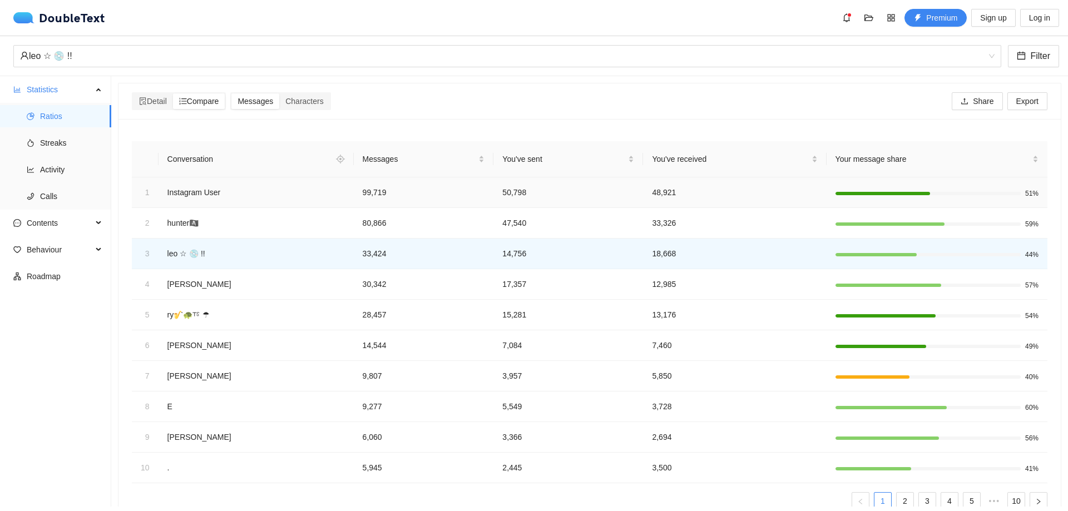
click at [363, 191] on td "99,719" at bounding box center [424, 192] width 140 height 31
copy td "99,719"
click at [356, 227] on td "80,866" at bounding box center [424, 223] width 140 height 31
click at [359, 223] on td "80,866" at bounding box center [424, 223] width 140 height 31
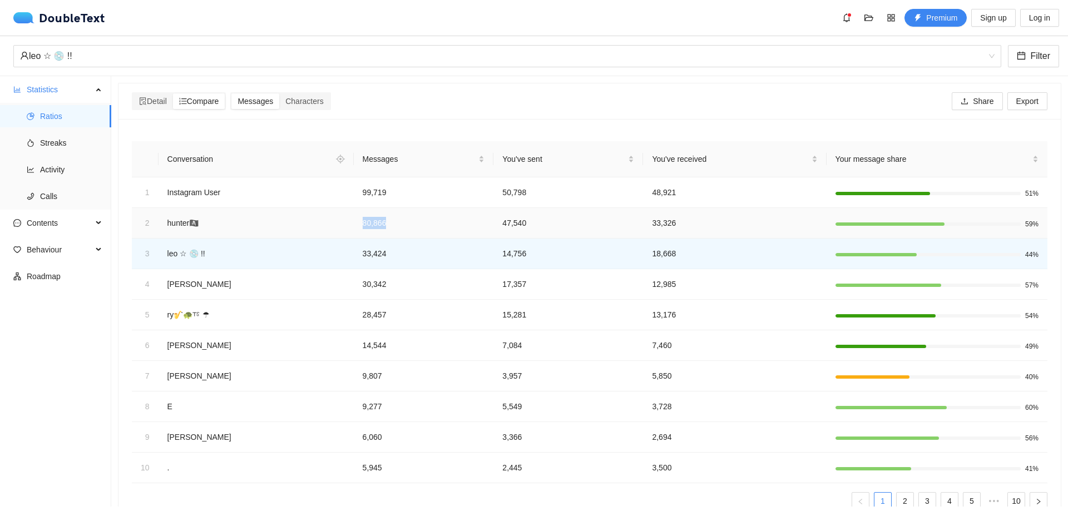
click at [359, 223] on td "80,866" at bounding box center [424, 223] width 140 height 31
copy td "80,866"
click at [323, 105] on span "Characters" at bounding box center [304, 101] width 38 height 9
click at [279, 93] on input "Characters" at bounding box center [279, 93] width 0 height 0
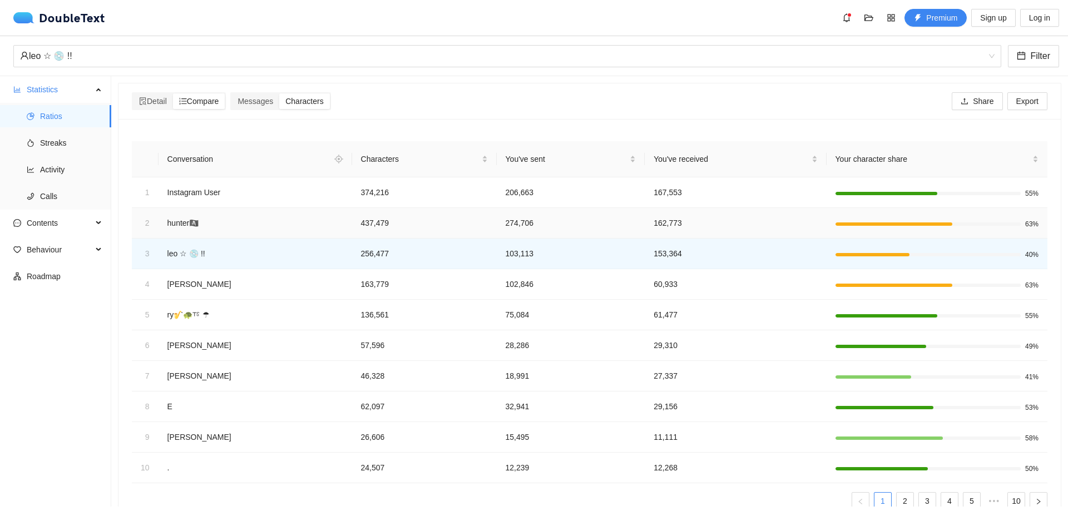
click at [362, 216] on td "437,479" at bounding box center [424, 223] width 145 height 31
click at [362, 219] on td "437,479" at bounding box center [424, 223] width 145 height 31
click at [362, 220] on td "437,479" at bounding box center [424, 223] width 145 height 31
click at [269, 105] on span "Messages" at bounding box center [255, 101] width 36 height 9
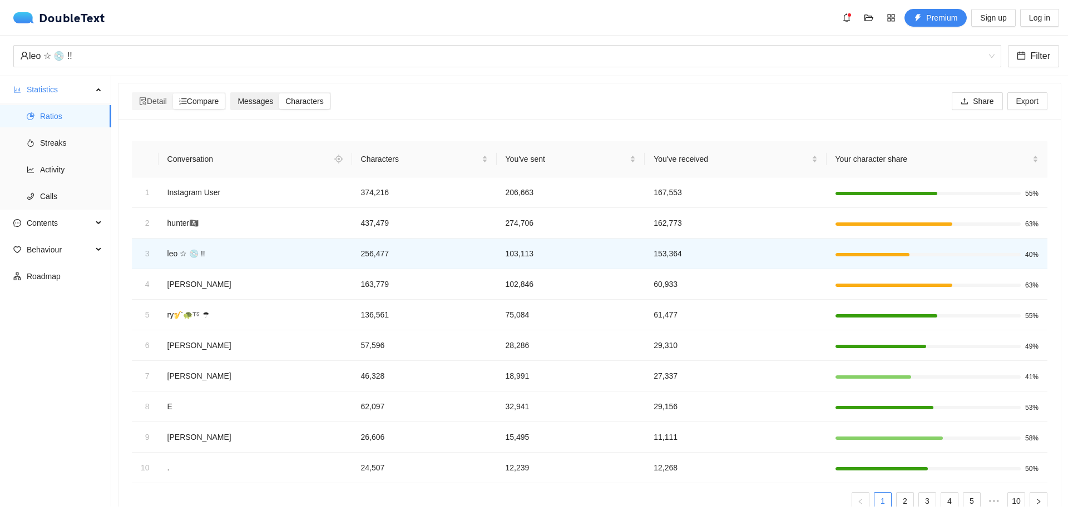
click at [231, 93] on input "Messages" at bounding box center [231, 93] width 0 height 0
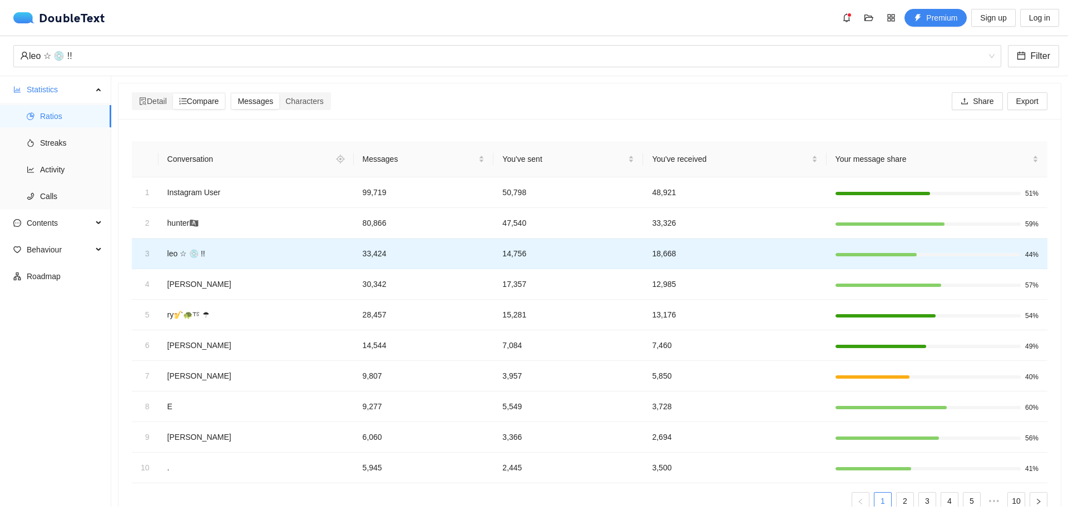
click at [359, 254] on td "33,424" at bounding box center [424, 254] width 140 height 31
copy td "33,424"
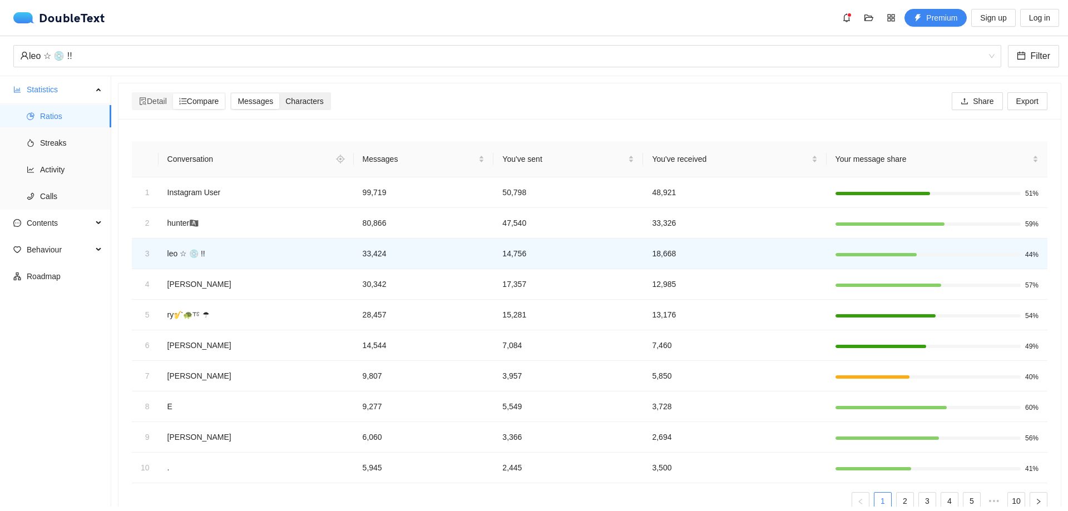
click at [319, 106] on span "Characters" at bounding box center [304, 101] width 38 height 9
click at [279, 93] on input "Characters" at bounding box center [279, 93] width 0 height 0
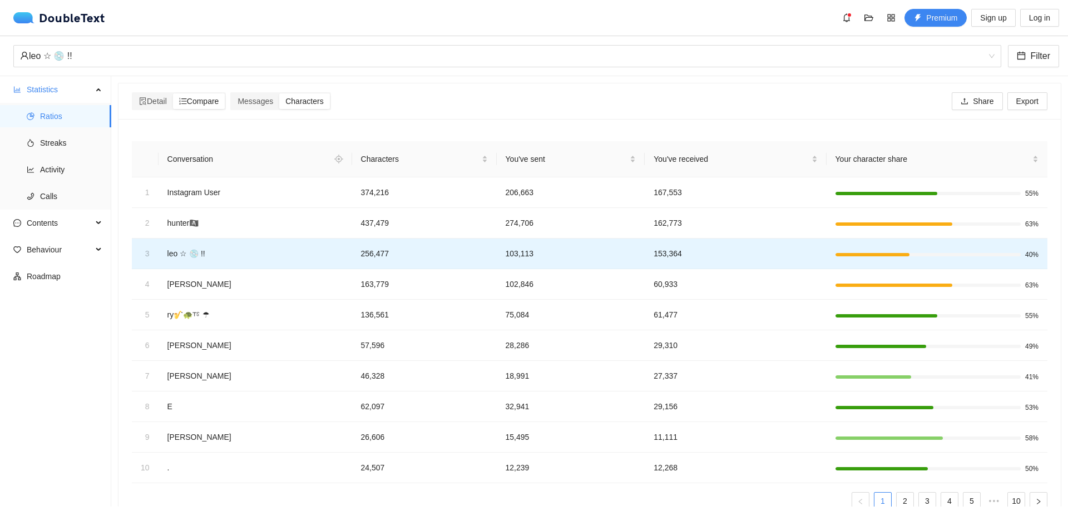
click at [361, 252] on td "256,477" at bounding box center [424, 254] width 145 height 31
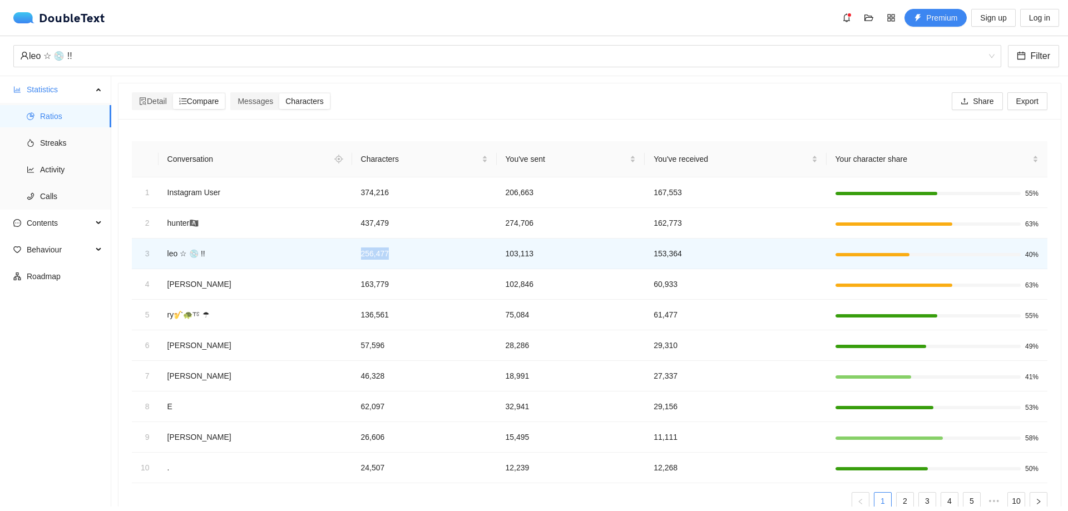
copy td "256,477"
click at [399, 227] on td "437,479" at bounding box center [424, 223] width 145 height 31
click at [269, 99] on span "Messages" at bounding box center [255, 101] width 36 height 9
click at [231, 93] on input "Messages" at bounding box center [231, 93] width 0 height 0
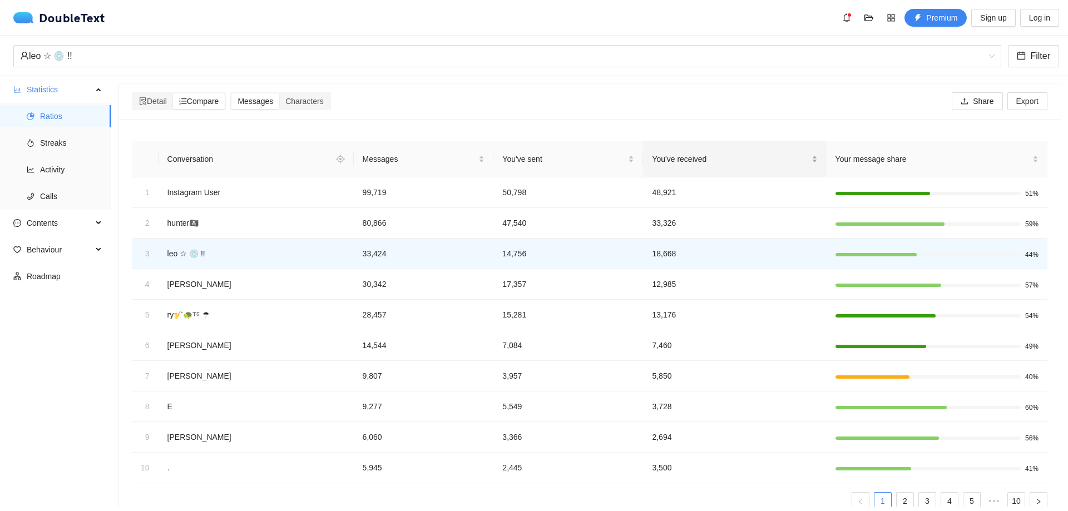
click at [677, 157] on span "You've received" at bounding box center [730, 159] width 157 height 12
click at [428, 162] on span "Messages" at bounding box center [420, 159] width 114 height 12
click at [483, 59] on div "leo ☆ 💿 !!" at bounding box center [502, 56] width 964 height 21
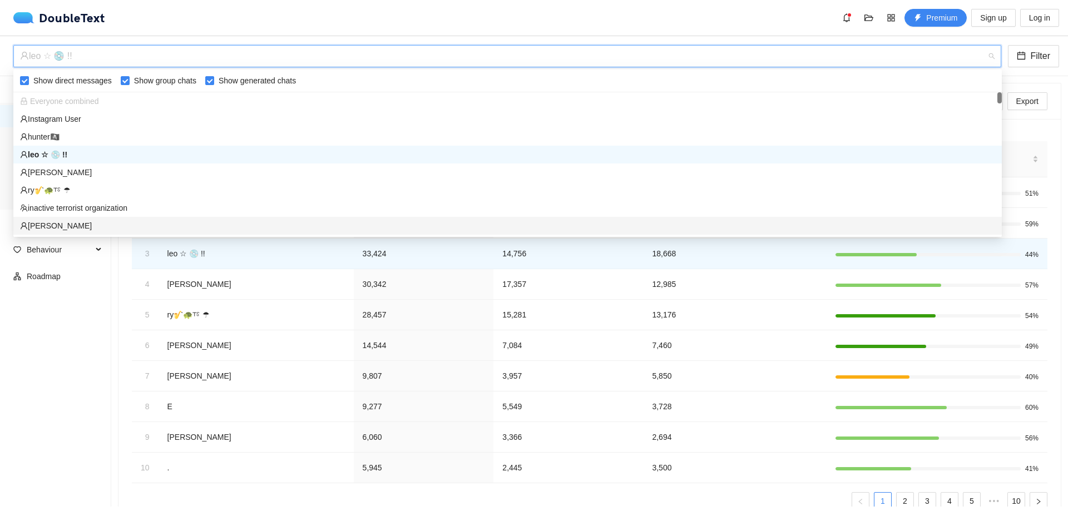
click at [27, 369] on ul "Statistics Ratios Streaks Activity Calls Contents Behaviour Roadmap" at bounding box center [55, 291] width 111 height 430
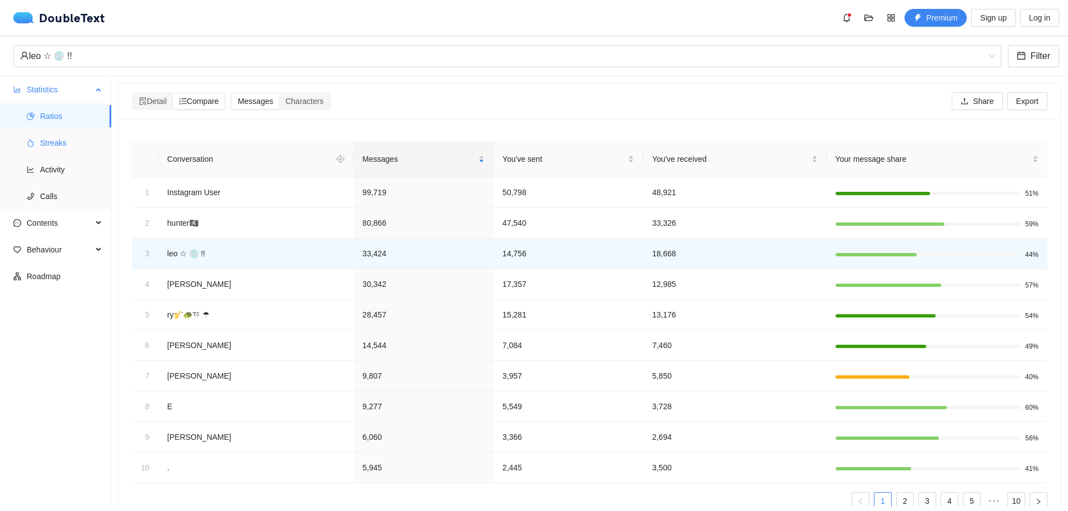
click at [63, 135] on span "Streaks" at bounding box center [71, 143] width 62 height 22
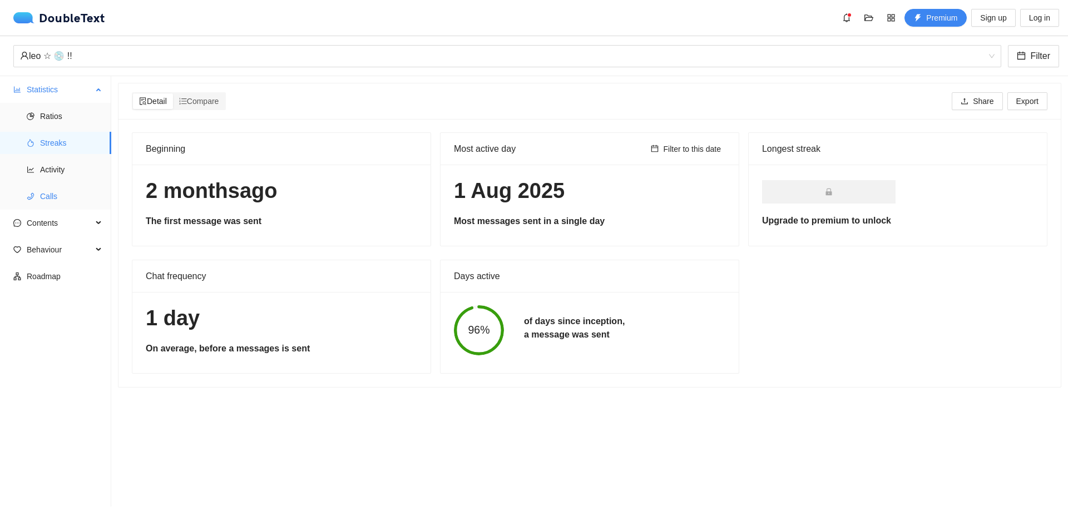
click at [69, 197] on span "Calls" at bounding box center [71, 196] width 62 height 22
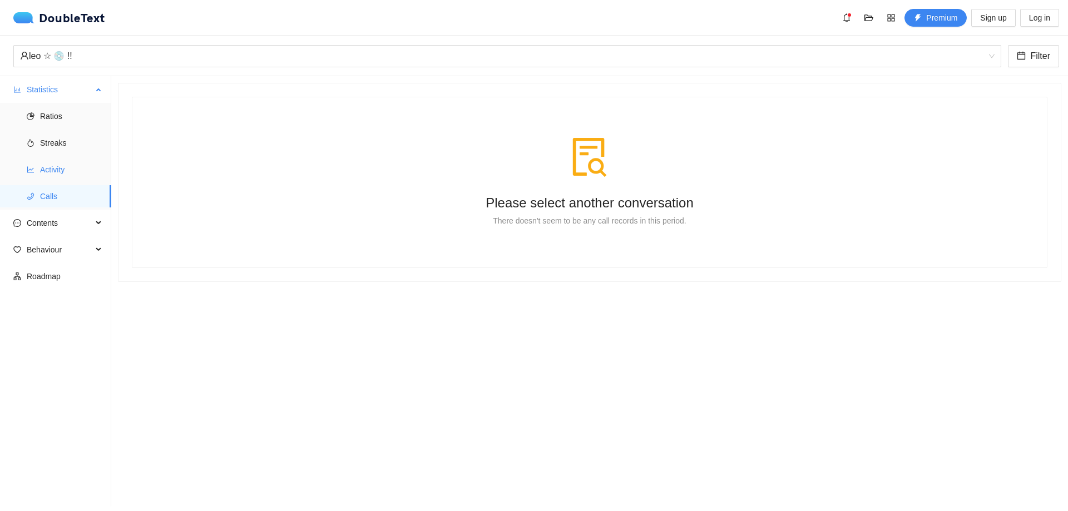
click at [68, 171] on span "Activity" at bounding box center [71, 169] width 62 height 22
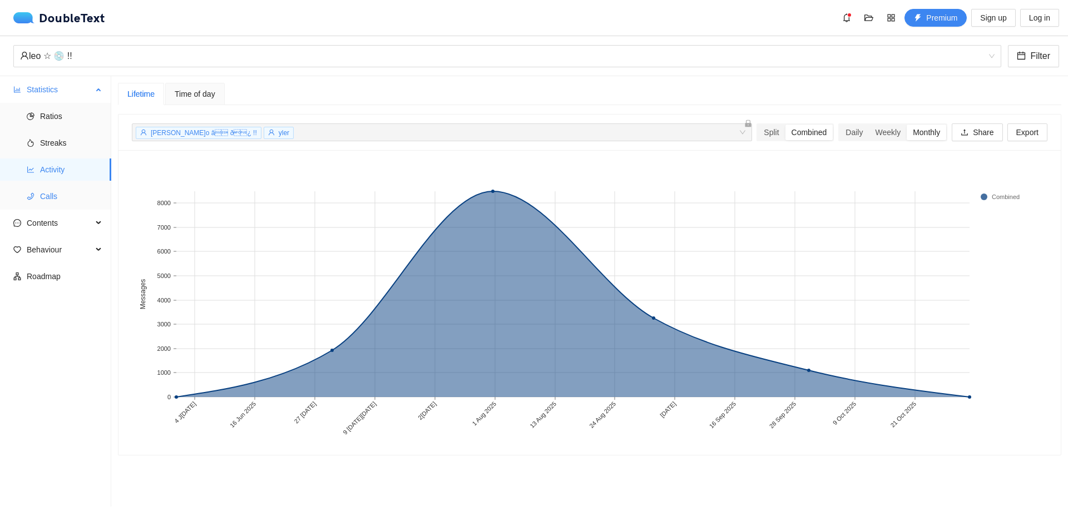
click at [50, 204] on span "Calls" at bounding box center [71, 196] width 62 height 22
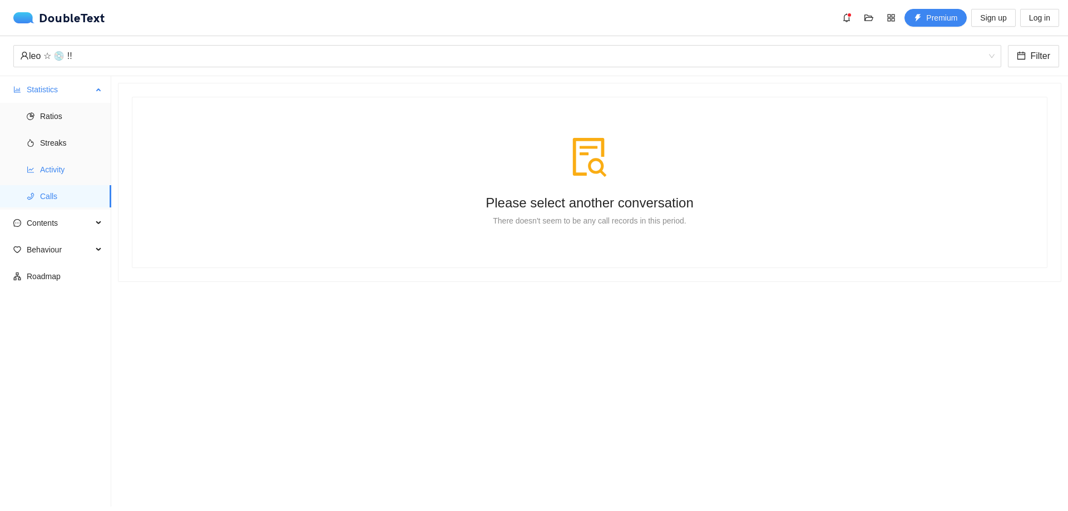
click at [57, 167] on span "Activity" at bounding box center [71, 169] width 62 height 22
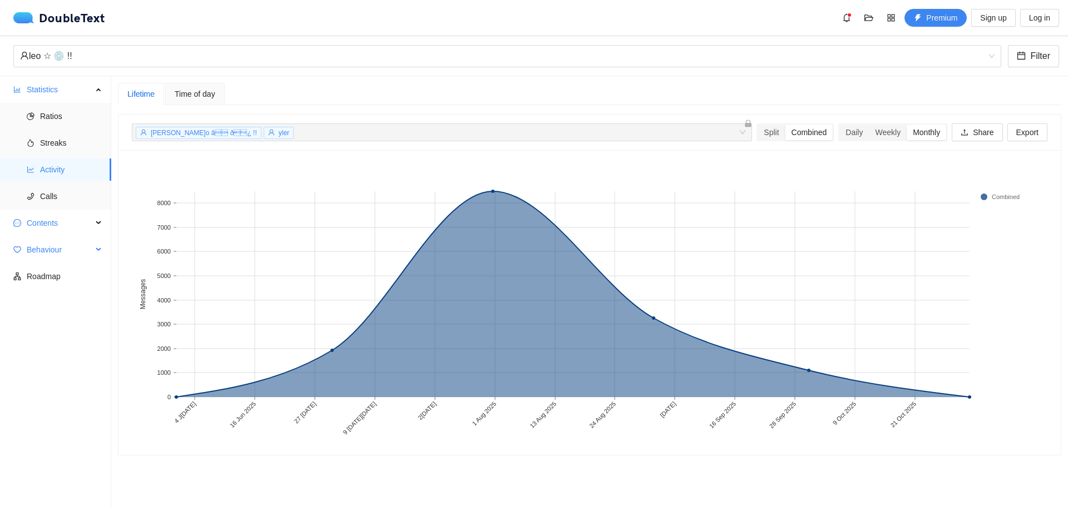
click at [65, 239] on span "Behaviour" at bounding box center [60, 250] width 66 height 22
click at [68, 223] on span "Contents" at bounding box center [60, 223] width 66 height 22
click at [65, 242] on span "Word Cloud" at bounding box center [71, 250] width 62 height 22
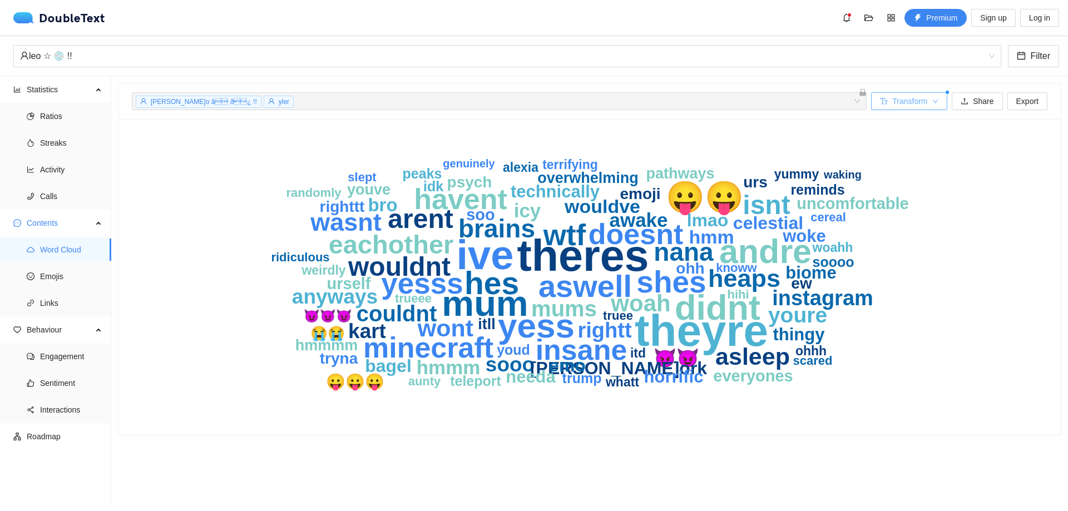
click at [932, 100] on icon "down" at bounding box center [935, 101] width 7 height 7
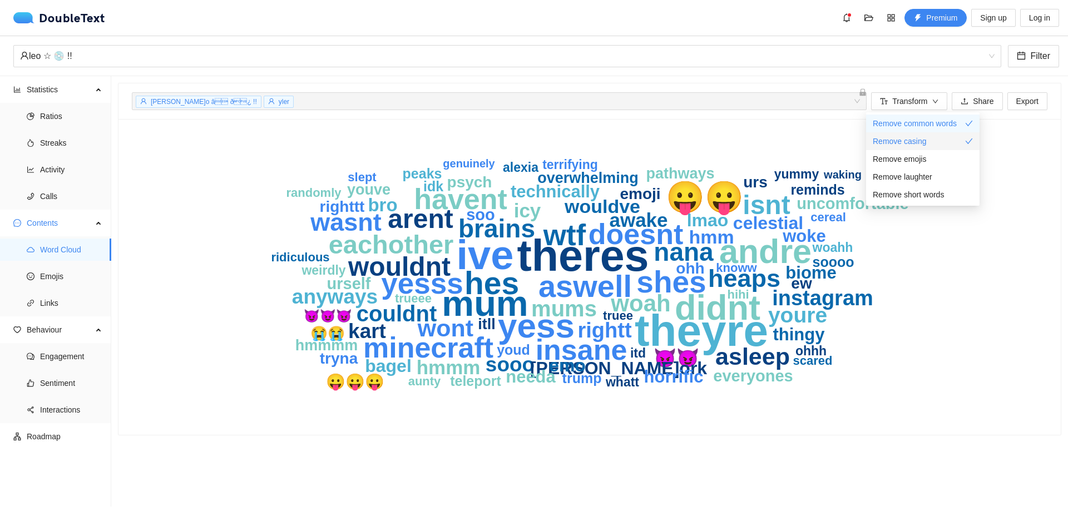
click at [920, 137] on span "Remove casing" at bounding box center [899, 141] width 54 height 12
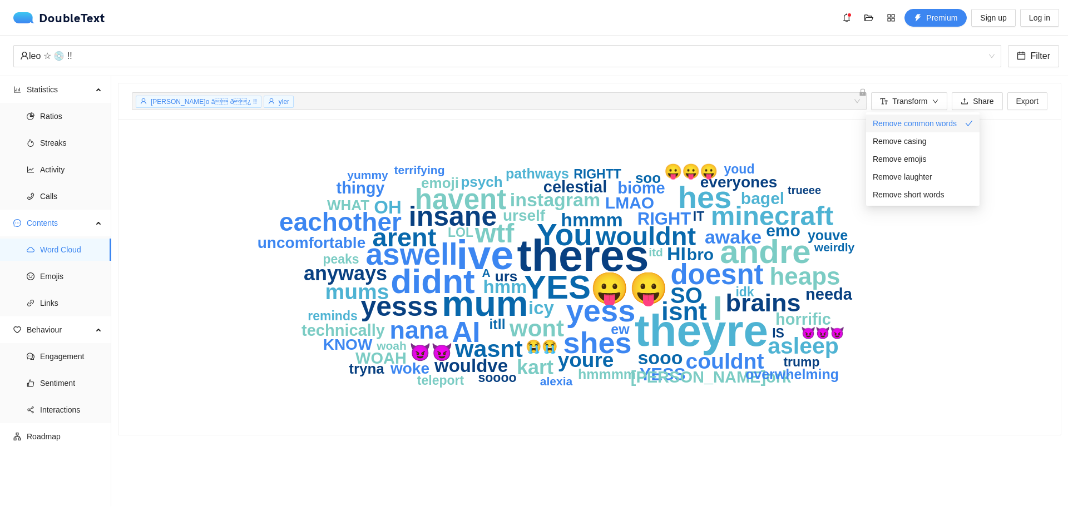
click at [922, 121] on span "Remove common words" at bounding box center [914, 123] width 84 height 12
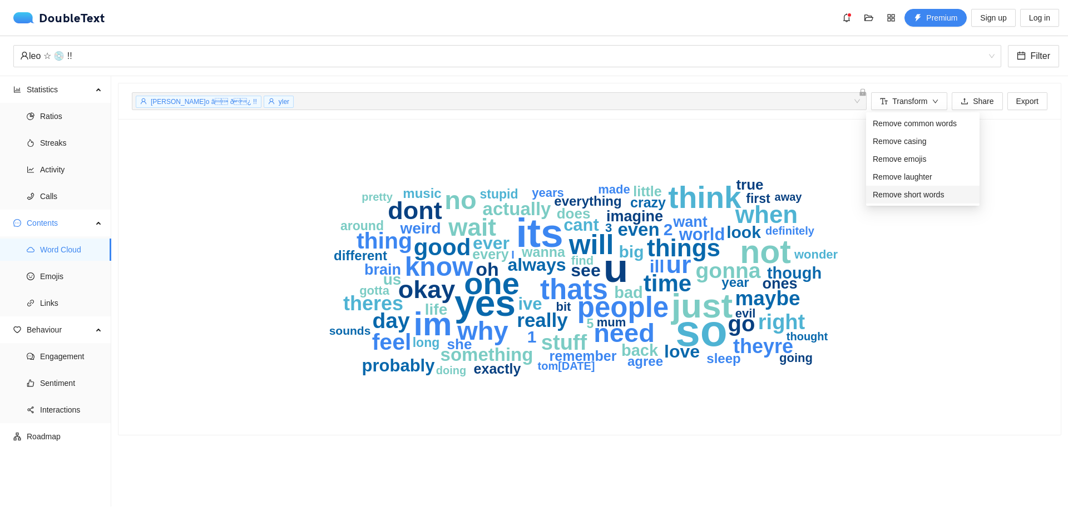
click at [905, 194] on span "Remove short words" at bounding box center [907, 195] width 71 height 12
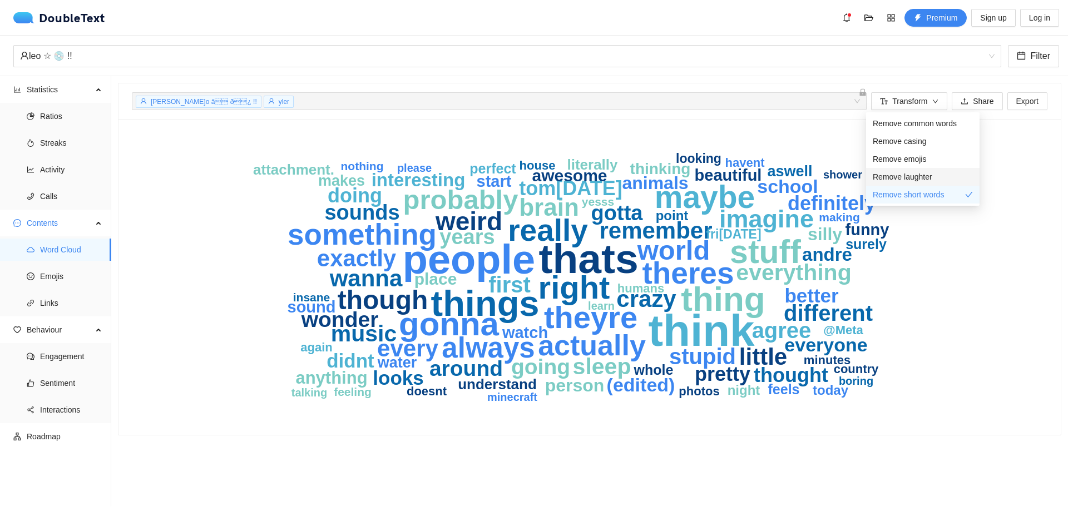
click at [914, 168] on li "Remove laughter" at bounding box center [922, 177] width 113 height 18
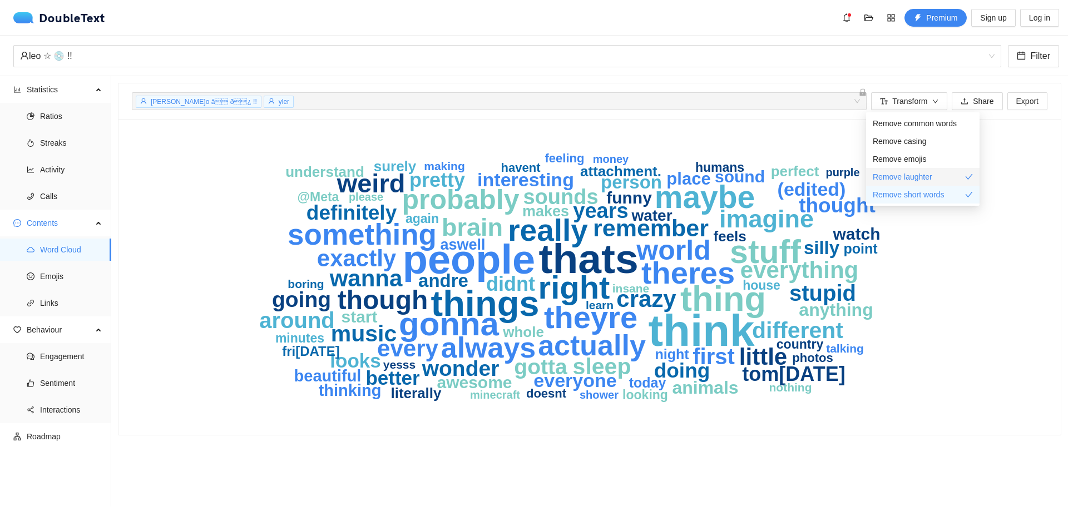
click at [907, 175] on span "Remove laughter" at bounding box center [901, 177] width 59 height 12
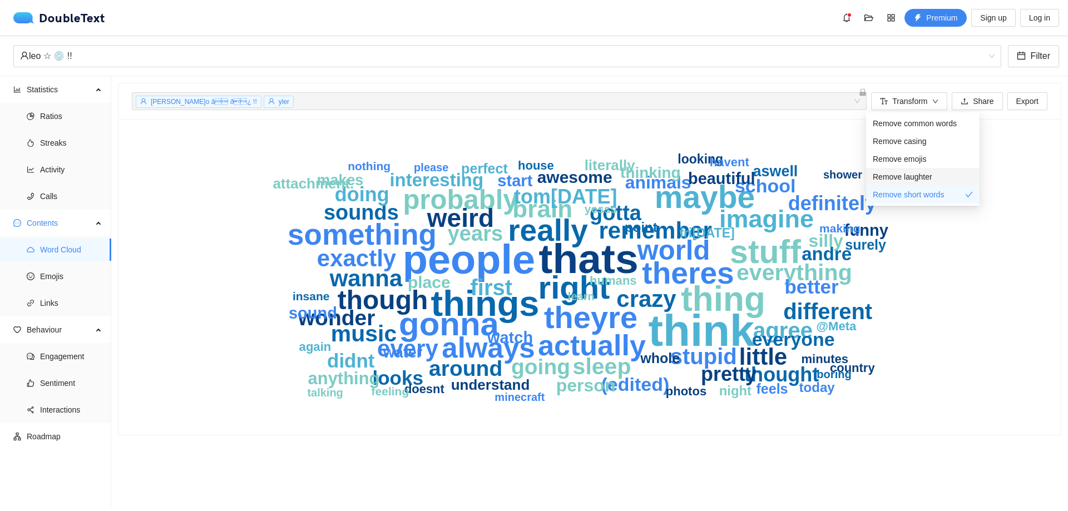
click at [907, 175] on span "Remove laughter" at bounding box center [901, 177] width 59 height 12
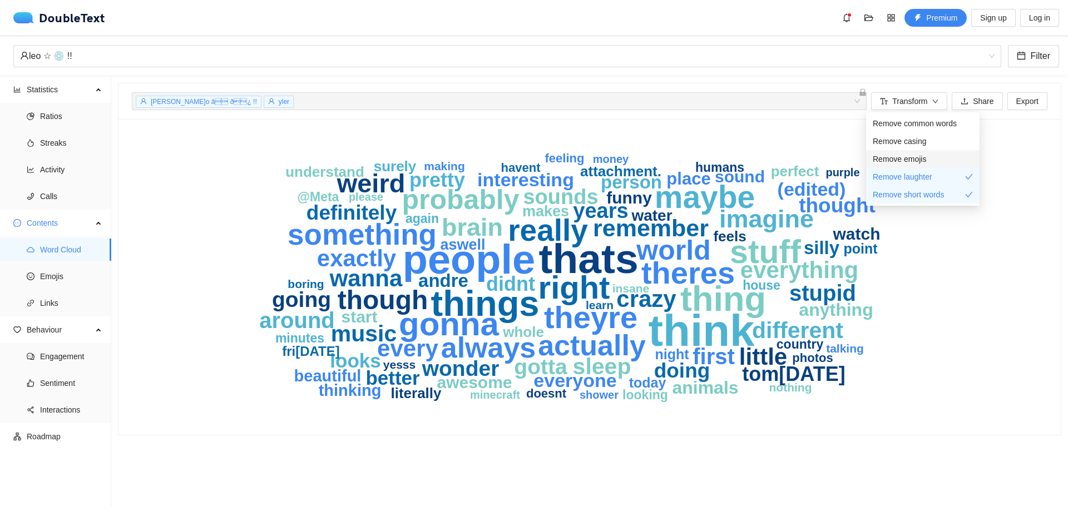
click at [907, 161] on span "Remove emojis" at bounding box center [898, 159] width 53 height 12
click at [910, 147] on span "Remove casing" at bounding box center [899, 141] width 54 height 12
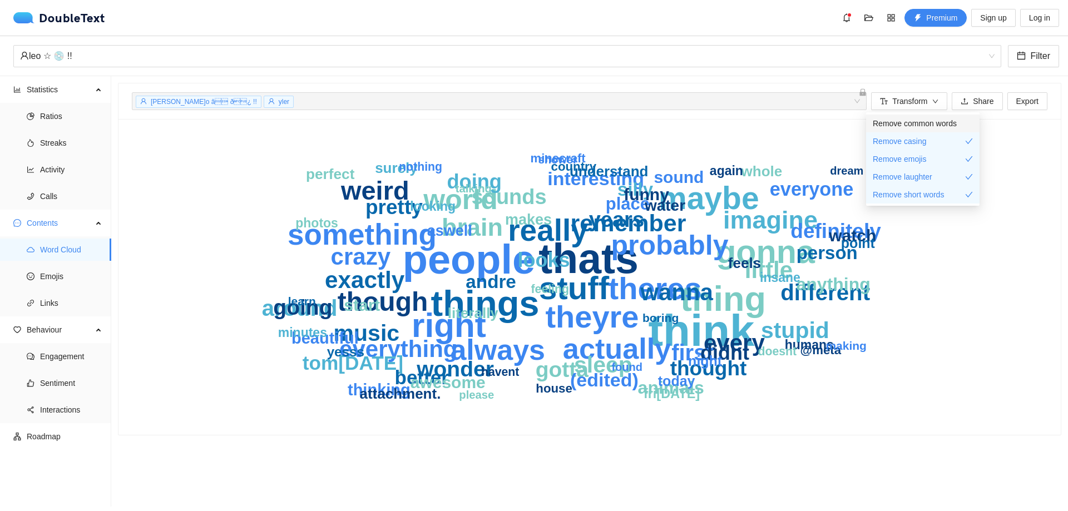
click at [917, 126] on span "Remove common words" at bounding box center [914, 123] width 84 height 12
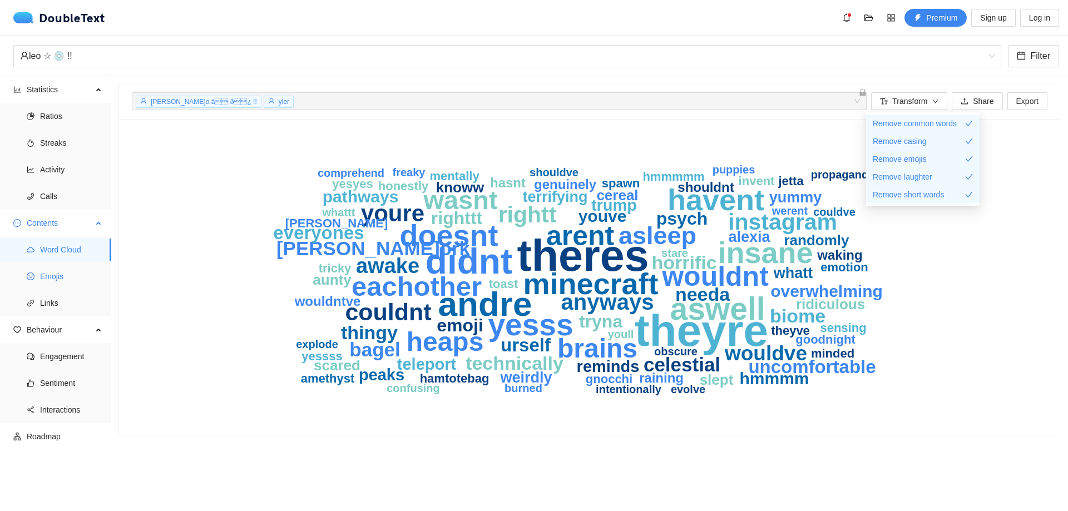
click at [65, 271] on span "Emojis" at bounding box center [71, 276] width 62 height 22
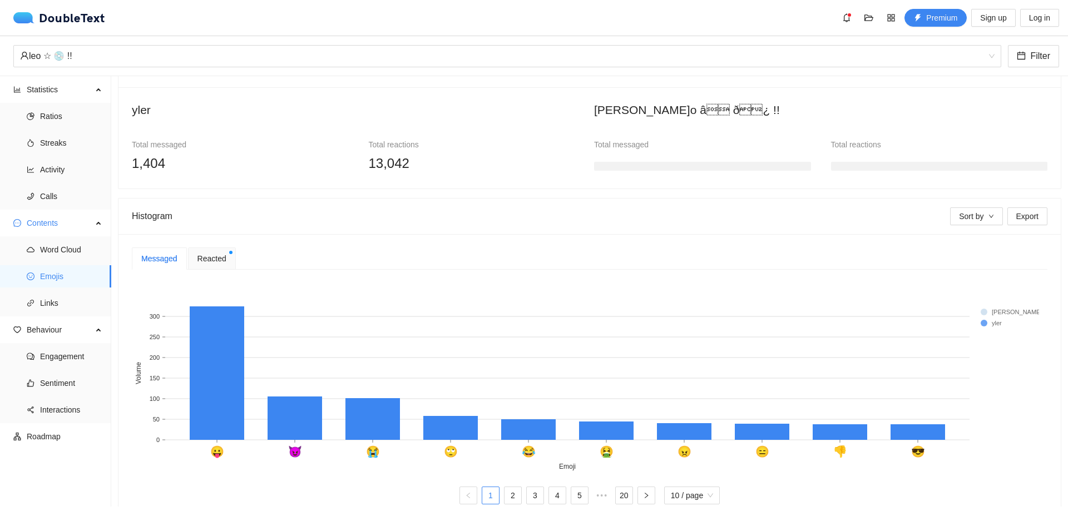
scroll to position [111, 0]
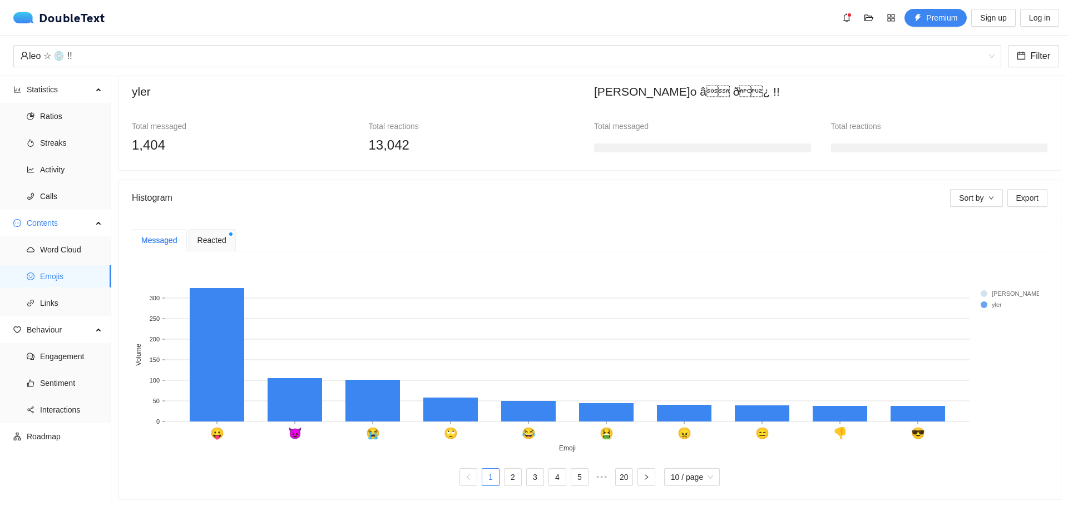
click at [206, 234] on span "Reacted" at bounding box center [211, 240] width 29 height 12
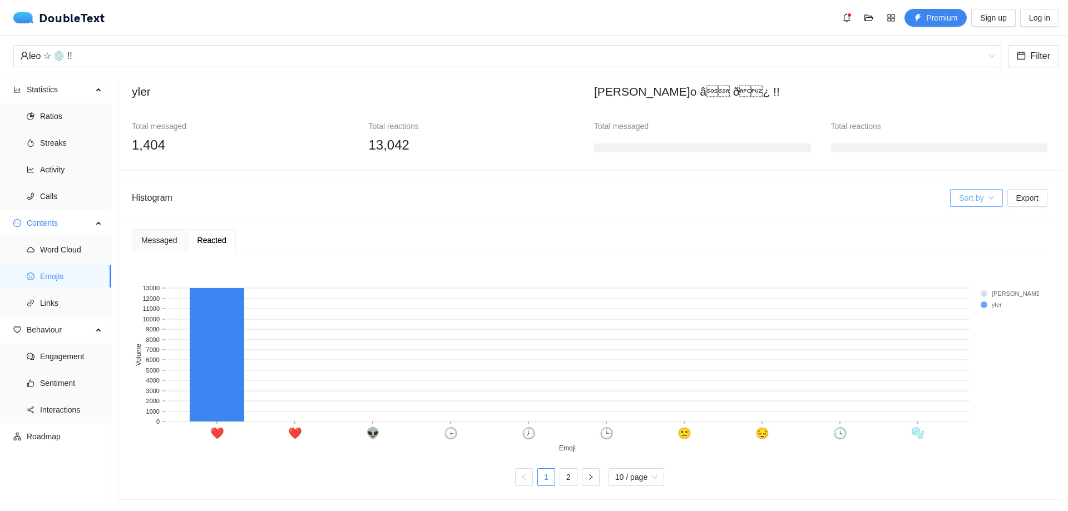
click at [976, 200] on button "Sort by" at bounding box center [976, 198] width 52 height 18
click at [960, 232] on span "[PERSON_NAME]o" at bounding box center [983, 233] width 68 height 12
click at [51, 293] on span "Links" at bounding box center [71, 303] width 62 height 22
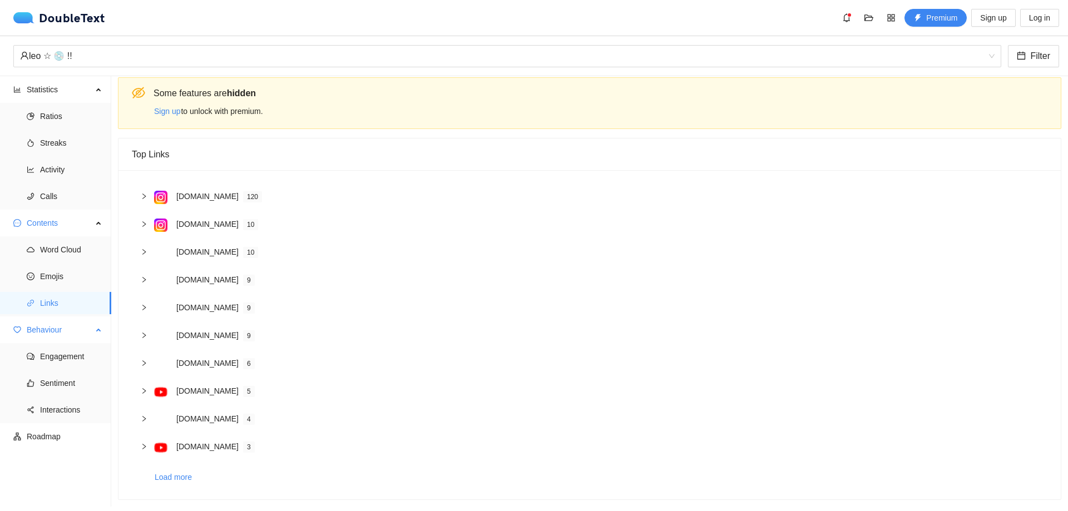
scroll to position [14, 0]
click at [59, 360] on span "Engagement" at bounding box center [71, 356] width 62 height 22
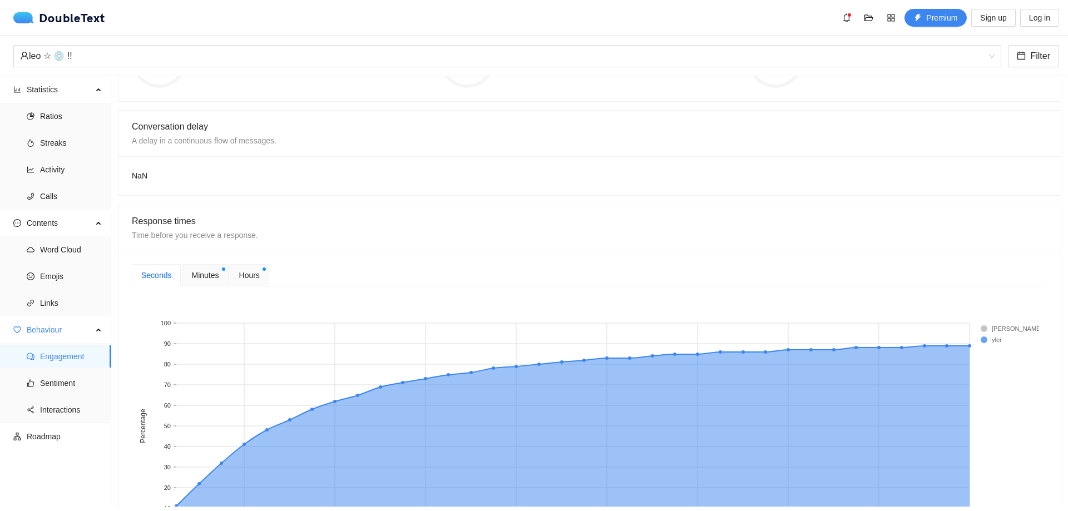
scroll to position [222, 0]
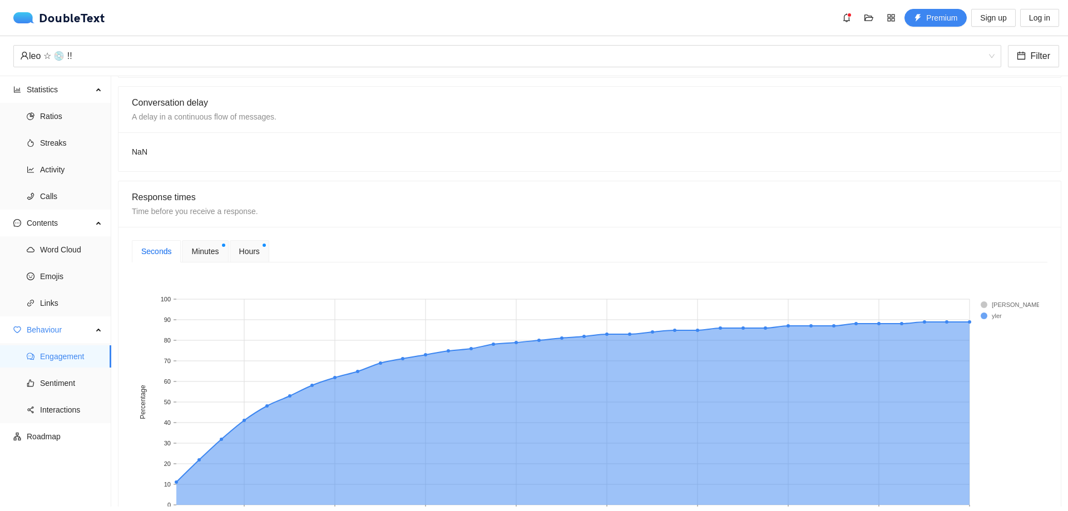
click at [214, 256] on span "Minutes" at bounding box center [204, 251] width 27 height 12
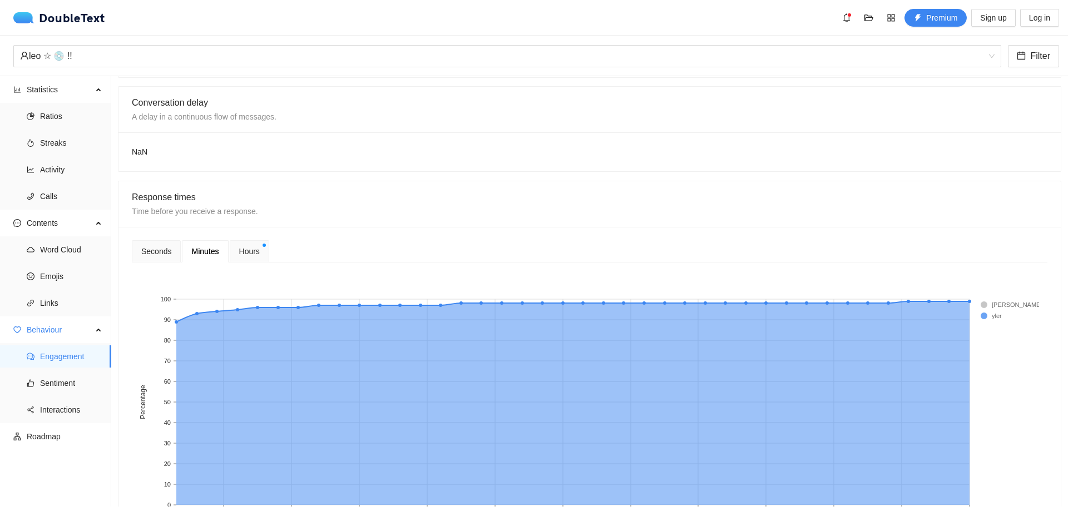
click at [239, 242] on div "Hours" at bounding box center [249, 251] width 39 height 22
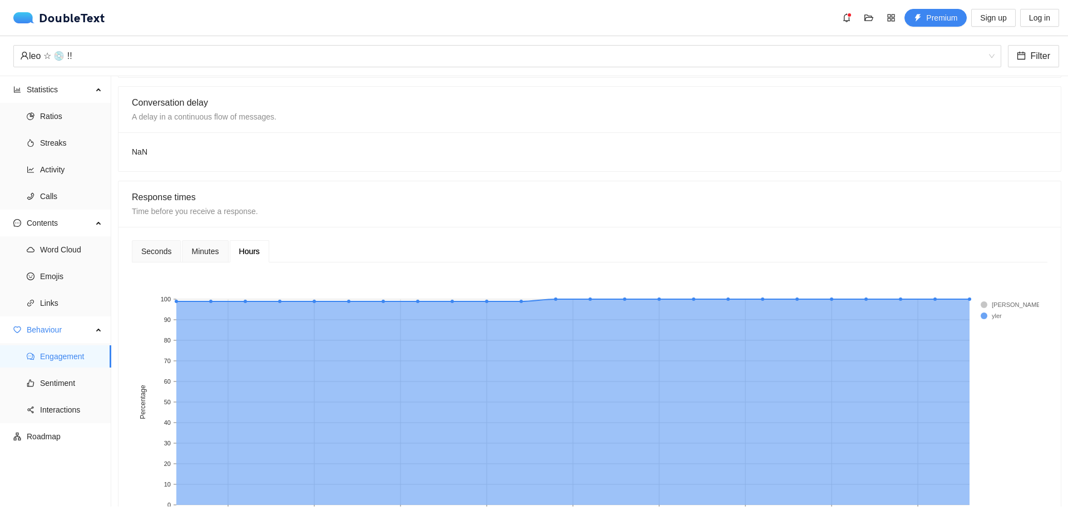
click at [216, 251] on span "Minutes" at bounding box center [204, 251] width 27 height 8
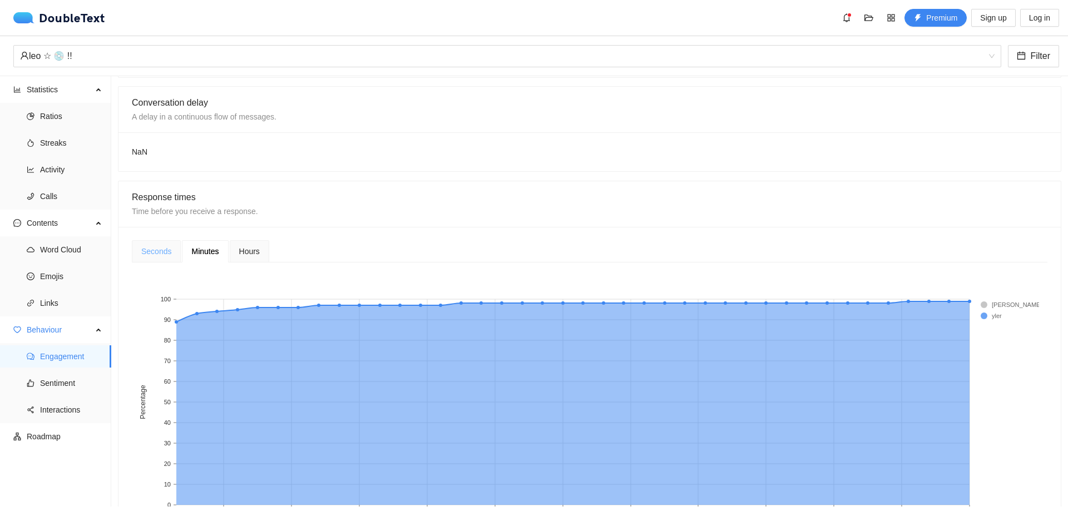
click at [151, 241] on div "Seconds" at bounding box center [156, 251] width 49 height 22
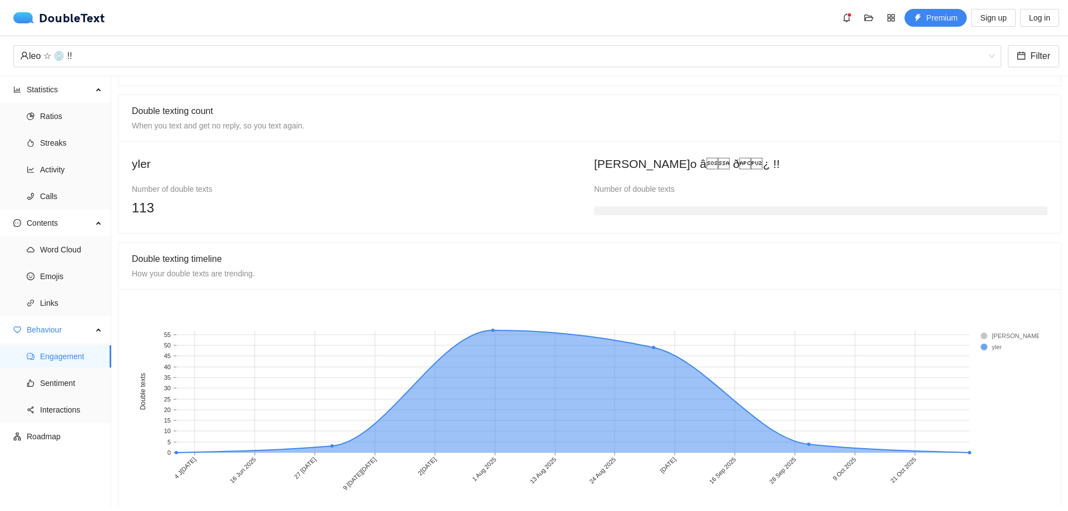
scroll to position [719, 0]
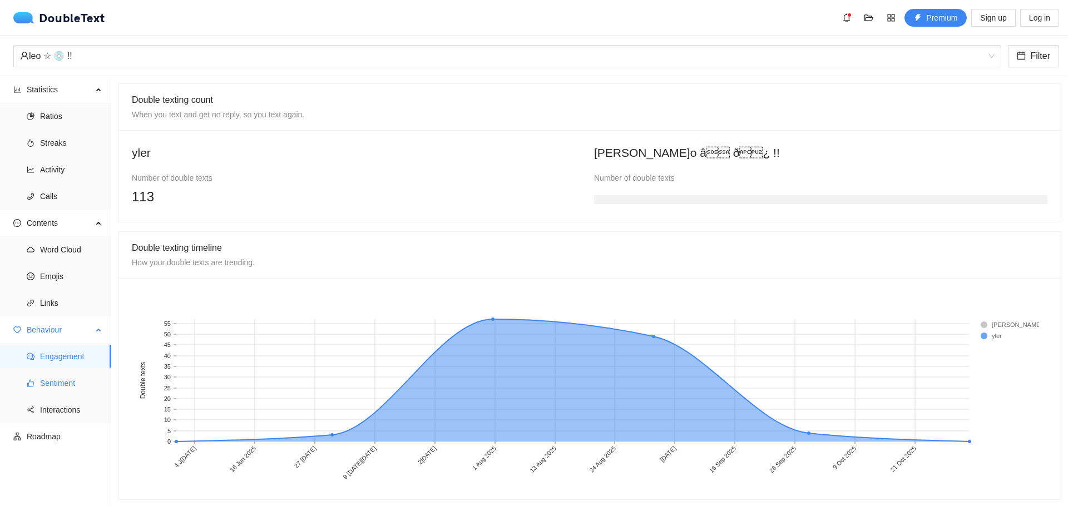
click at [65, 378] on span "Sentiment" at bounding box center [71, 383] width 62 height 22
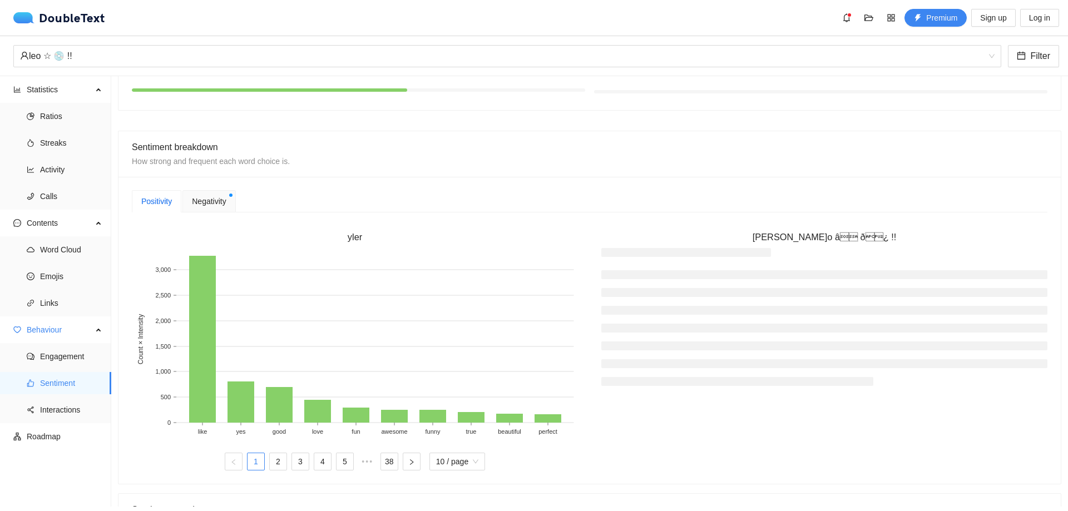
scroll to position [161, 0]
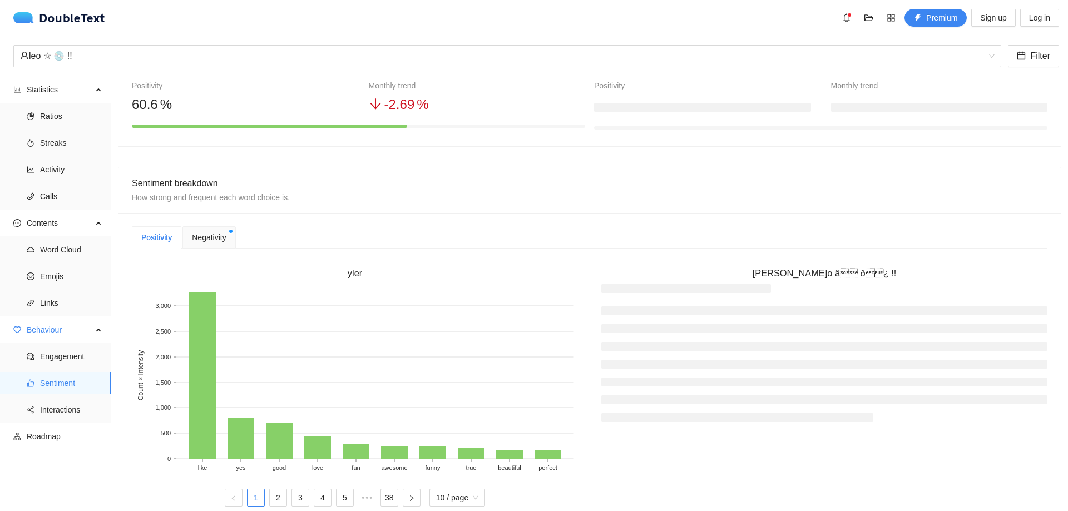
click at [213, 239] on span "Negativity" at bounding box center [209, 237] width 34 height 12
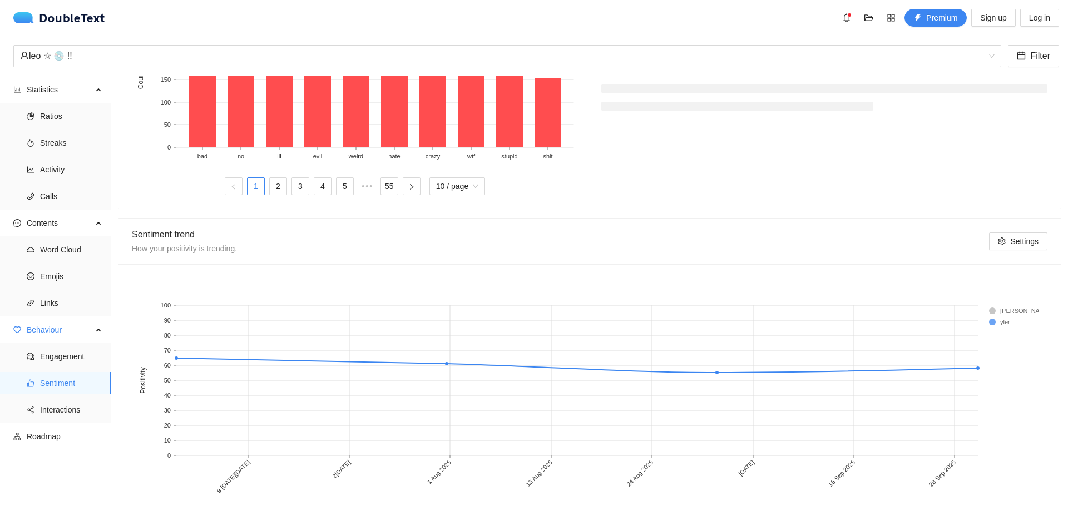
scroll to position [495, 0]
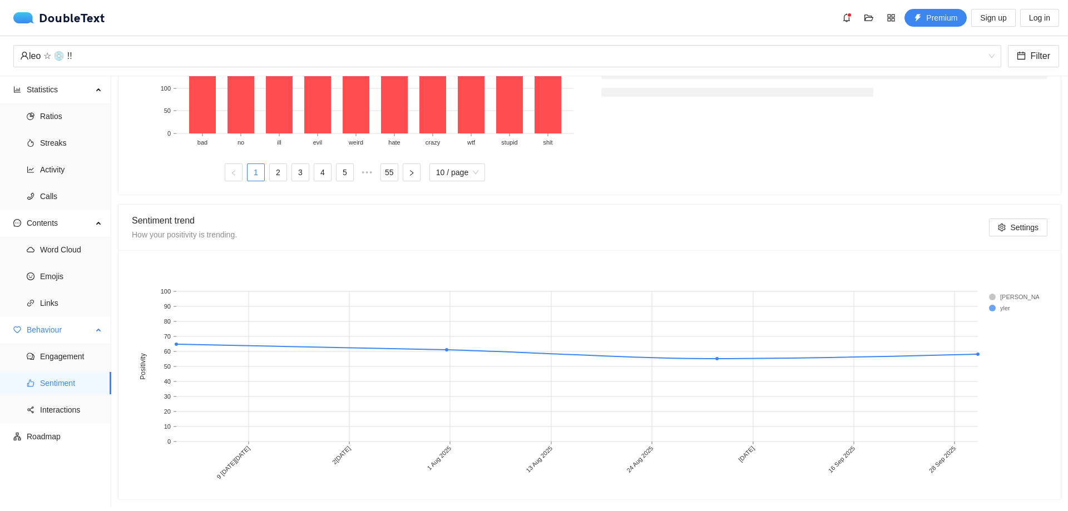
click at [75, 421] on ul "Engagement Sentiment Interactions" at bounding box center [55, 383] width 111 height 80
click at [74, 415] on span "Interactions" at bounding box center [71, 410] width 62 height 22
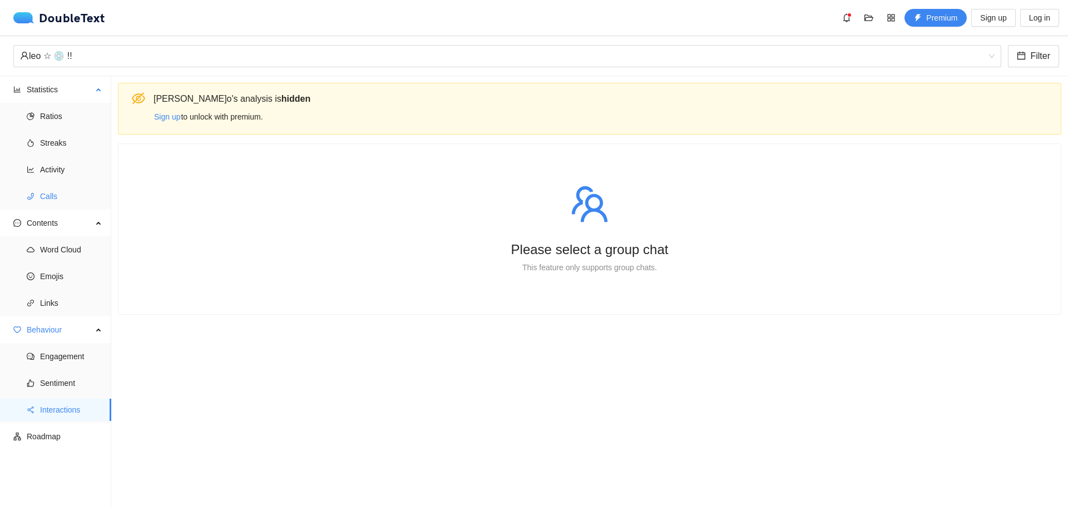
click at [77, 196] on span "Calls" at bounding box center [71, 196] width 62 height 22
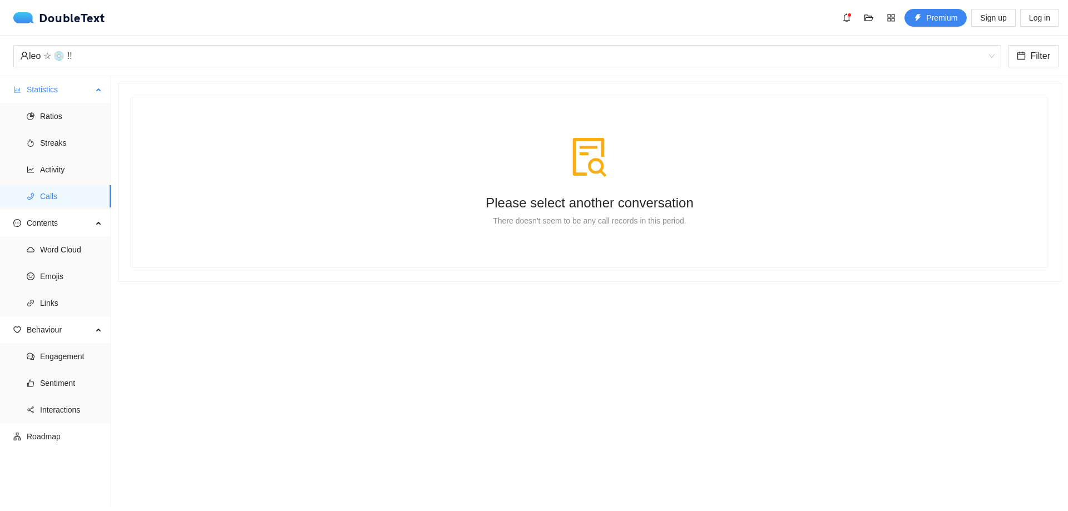
click at [80, 102] on li "Statistics Ratios Streaks Activity Calls" at bounding box center [55, 143] width 111 height 131
click at [68, 119] on span "Ratios" at bounding box center [71, 116] width 62 height 22
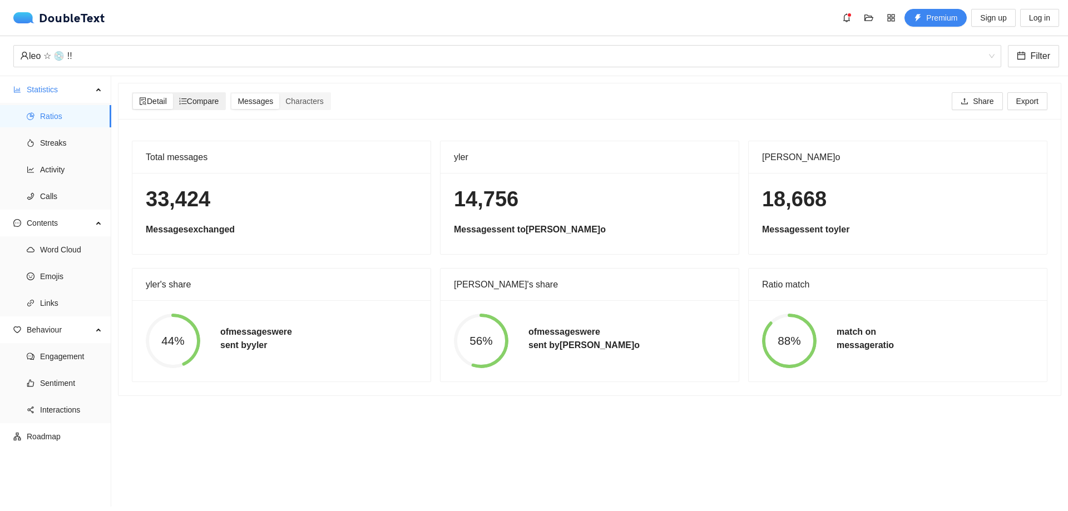
click at [198, 102] on span "Compare" at bounding box center [199, 101] width 40 height 9
click at [173, 93] on input "Compare" at bounding box center [173, 93] width 0 height 0
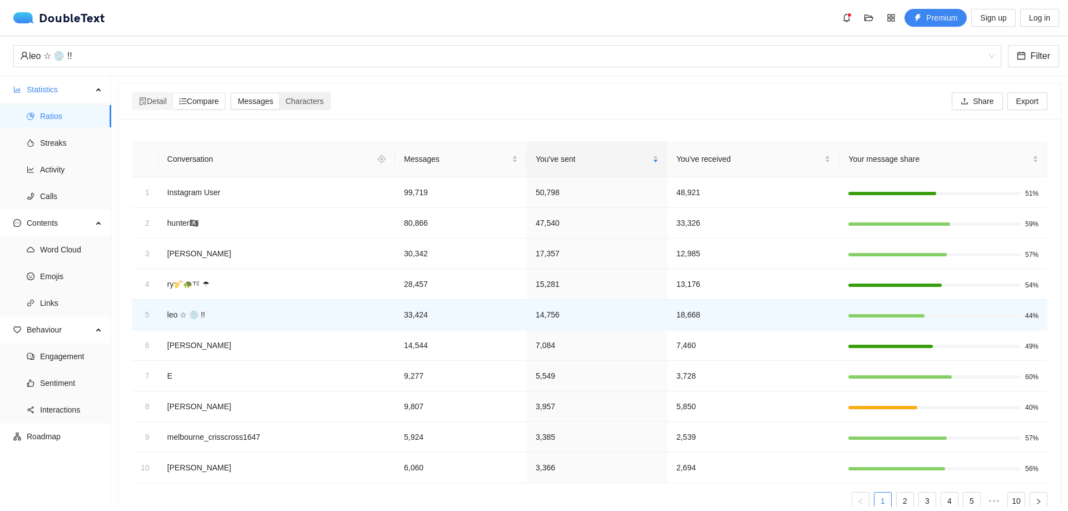
click at [267, 106] on span "Messages" at bounding box center [255, 101] width 36 height 9
click at [231, 93] on input "Messages" at bounding box center [231, 93] width 0 height 0
click at [305, 101] on span "Characters" at bounding box center [304, 101] width 38 height 9
click at [279, 93] on input "Characters" at bounding box center [279, 93] width 0 height 0
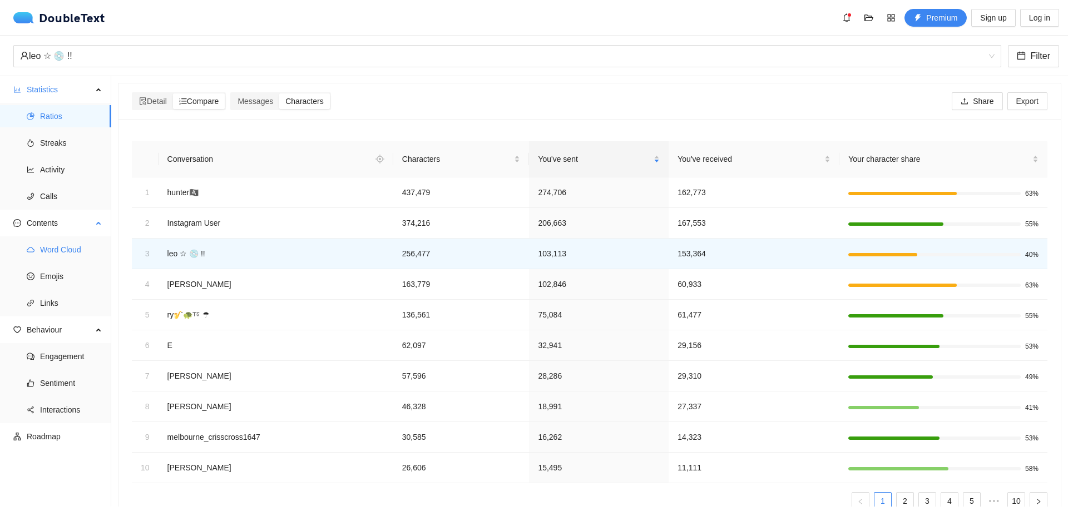
click at [66, 242] on span "Word Cloud" at bounding box center [71, 250] width 62 height 22
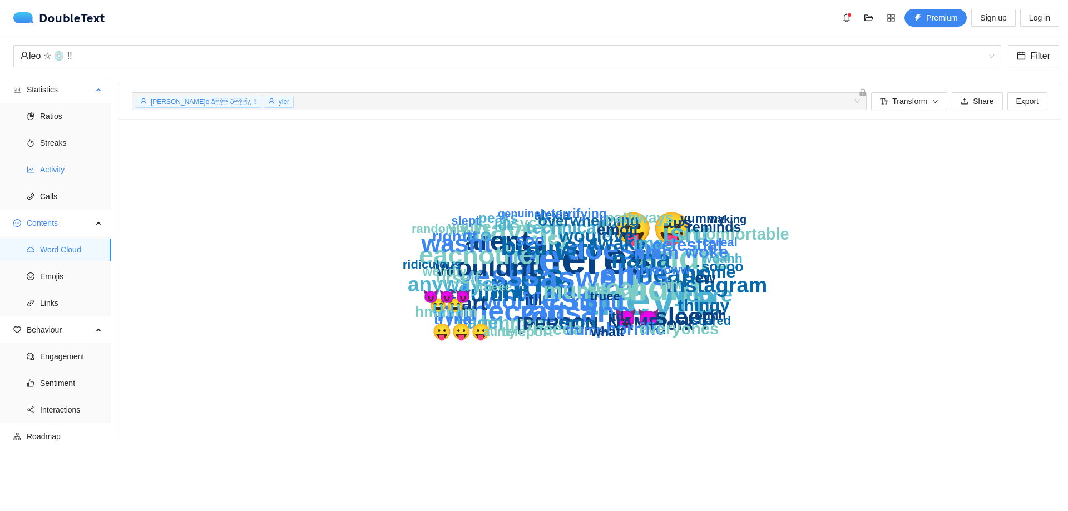
click at [45, 165] on span "Activity" at bounding box center [71, 169] width 62 height 22
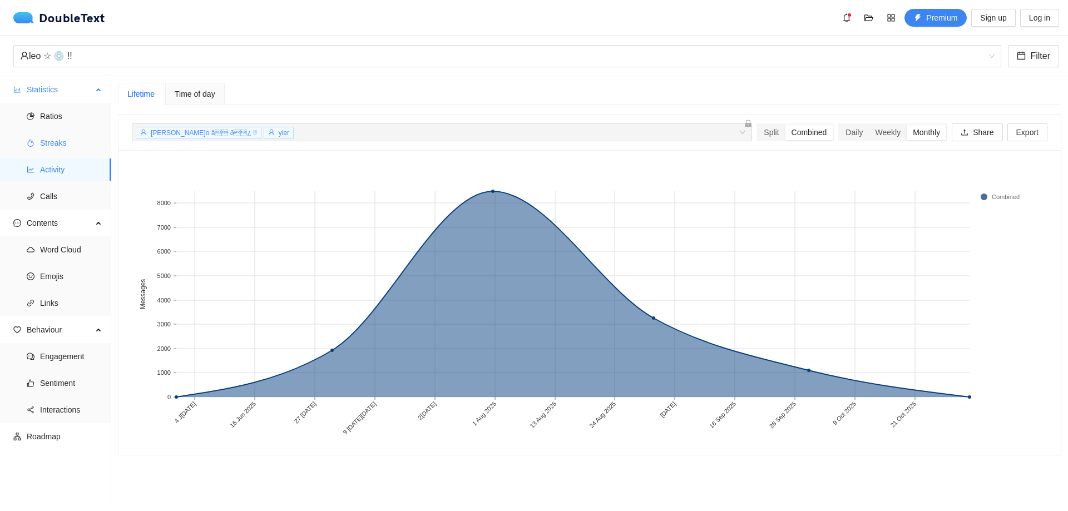
click at [70, 137] on span "Streaks" at bounding box center [71, 143] width 62 height 22
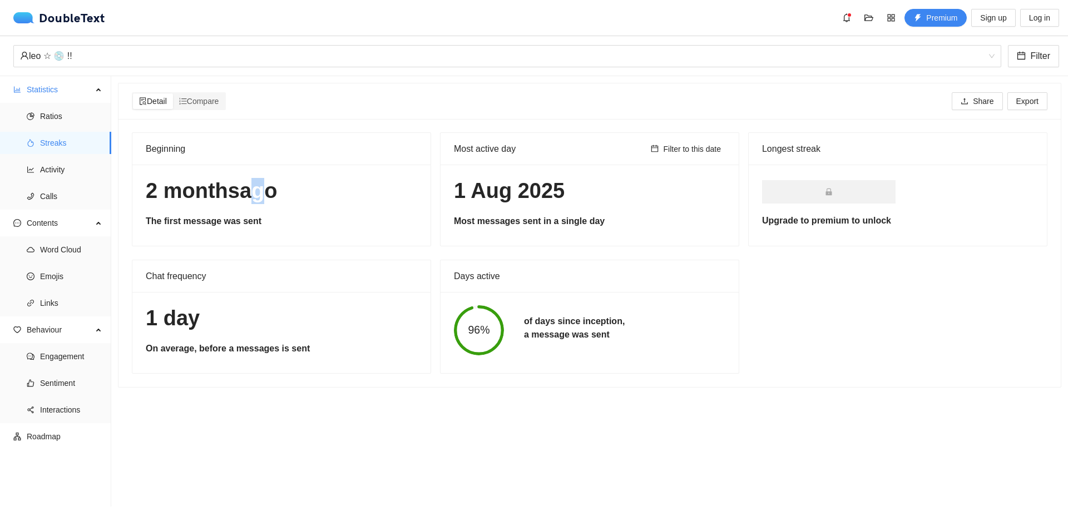
drag, startPoint x: 253, startPoint y: 200, endPoint x: 246, endPoint y: 200, distance: 6.7
click at [246, 200] on h1 "[DATE]" at bounding box center [281, 191] width 271 height 26
copy h1 "a"
